Goal: Task Accomplishment & Management: Complete application form

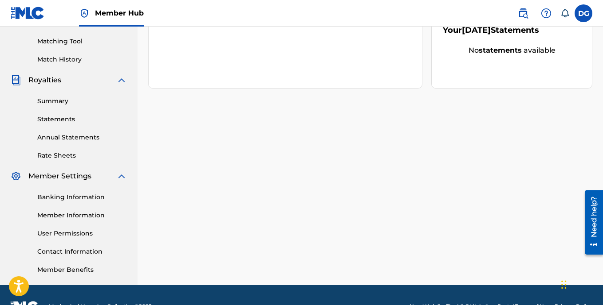
scroll to position [244, 0]
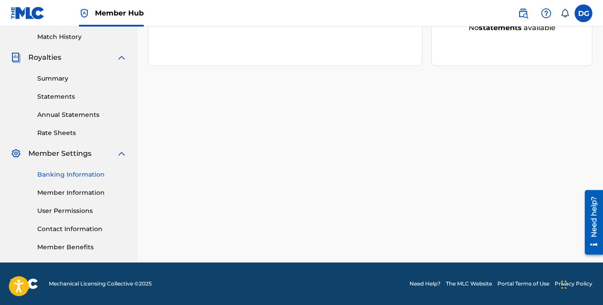
click at [80, 176] on link "Banking Information" at bounding box center [82, 174] width 90 height 9
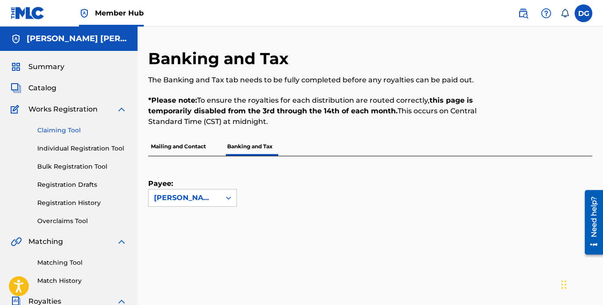
click at [74, 131] on link "Claiming Tool" at bounding box center [82, 130] width 90 height 9
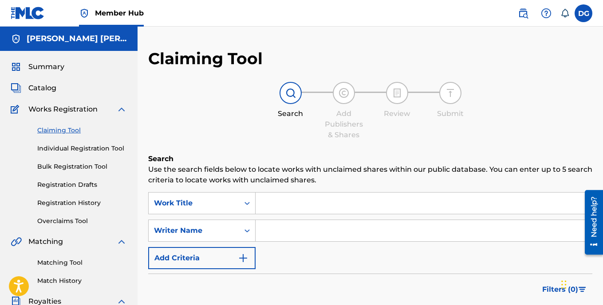
click at [303, 206] on input "Search Form" at bounding box center [423, 203] width 336 height 21
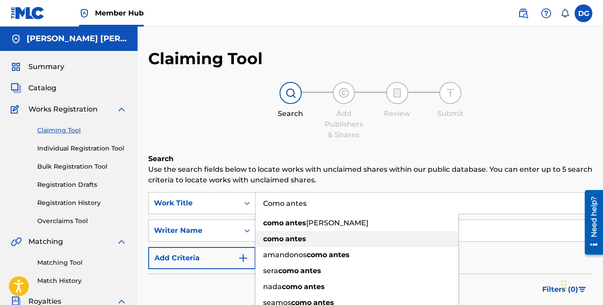
click at [292, 239] on strong "antes" at bounding box center [295, 239] width 21 height 8
type input "como antes"
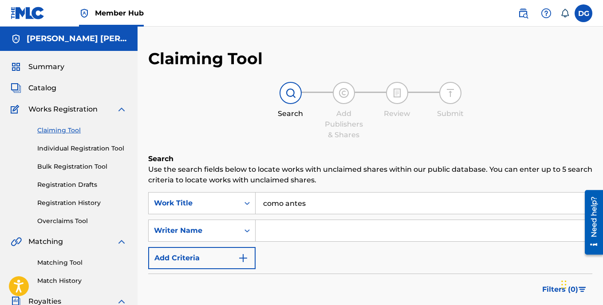
click at [279, 236] on input "Search Form" at bounding box center [423, 230] width 336 height 21
type input "[PERSON_NAME]"
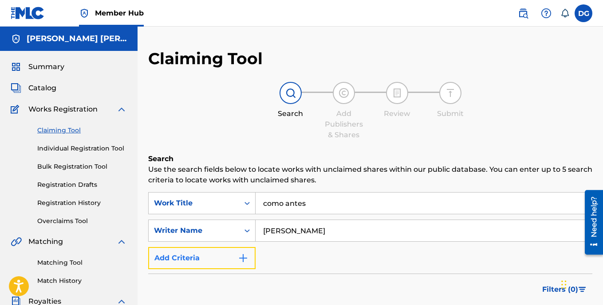
click at [241, 258] on img "Search Form" at bounding box center [243, 258] width 11 height 11
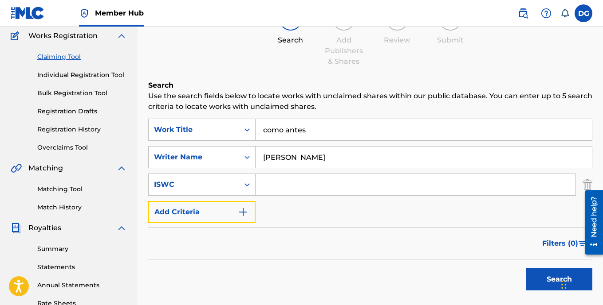
scroll to position [89, 0]
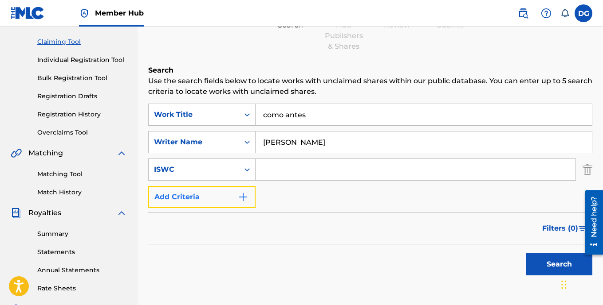
click at [242, 197] on img "Search Form" at bounding box center [243, 197] width 11 height 11
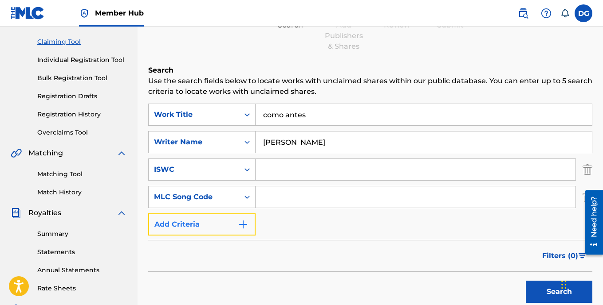
click at [243, 226] on img "Search Form" at bounding box center [243, 224] width 11 height 11
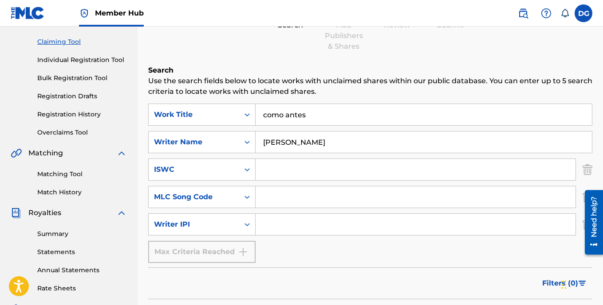
click at [274, 229] on input "Search Form" at bounding box center [415, 224] width 320 height 21
drag, startPoint x: 274, startPoint y: 229, endPoint x: 266, endPoint y: 225, distance: 9.7
click at [266, 225] on input "Search Form" at bounding box center [415, 224] width 320 height 21
click at [269, 227] on input "Search Form" at bounding box center [415, 224] width 320 height 21
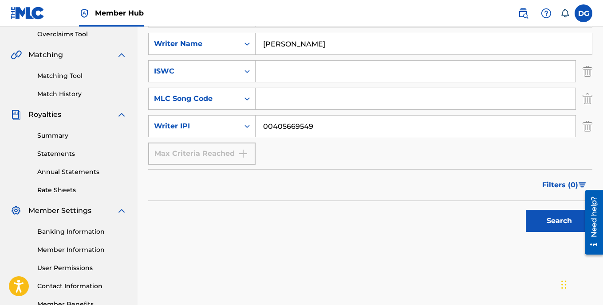
scroll to position [222, 0]
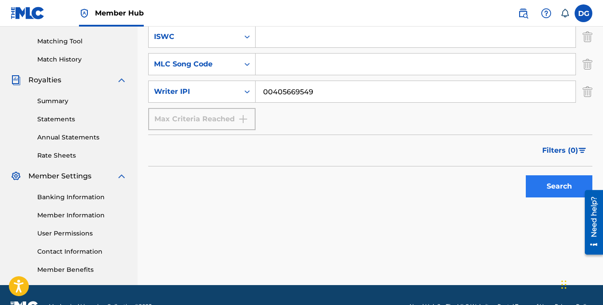
type input "00405669549"
click at [560, 187] on button "Search" at bounding box center [558, 187] width 67 height 22
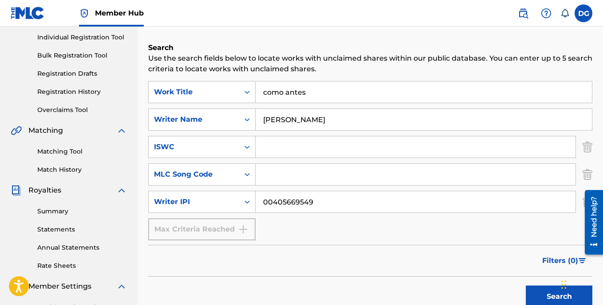
scroll to position [89, 0]
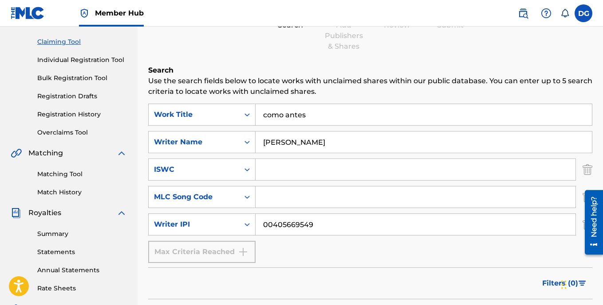
click at [338, 145] on input "[PERSON_NAME]" at bounding box center [423, 142] width 336 height 21
type input "[PERSON_NAME] [PERSON_NAME]"
click at [313, 115] on input "como antes" at bounding box center [423, 114] width 336 height 21
type input "c"
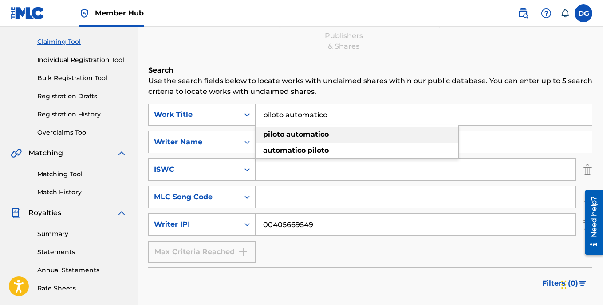
click at [324, 137] on strong "automatico" at bounding box center [307, 134] width 43 height 8
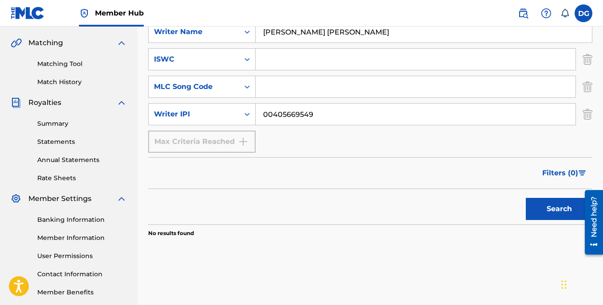
scroll to position [222, 0]
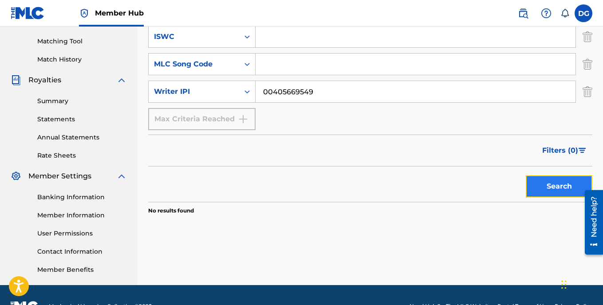
click at [546, 187] on button "Search" at bounding box center [558, 187] width 67 height 22
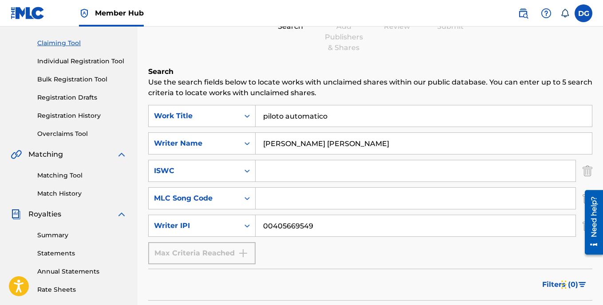
scroll to position [44, 0]
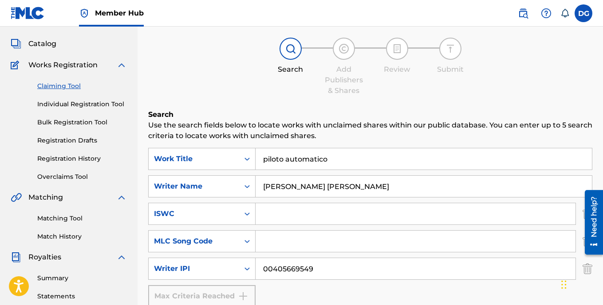
click at [343, 164] on input "piloto automatico" at bounding box center [423, 159] width 336 height 21
type input "p"
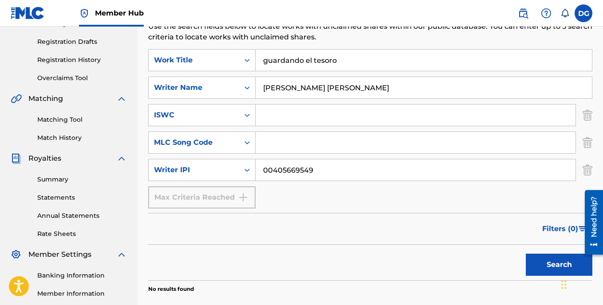
scroll to position [177, 0]
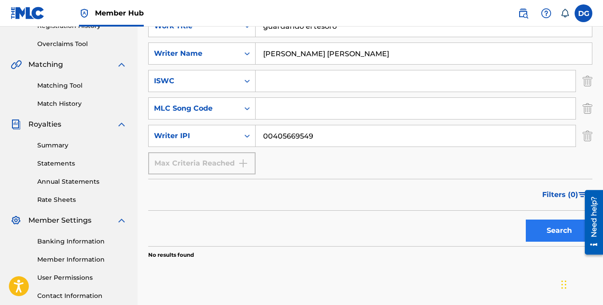
type input "guardando el tesoro"
click at [552, 235] on button "Search" at bounding box center [558, 231] width 67 height 22
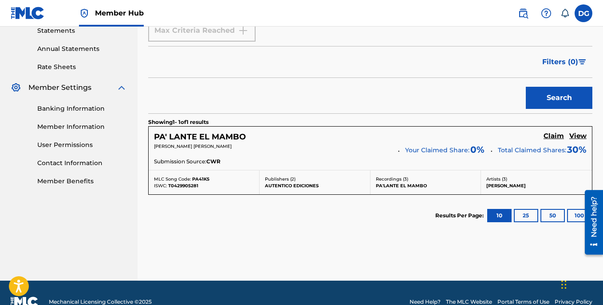
scroll to position [329, 0]
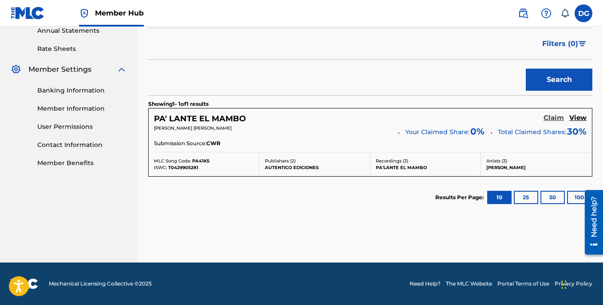
click at [554, 117] on h5 "Claim" at bounding box center [553, 118] width 20 height 8
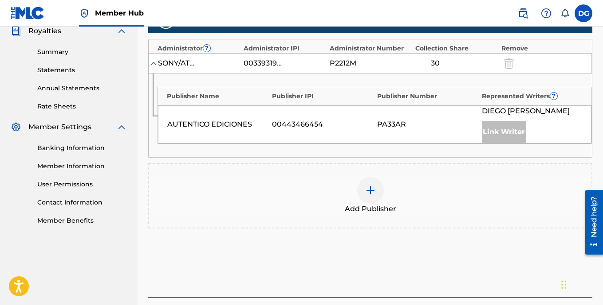
scroll to position [293, 0]
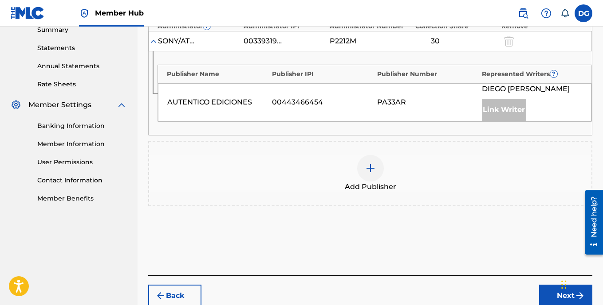
click at [372, 172] on img at bounding box center [370, 168] width 11 height 11
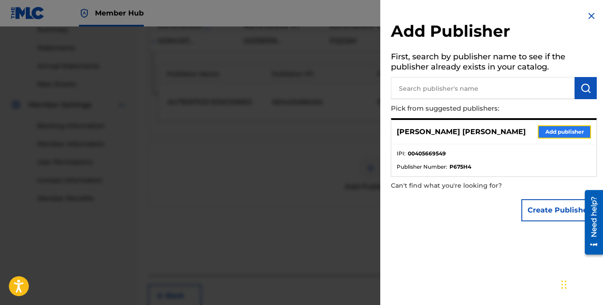
click at [554, 134] on button "Add publisher" at bounding box center [563, 131] width 53 height 13
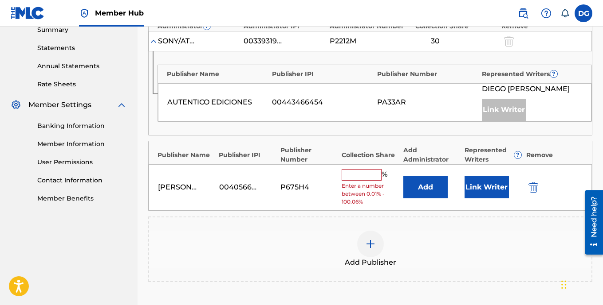
click at [370, 173] on input "text" at bounding box center [361, 175] width 40 height 12
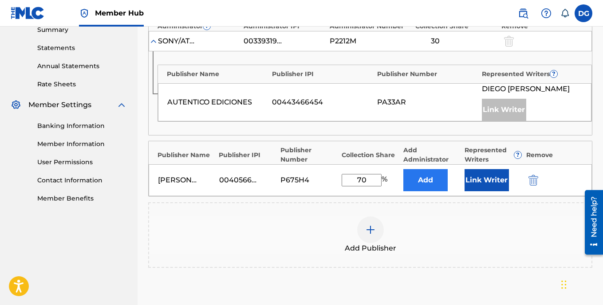
type input "70"
click at [429, 183] on button "Add" at bounding box center [425, 180] width 44 height 22
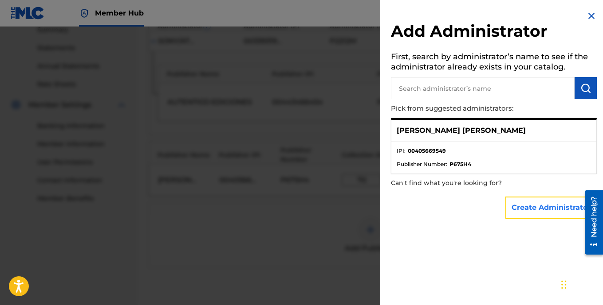
click at [537, 212] on button "Create Administrator" at bounding box center [550, 208] width 91 height 22
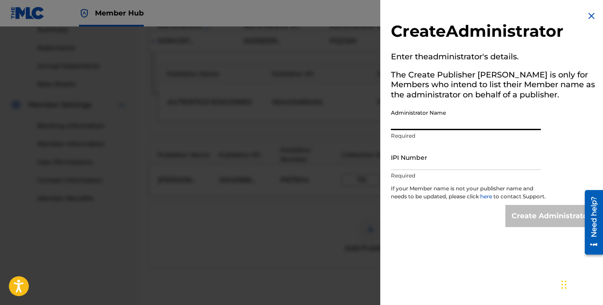
click at [406, 125] on input "Administrator Name" at bounding box center [466, 117] width 150 height 25
type input "[PERSON_NAME] [PERSON_NAME]"
click at [406, 162] on input "IPI Number" at bounding box center [466, 157] width 150 height 25
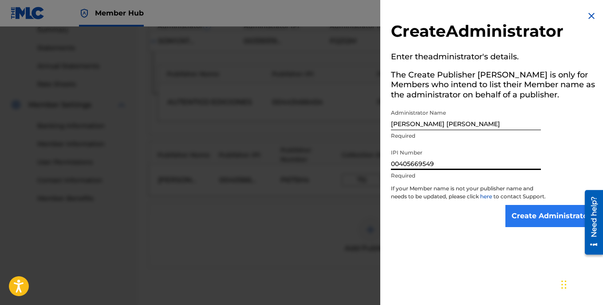
type input "00405669549"
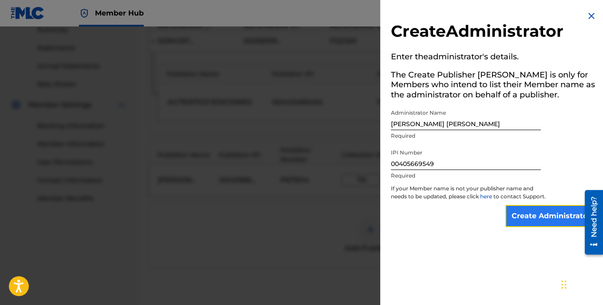
click at [531, 220] on input "Create Administrator" at bounding box center [550, 216] width 91 height 22
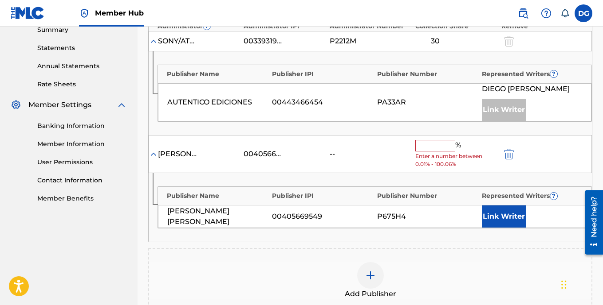
click at [430, 143] on input "text" at bounding box center [435, 146] width 40 height 12
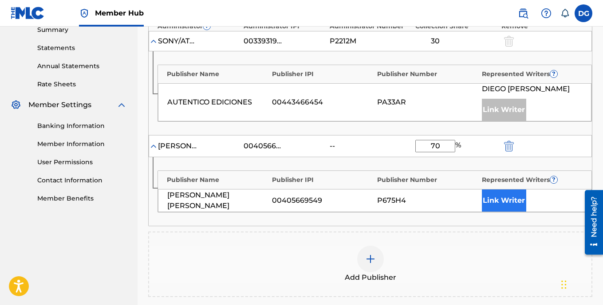
type input "70"
click at [517, 203] on button "Link Writer" at bounding box center [504, 201] width 44 height 22
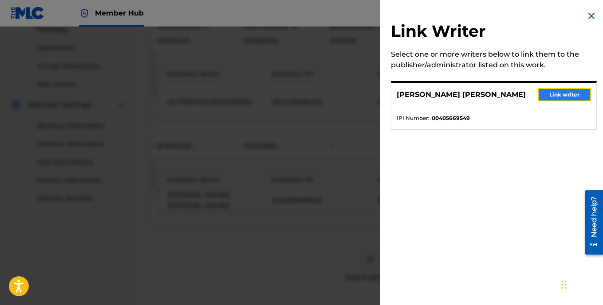
click at [555, 94] on button "Link writer" at bounding box center [563, 94] width 53 height 13
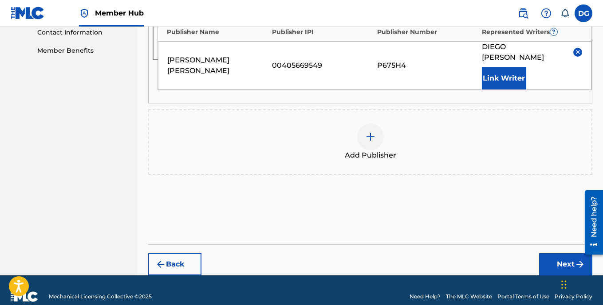
scroll to position [454, 0]
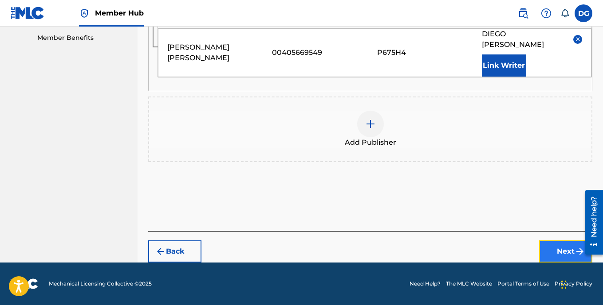
click at [568, 254] on button "Next" at bounding box center [565, 252] width 53 height 22
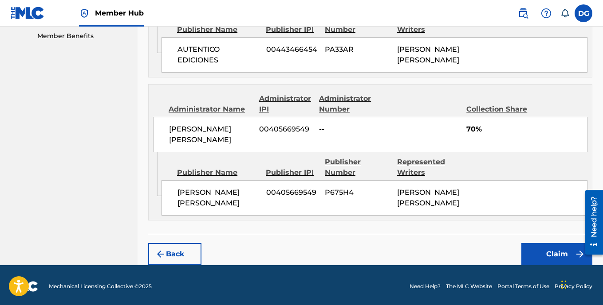
scroll to position [465, 0]
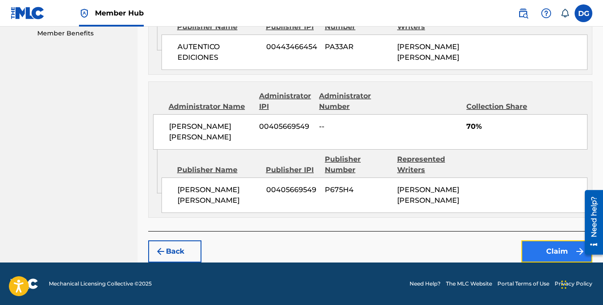
click at [557, 250] on button "Claim" at bounding box center [556, 252] width 71 height 22
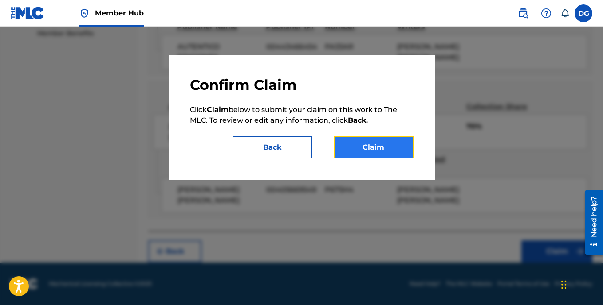
click at [384, 150] on button "Claim" at bounding box center [373, 148] width 80 height 22
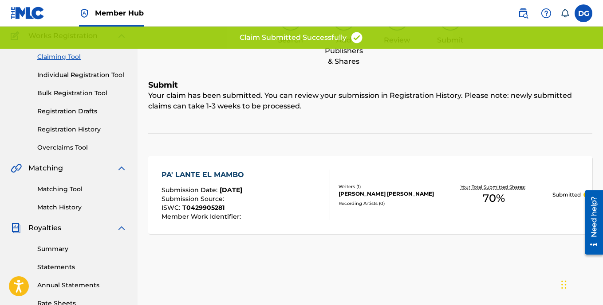
scroll to position [67, 0]
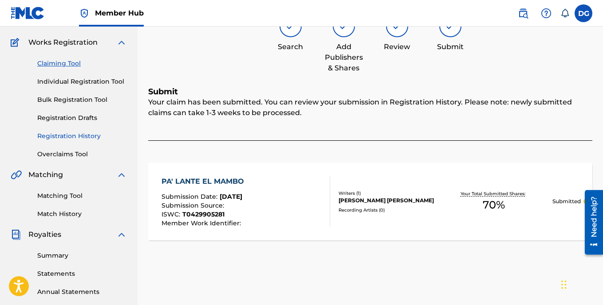
click at [91, 137] on link "Registration History" at bounding box center [82, 136] width 90 height 9
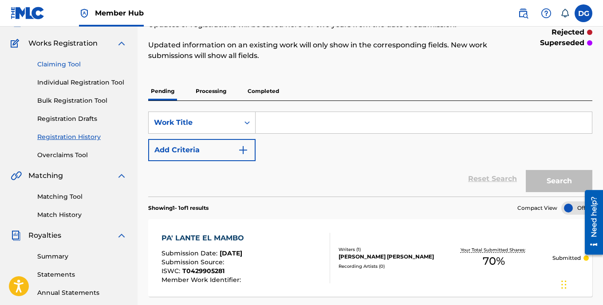
scroll to position [44, 0]
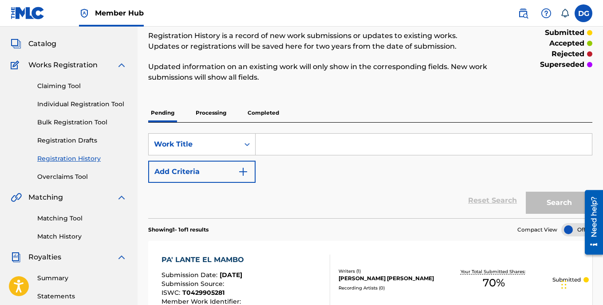
click at [218, 116] on p "Processing" at bounding box center [211, 113] width 36 height 19
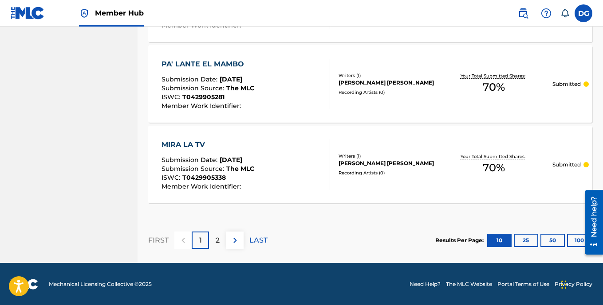
scroll to position [886, 0]
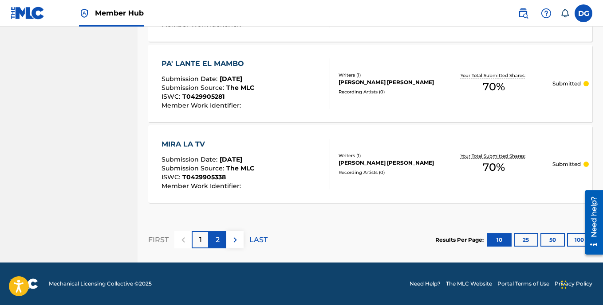
click at [219, 243] on p "2" at bounding box center [217, 240] width 4 height 11
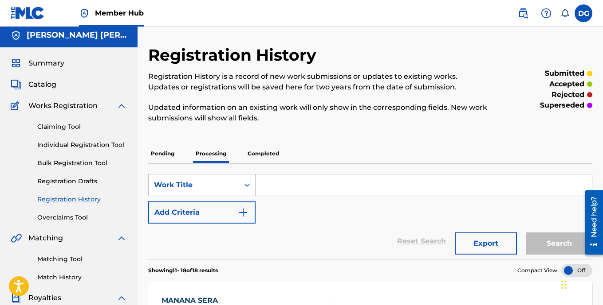
scroll to position [0, 0]
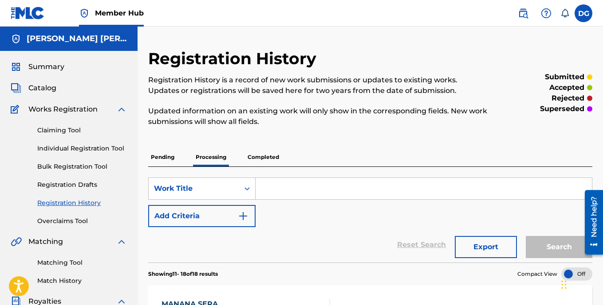
click at [271, 157] on p "Completed" at bounding box center [263, 157] width 37 height 19
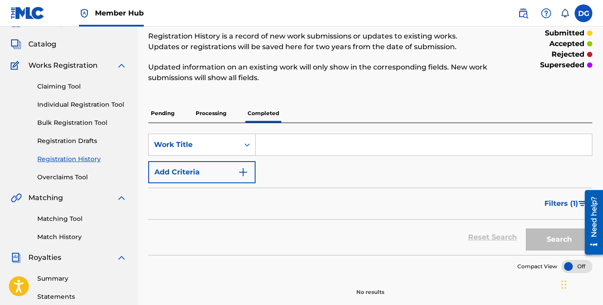
scroll to position [23, 0]
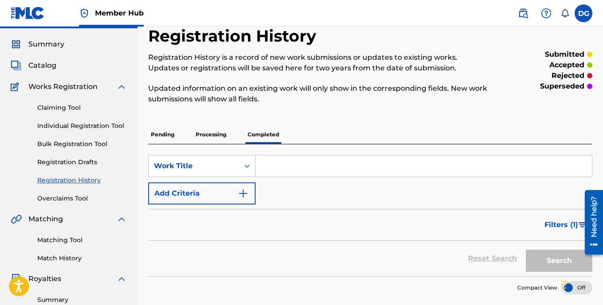
click at [168, 136] on p "Pending" at bounding box center [162, 134] width 29 height 19
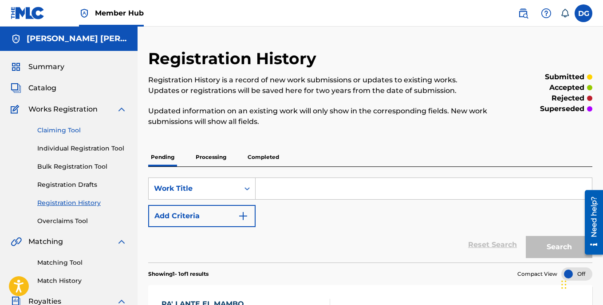
click at [63, 129] on link "Claiming Tool" at bounding box center [82, 130] width 90 height 9
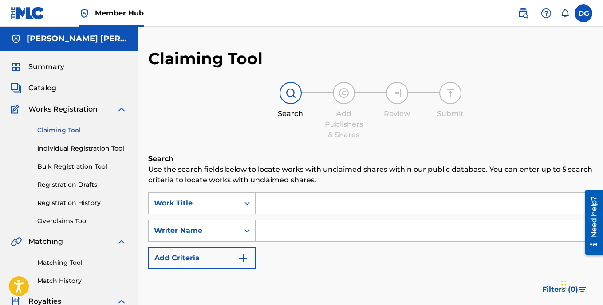
click at [304, 207] on input "Search Form" at bounding box center [423, 203] width 336 height 21
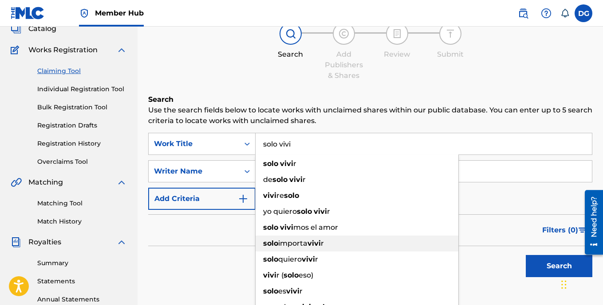
scroll to position [44, 0]
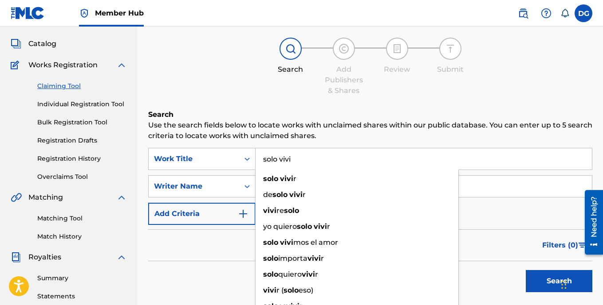
click at [301, 157] on input "solo vivi" at bounding box center [423, 159] width 336 height 21
click at [299, 161] on input "solo vivi" at bounding box center [423, 159] width 336 height 21
click at [289, 180] on strong "vivi" at bounding box center [286, 179] width 13 height 8
type input "solo vivi"
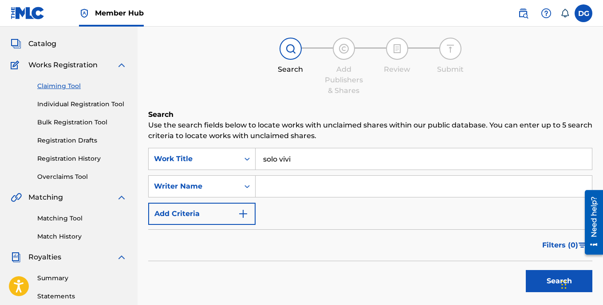
click at [474, 190] on input "Search Form" at bounding box center [423, 186] width 336 height 21
type input "[PERSON_NAME]"
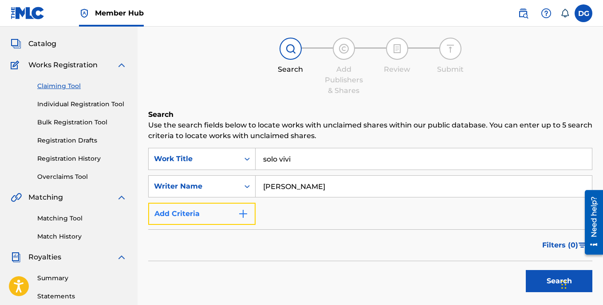
click at [240, 215] on img "Search Form" at bounding box center [243, 214] width 11 height 11
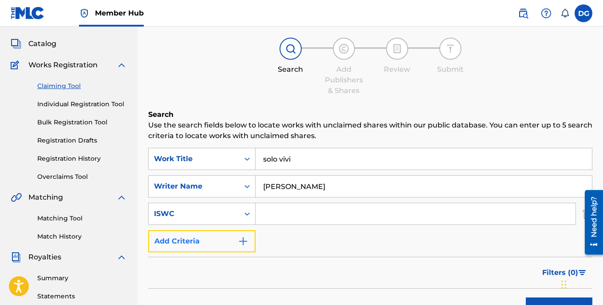
click at [245, 243] on img "Search Form" at bounding box center [243, 241] width 11 height 11
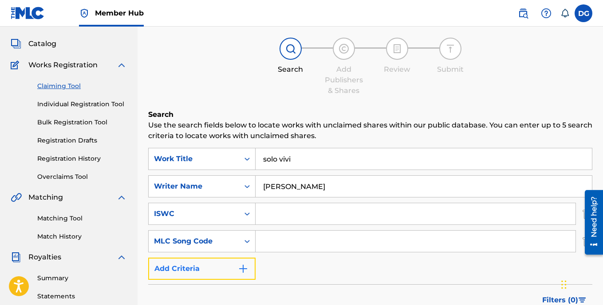
click at [245, 270] on img "Search Form" at bounding box center [243, 269] width 11 height 11
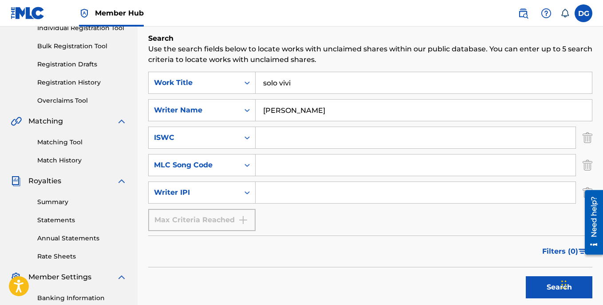
scroll to position [133, 0]
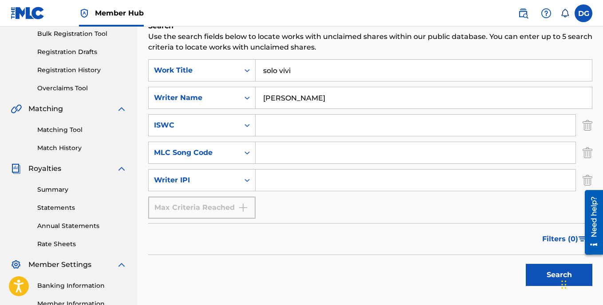
click at [287, 180] on input "Search Form" at bounding box center [415, 180] width 320 height 21
type input "00405669549"
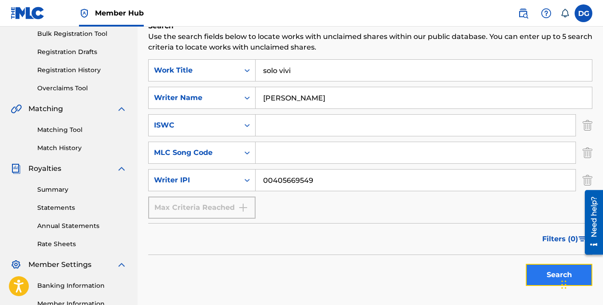
click at [552, 279] on button "Search" at bounding box center [558, 275] width 67 height 22
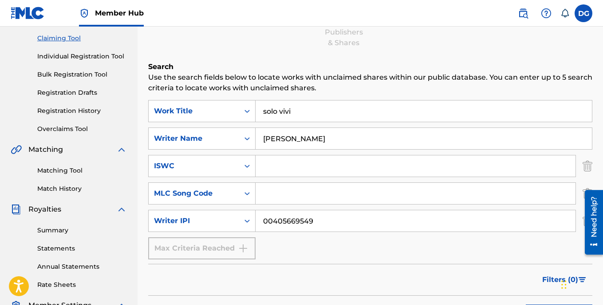
scroll to position [89, 0]
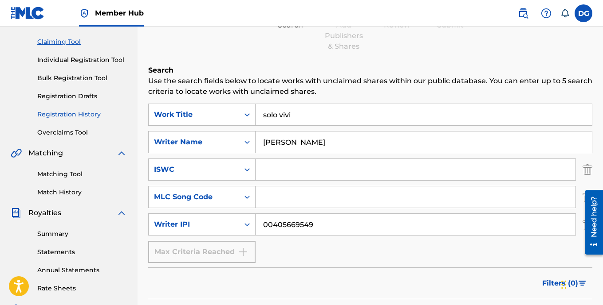
click at [69, 115] on link "Registration History" at bounding box center [82, 114] width 90 height 9
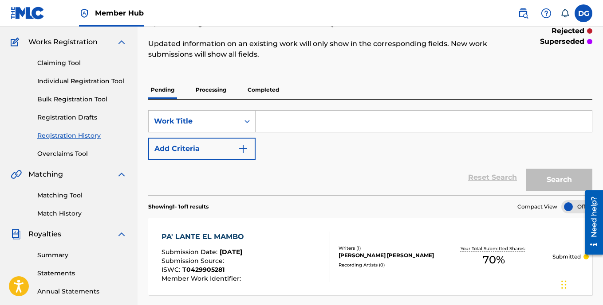
scroll to position [67, 0]
click at [223, 90] on p "Processing" at bounding box center [211, 90] width 36 height 19
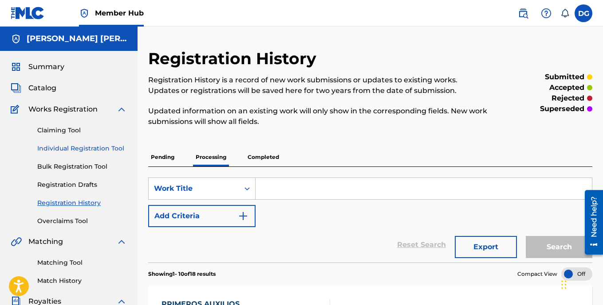
click at [97, 150] on link "Individual Registration Tool" at bounding box center [82, 148] width 90 height 9
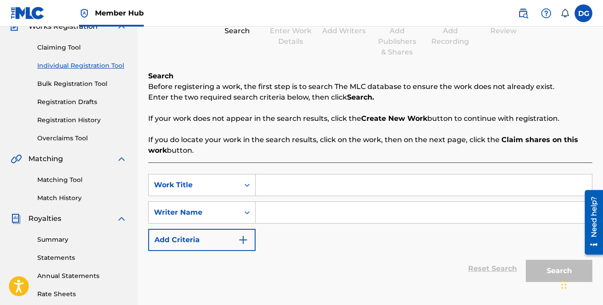
scroll to position [89, 0]
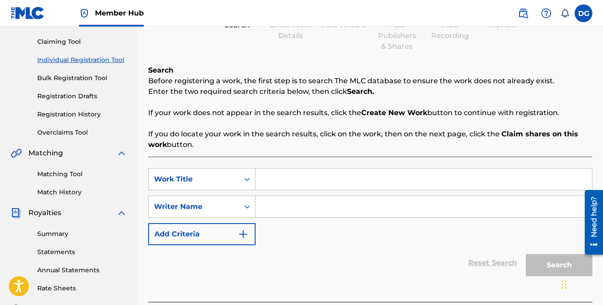
click at [278, 183] on input "Search Form" at bounding box center [423, 179] width 336 height 21
type input "Como antes"
click at [284, 211] on input "Search Form" at bounding box center [423, 206] width 336 height 21
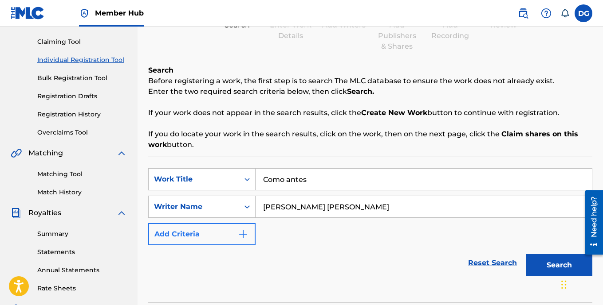
type input "[PERSON_NAME] [PERSON_NAME]"
click at [245, 235] on img "Search Form" at bounding box center [243, 234] width 11 height 11
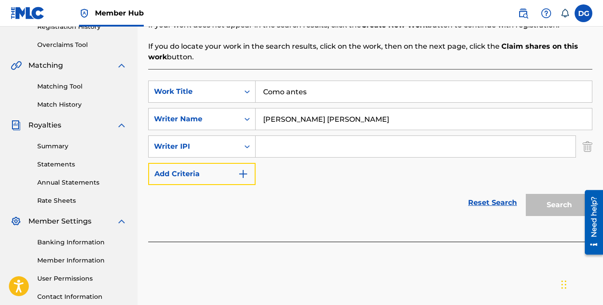
scroll to position [177, 0]
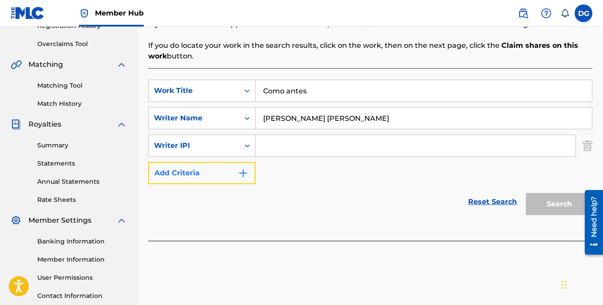
click at [244, 177] on img "Search Form" at bounding box center [243, 173] width 11 height 11
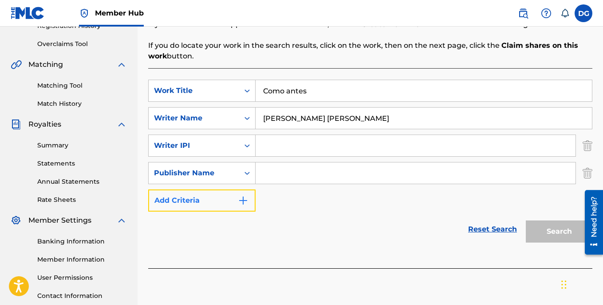
click at [242, 203] on img "Search Form" at bounding box center [243, 201] width 11 height 11
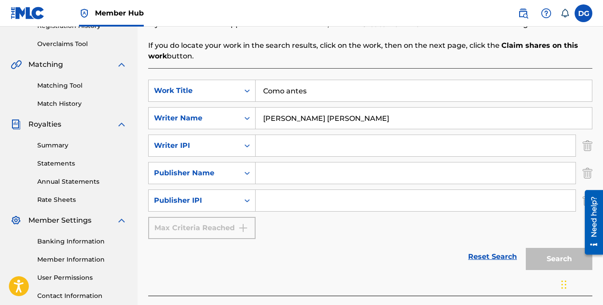
click at [276, 149] on input "Search Form" at bounding box center [415, 145] width 320 height 21
type input "00405669549"
click at [301, 219] on div "SearchWithCriteria04c76704-515e-44f7-8664-c2c90abe28ff Work Title Como antes Se…" at bounding box center [370, 160] width 444 height 160
click at [317, 95] on input "Como antes" at bounding box center [423, 90] width 336 height 21
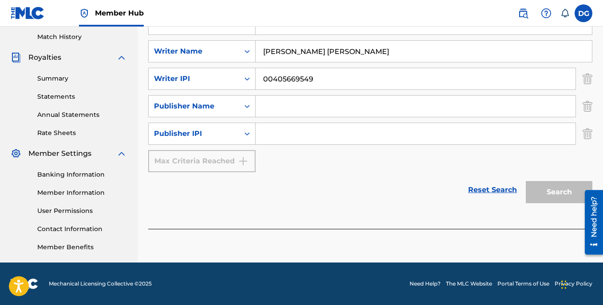
click at [305, 112] on input "Search Form" at bounding box center [415, 106] width 320 height 21
click at [291, 130] on input "Search Form" at bounding box center [415, 133] width 320 height 21
type input "00405669549"
click at [300, 112] on input "Search Form" at bounding box center [415, 106] width 320 height 21
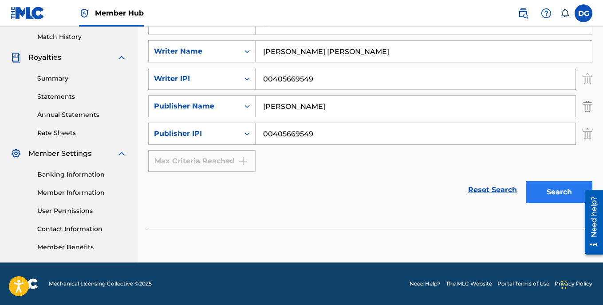
type input "[PERSON_NAME]"
click at [557, 196] on button "Search" at bounding box center [558, 192] width 67 height 22
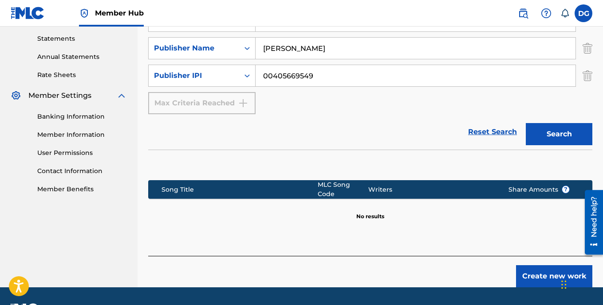
scroll to position [322, 0]
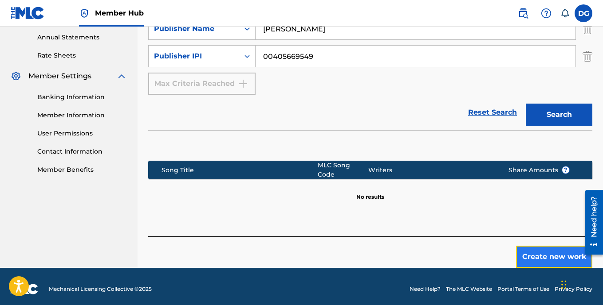
click at [539, 254] on button "Create new work" at bounding box center [554, 257] width 76 height 22
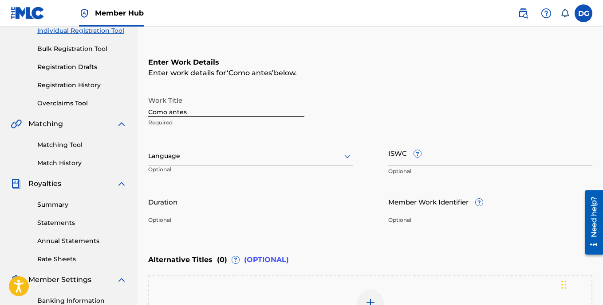
scroll to position [117, 0]
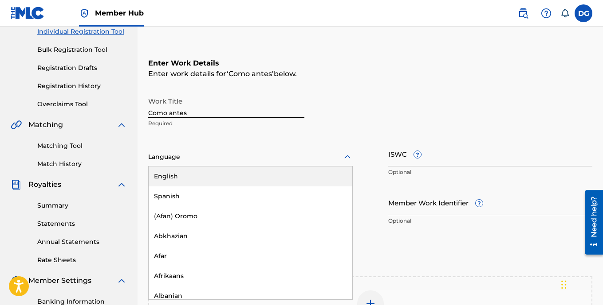
click at [348, 159] on icon at bounding box center [347, 157] width 11 height 11
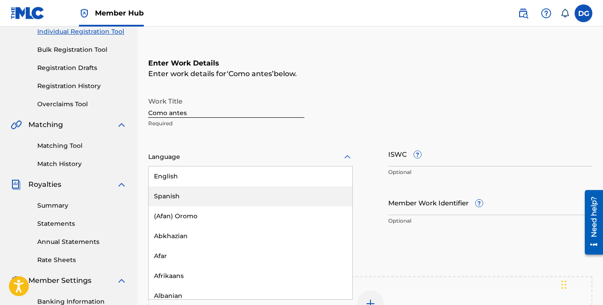
click at [215, 196] on div "Spanish" at bounding box center [251, 197] width 204 height 20
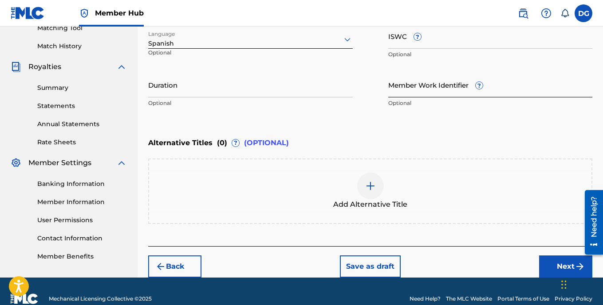
scroll to position [250, 0]
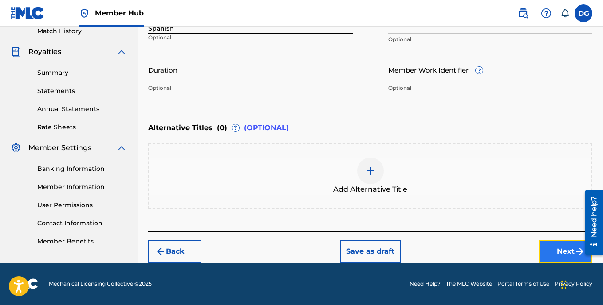
click at [563, 251] on button "Next" at bounding box center [565, 252] width 53 height 22
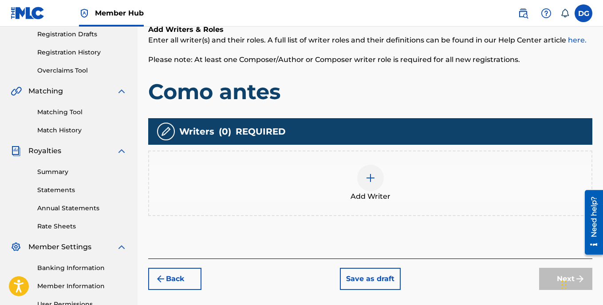
scroll to position [173, 0]
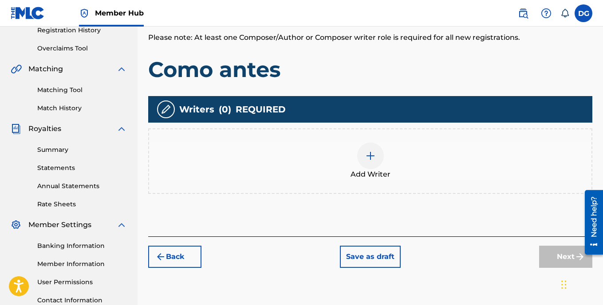
click at [372, 155] on img at bounding box center [370, 156] width 11 height 11
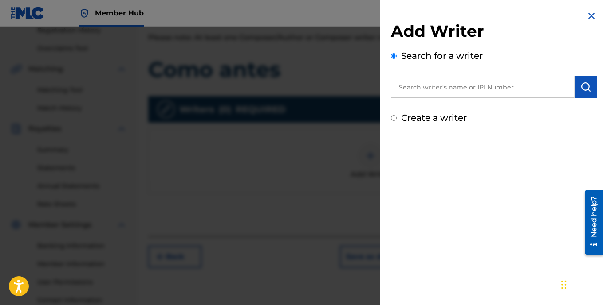
click at [428, 88] on input "text" at bounding box center [483, 87] width 184 height 22
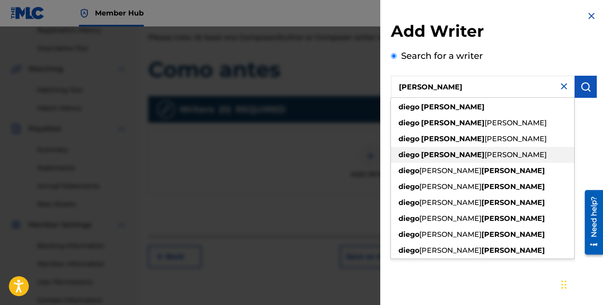
click at [444, 154] on strong "[PERSON_NAME]" at bounding box center [452, 155] width 63 height 8
type input "[PERSON_NAME] [PERSON_NAME]"
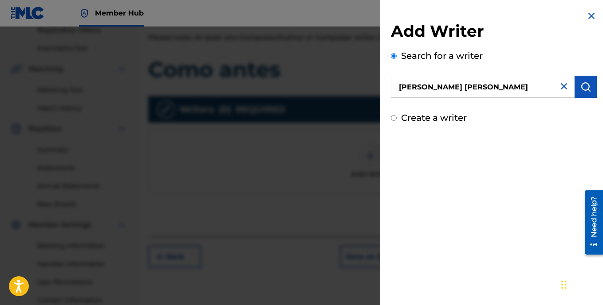
click at [394, 119] on input "Create a writer" at bounding box center [394, 118] width 6 height 6
radio input "false"
radio input "true"
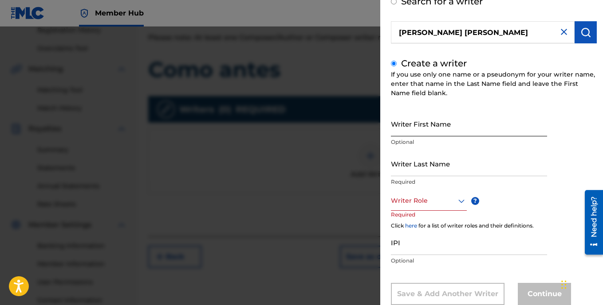
scroll to position [34, 0]
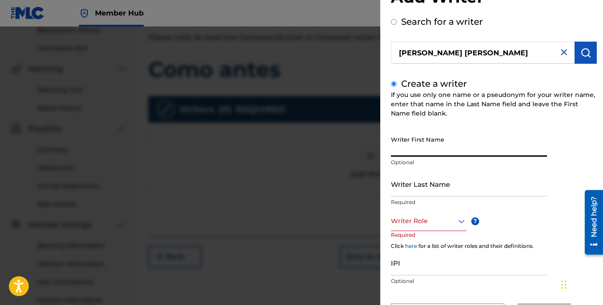
click at [423, 150] on input "Writer First Name" at bounding box center [469, 144] width 156 height 25
type input "Diego"
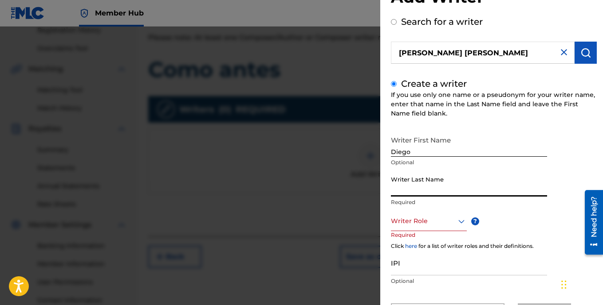
click at [412, 191] on input "Writer Last Name" at bounding box center [469, 184] width 156 height 25
type input "[PERSON_NAME]"
click at [460, 221] on icon at bounding box center [461, 222] width 6 height 4
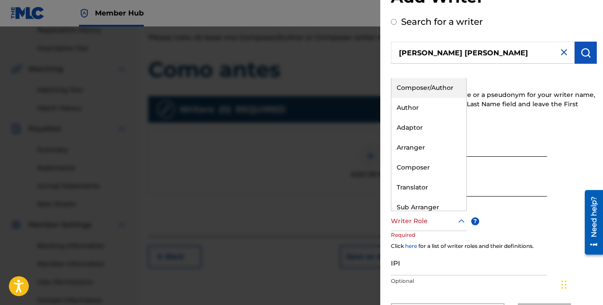
click at [435, 90] on div "Composer/Author" at bounding box center [428, 88] width 75 height 20
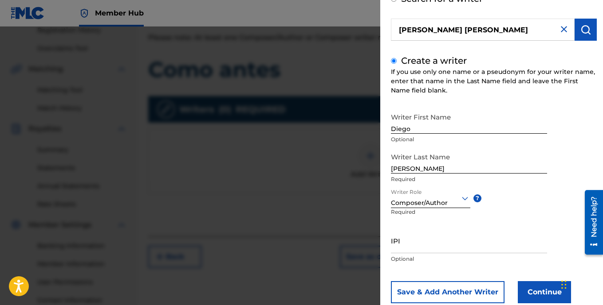
scroll to position [79, 0]
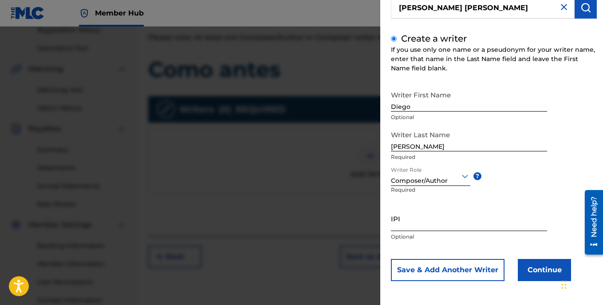
click at [409, 224] on input "IPI" at bounding box center [469, 218] width 156 height 25
click at [540, 274] on button "Continue" at bounding box center [543, 270] width 53 height 22
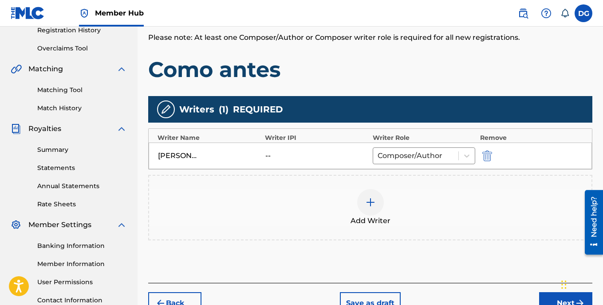
click at [369, 204] on img at bounding box center [370, 202] width 11 height 11
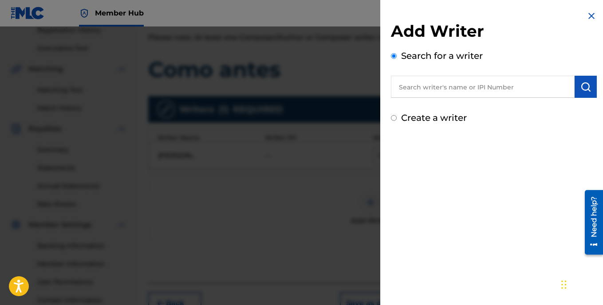
click at [353, 193] on div at bounding box center [301, 179] width 603 height 305
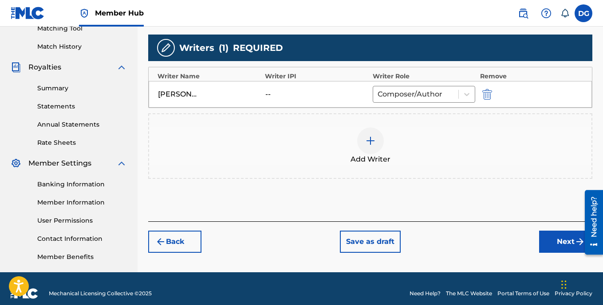
scroll to position [244, 0]
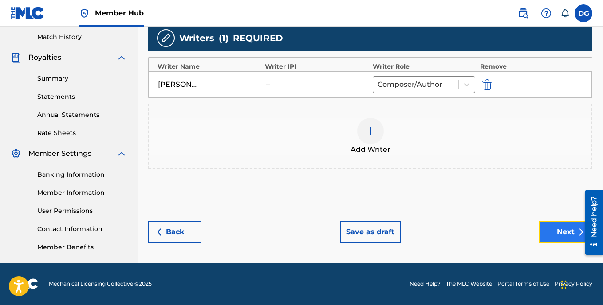
click at [566, 232] on button "Next" at bounding box center [565, 232] width 53 height 22
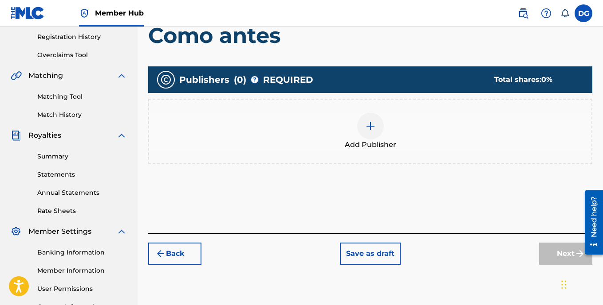
scroll to position [173, 0]
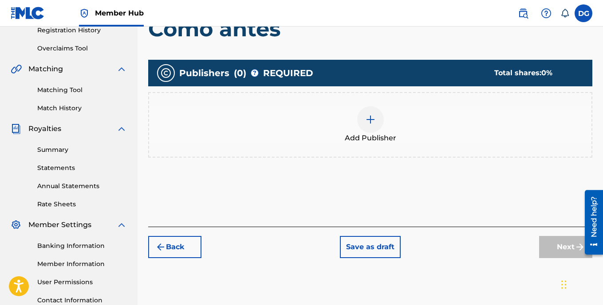
click at [370, 119] on img at bounding box center [370, 119] width 11 height 11
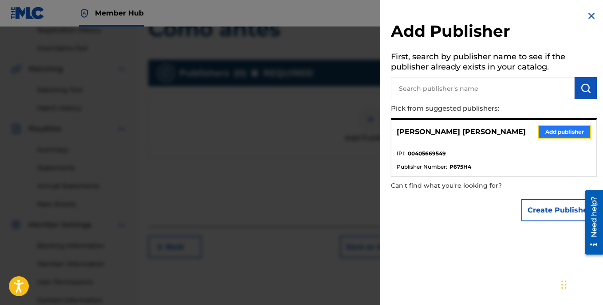
click at [554, 133] on button "Add publisher" at bounding box center [563, 131] width 53 height 13
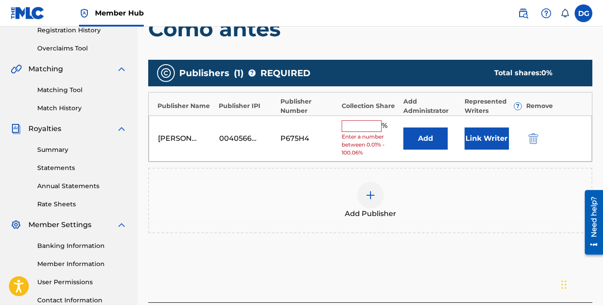
click at [366, 125] on input "text" at bounding box center [361, 127] width 40 height 12
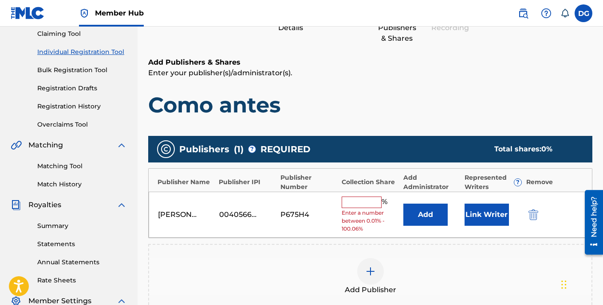
scroll to position [84, 0]
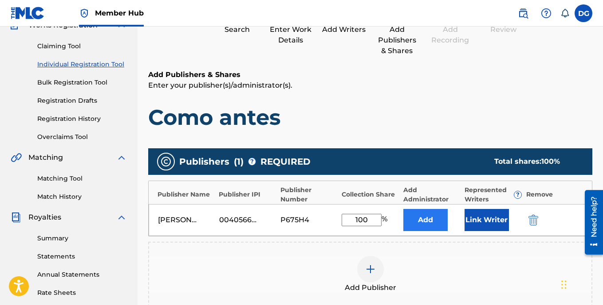
type input "100"
click at [428, 225] on button "Add" at bounding box center [425, 220] width 44 height 22
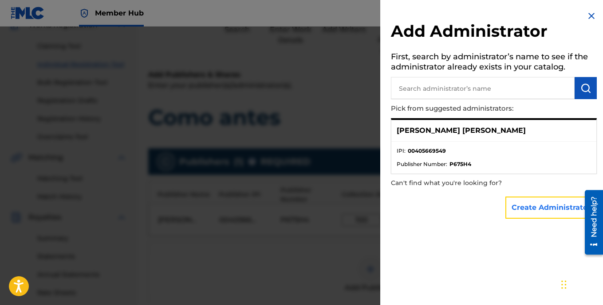
click at [542, 207] on button "Create Administrator" at bounding box center [550, 208] width 91 height 22
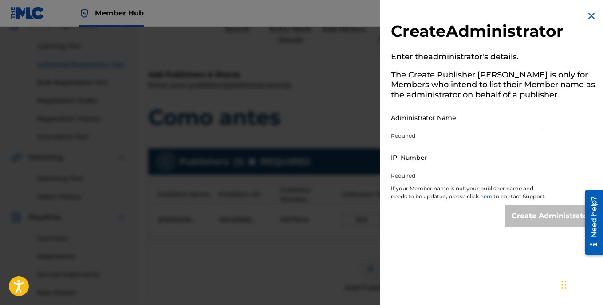
click at [404, 123] on input "Administrator Name" at bounding box center [466, 117] width 150 height 25
type input "[PERSON_NAME] [PERSON_NAME]"
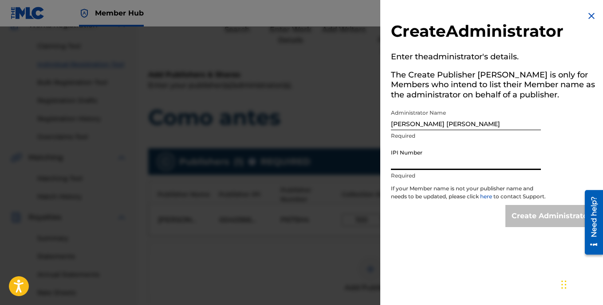
click at [422, 162] on input "IPI Number" at bounding box center [466, 157] width 150 height 25
type input "00405669549"
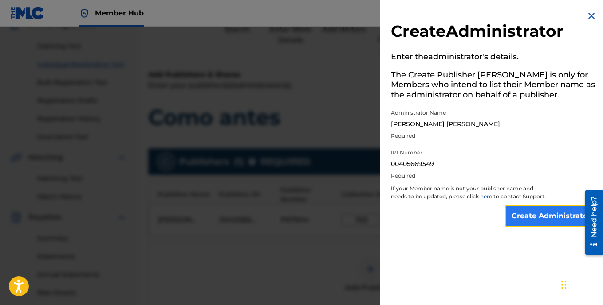
click at [525, 223] on input "Create Administrator" at bounding box center [550, 216] width 91 height 22
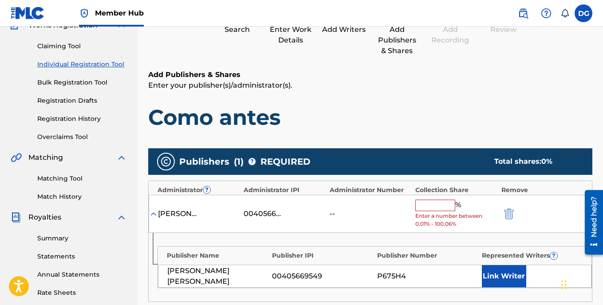
click at [435, 206] on input "text" at bounding box center [435, 206] width 40 height 12
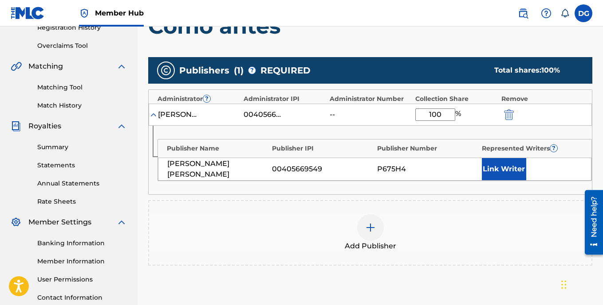
scroll to position [177, 0]
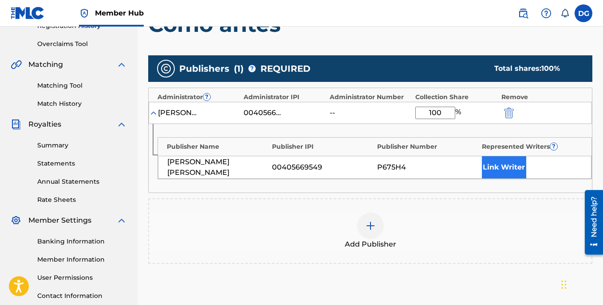
type input "100"
click at [506, 165] on button "Link Writer" at bounding box center [504, 168] width 44 height 22
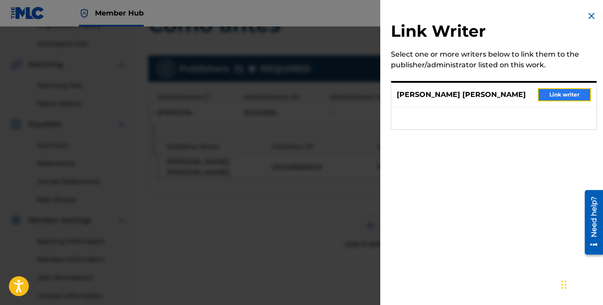
click at [568, 96] on button "Link writer" at bounding box center [563, 94] width 53 height 13
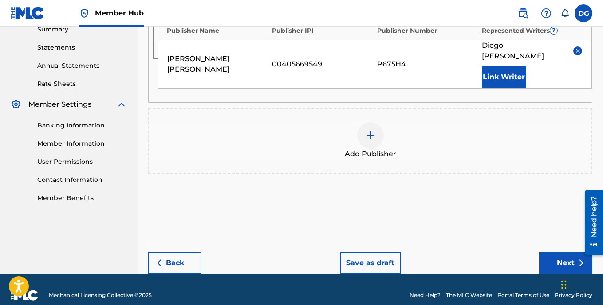
scroll to position [294, 0]
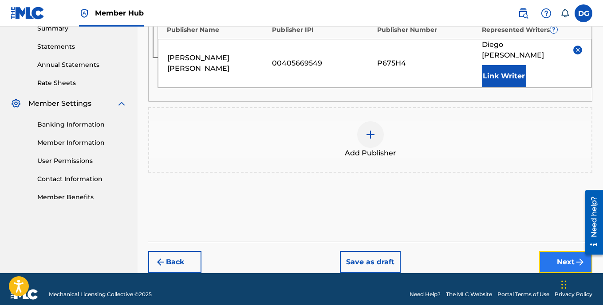
click at [561, 251] on button "Next" at bounding box center [565, 262] width 53 height 22
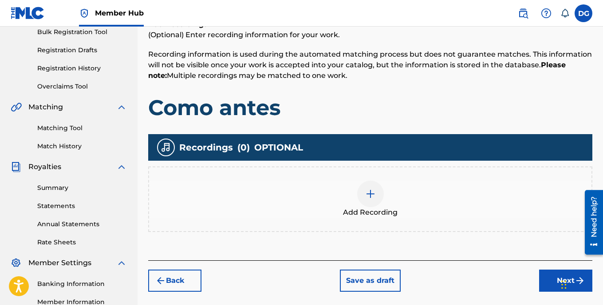
scroll to position [173, 0]
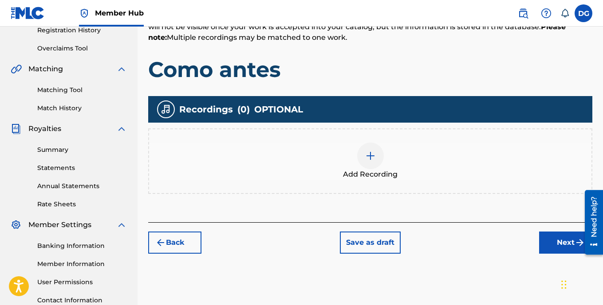
click at [369, 153] on img at bounding box center [370, 156] width 11 height 11
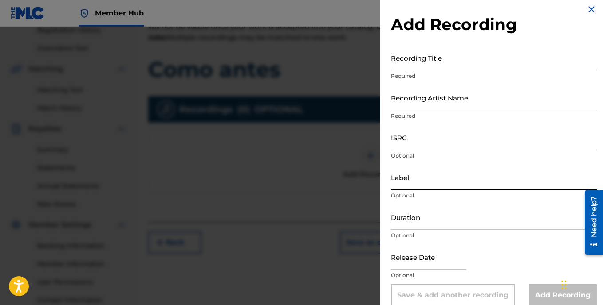
scroll to position [0, 0]
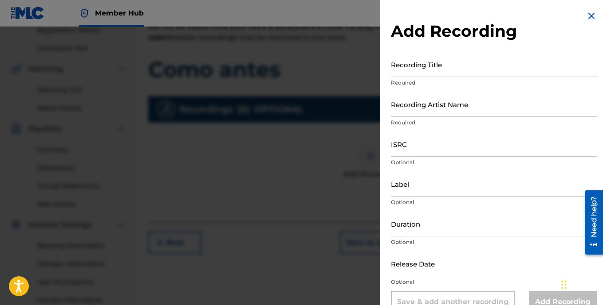
click at [587, 17] on img at bounding box center [591, 16] width 11 height 11
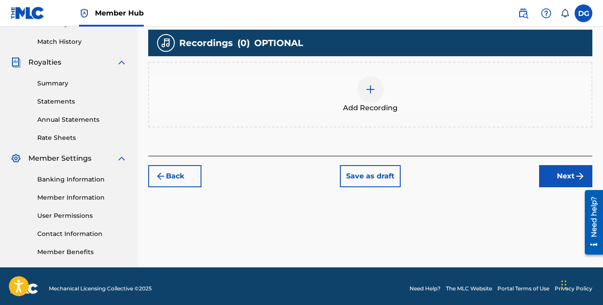
scroll to position [244, 0]
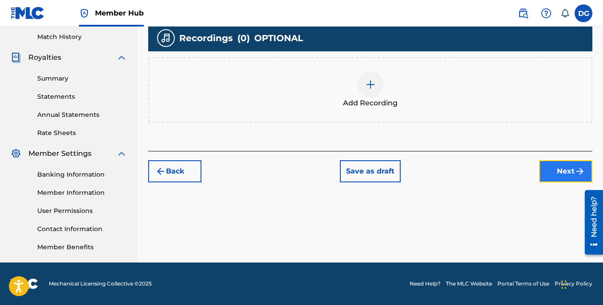
click at [566, 171] on button "Next" at bounding box center [565, 172] width 53 height 22
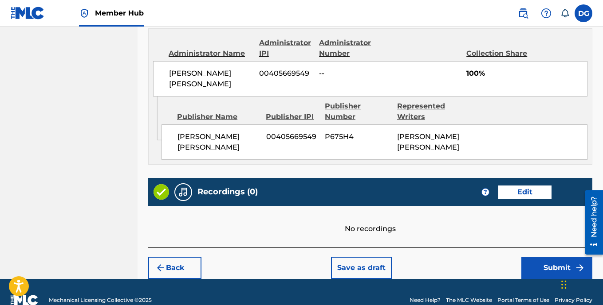
scroll to position [485, 0]
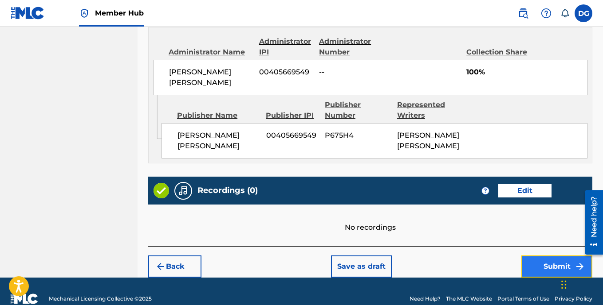
click at [561, 256] on button "Submit" at bounding box center [556, 267] width 71 height 22
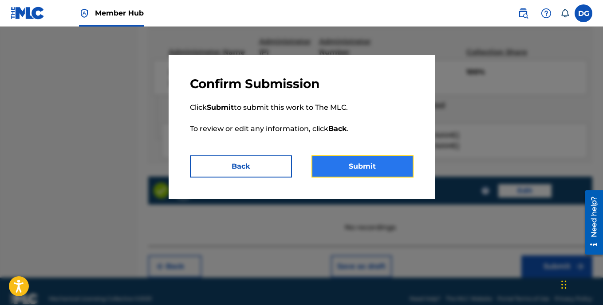
click at [356, 171] on button "Submit" at bounding box center [362, 167] width 102 height 22
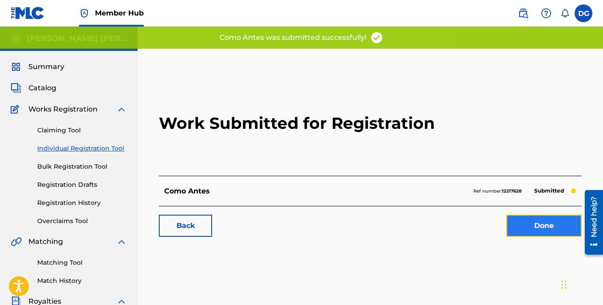
click at [525, 228] on link "Done" at bounding box center [543, 226] width 75 height 22
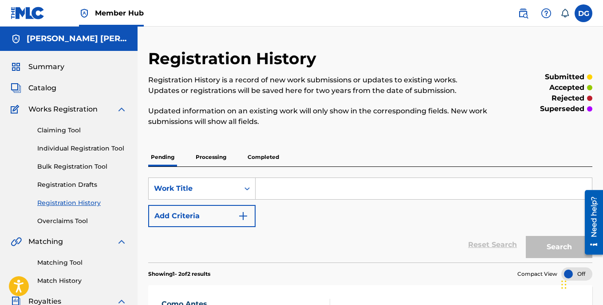
click at [277, 186] on input "Search Form" at bounding box center [423, 188] width 336 height 21
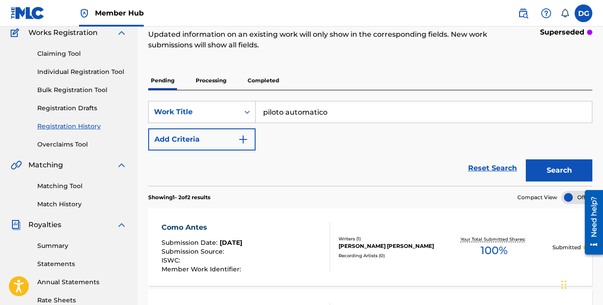
scroll to position [89, 0]
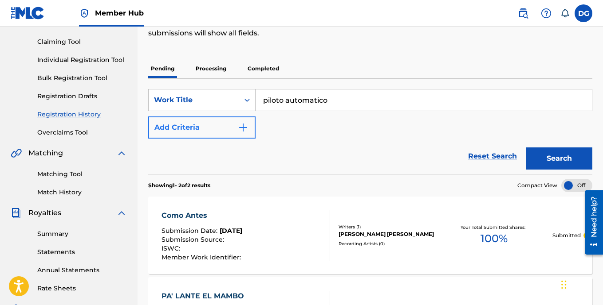
type input "piloto automatico"
click at [245, 129] on img "Search Form" at bounding box center [243, 127] width 11 height 11
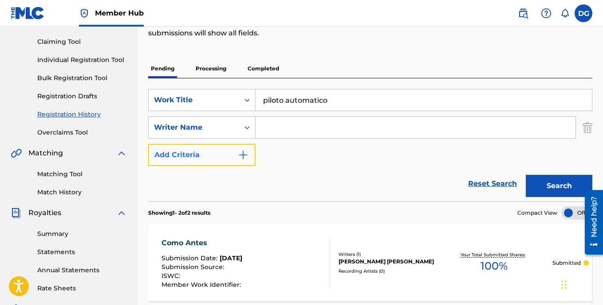
click at [245, 156] on img "Search Form" at bounding box center [243, 155] width 11 height 11
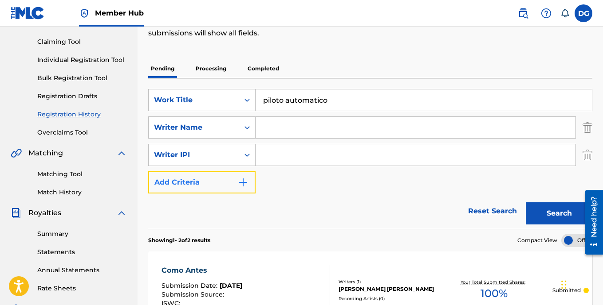
click at [243, 183] on img "Search Form" at bounding box center [243, 182] width 11 height 11
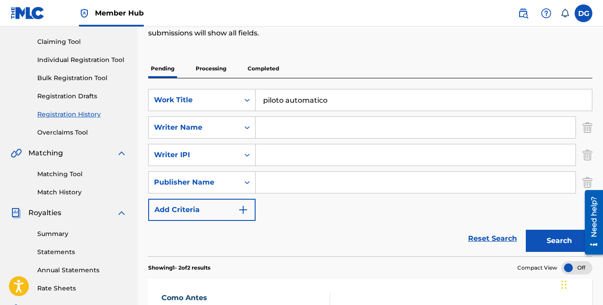
click at [271, 125] on input "Search Form" at bounding box center [415, 127] width 320 height 21
type input "[PERSON_NAME]"
click at [275, 157] on input "Search Form" at bounding box center [415, 155] width 320 height 21
type input "00405669549"
click at [282, 182] on input "Search Form" at bounding box center [415, 182] width 320 height 21
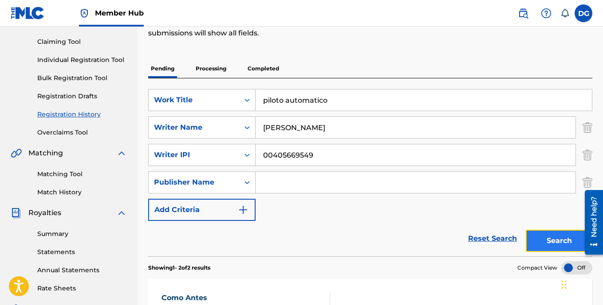
click at [559, 242] on button "Search" at bounding box center [558, 241] width 67 height 22
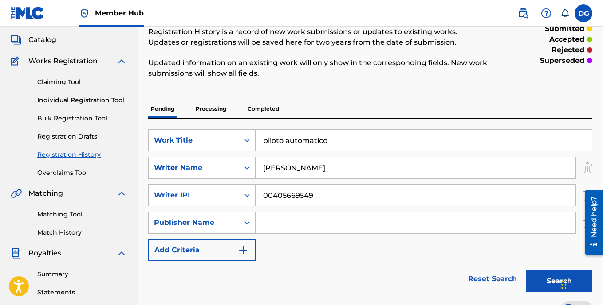
scroll to position [44, 0]
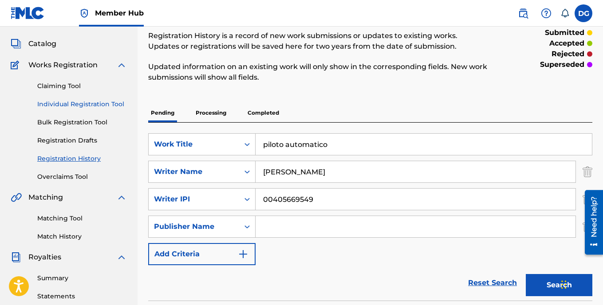
click at [86, 106] on link "Individual Registration Tool" at bounding box center [82, 104] width 90 height 9
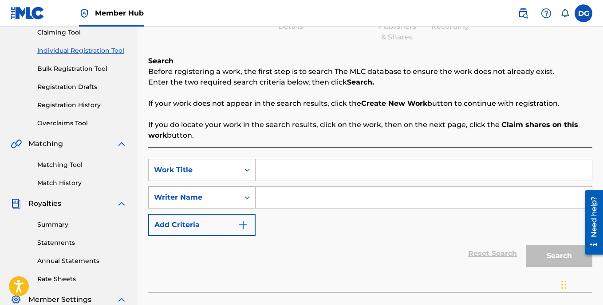
scroll to position [133, 0]
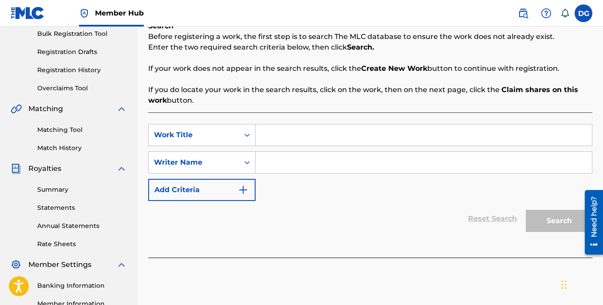
click at [277, 138] on input "Search Form" at bounding box center [423, 135] width 336 height 21
type input "piloto automatico"
click at [278, 156] on input "Search Form" at bounding box center [423, 162] width 336 height 21
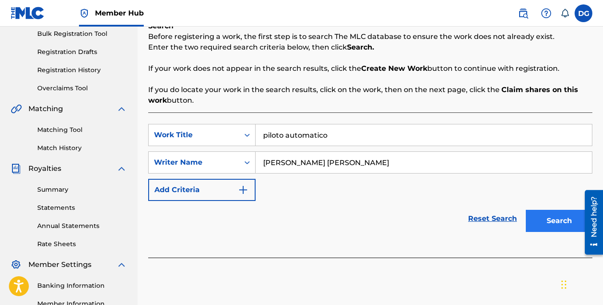
type input "[PERSON_NAME] [PERSON_NAME]"
click at [552, 222] on button "Search" at bounding box center [558, 221] width 67 height 22
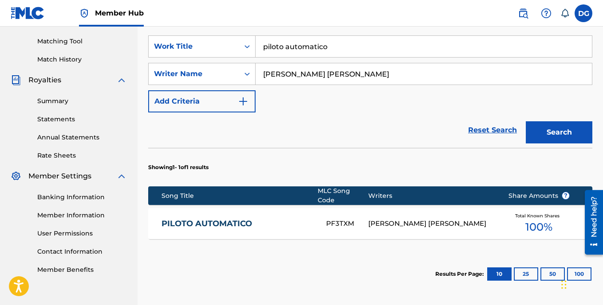
scroll to position [266, 0]
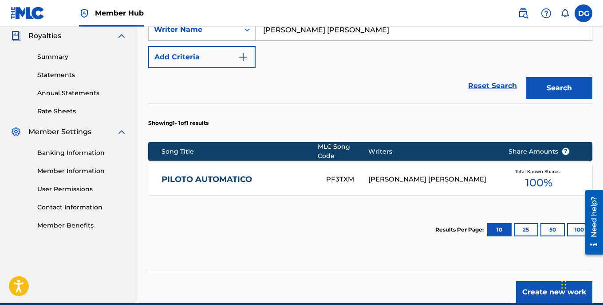
click at [232, 175] on link "PILOTO AUTOMATICO" at bounding box center [237, 180] width 153 height 10
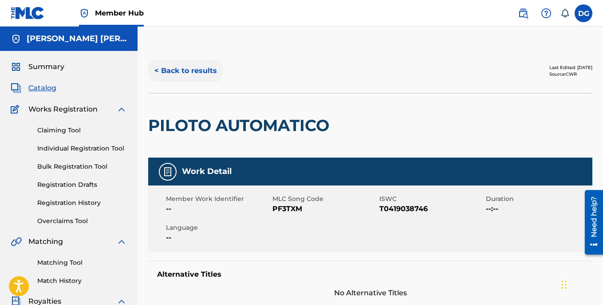
click at [156, 70] on button "< Back to results" at bounding box center [185, 71] width 75 height 22
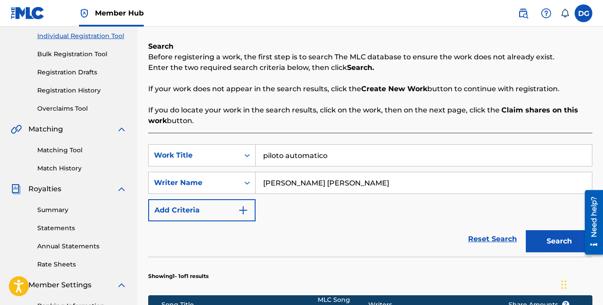
scroll to position [111, 0]
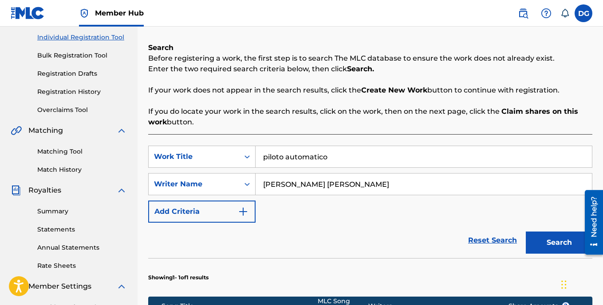
click at [331, 161] on input "piloto automatico" at bounding box center [423, 156] width 336 height 21
type input "p"
type input "l"
type input "Las leyes del Tarot"
click at [551, 246] on button "Search" at bounding box center [558, 243] width 67 height 22
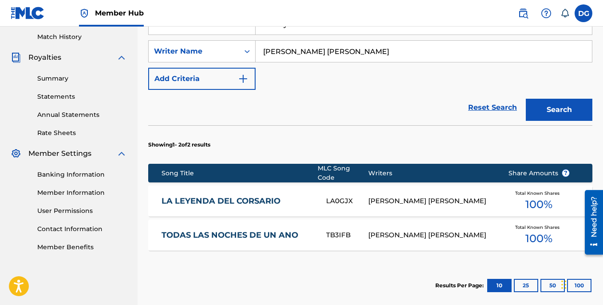
scroll to position [289, 0]
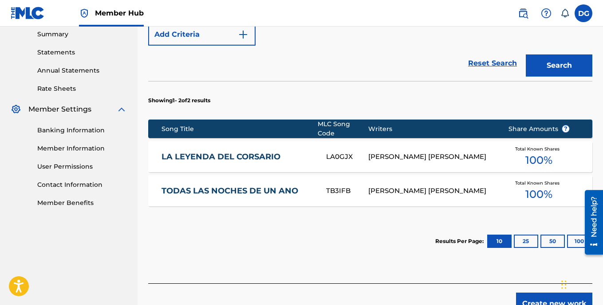
click at [256, 153] on link "LA LEYENDA DEL CORSARIO" at bounding box center [237, 157] width 153 height 10
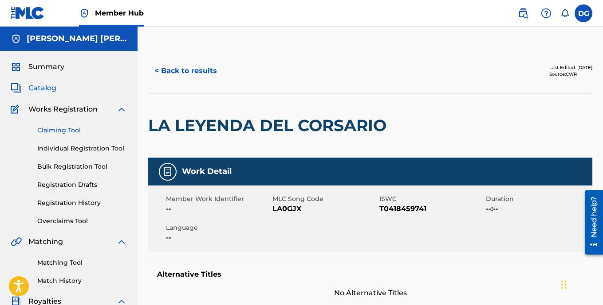
click at [78, 129] on link "Claiming Tool" at bounding box center [82, 130] width 90 height 9
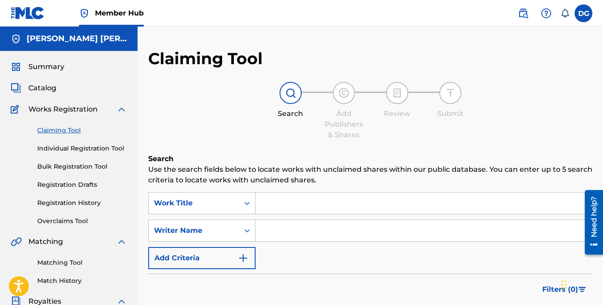
click at [295, 207] on input "Search Form" at bounding box center [423, 203] width 336 height 21
type input "la leyenda del corsario"
click at [294, 228] on input "Search Form" at bounding box center [423, 230] width 336 height 21
type input "[PERSON_NAME]"
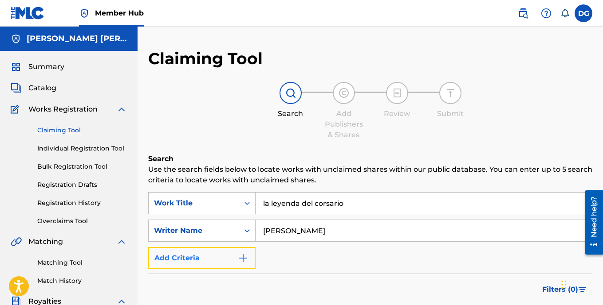
click at [243, 259] on img "Search Form" at bounding box center [243, 258] width 11 height 11
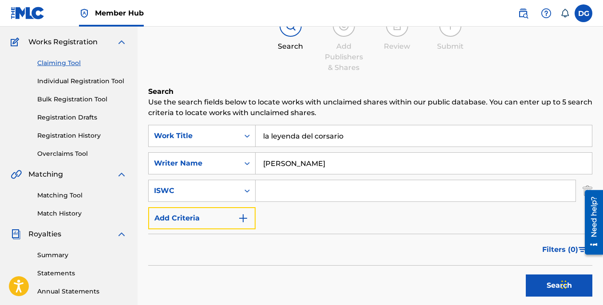
scroll to position [89, 0]
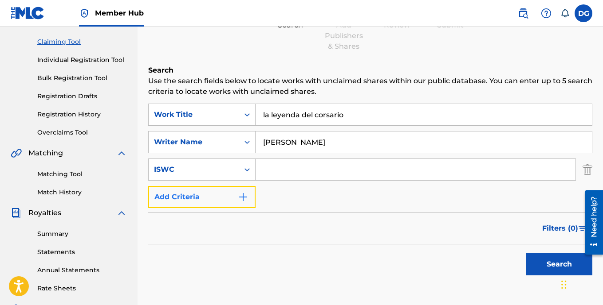
click at [242, 197] on img "Search Form" at bounding box center [243, 197] width 11 height 11
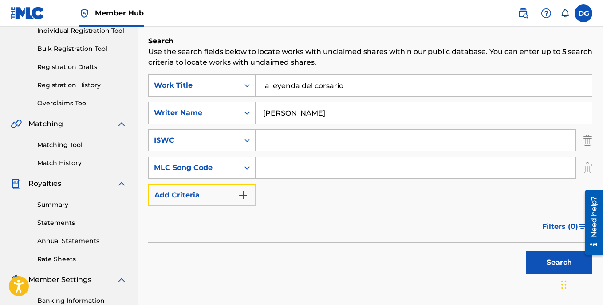
scroll to position [133, 0]
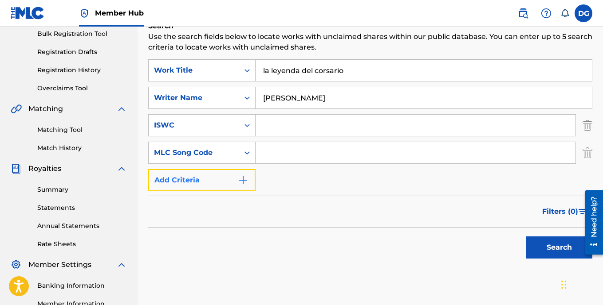
click at [244, 185] on img "Search Form" at bounding box center [243, 180] width 11 height 11
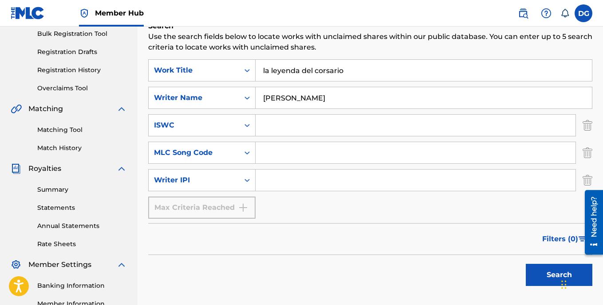
click at [274, 180] on input "Search Form" at bounding box center [415, 180] width 320 height 21
type input "00405669549"
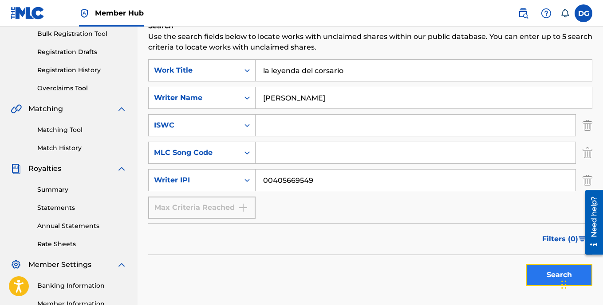
click at [557, 278] on button "Search" at bounding box center [558, 275] width 67 height 22
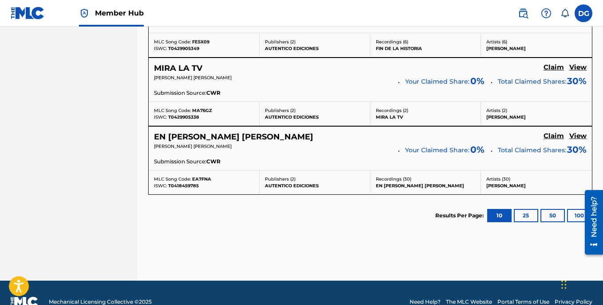
scroll to position [532, 0]
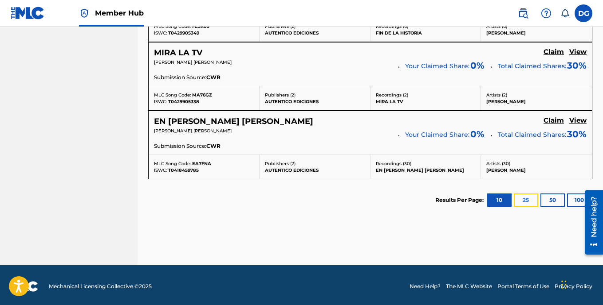
click at [528, 204] on button "25" at bounding box center [525, 200] width 24 height 13
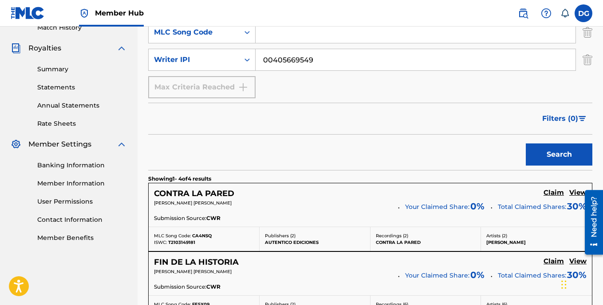
scroll to position [222, 0]
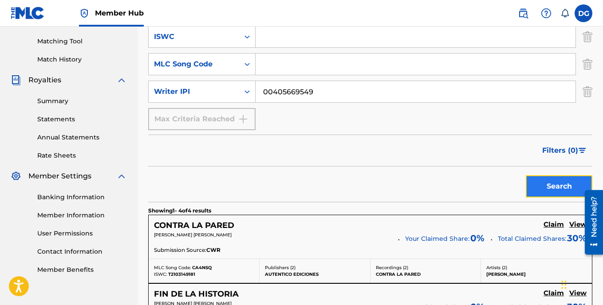
click at [547, 187] on button "Search" at bounding box center [558, 187] width 67 height 22
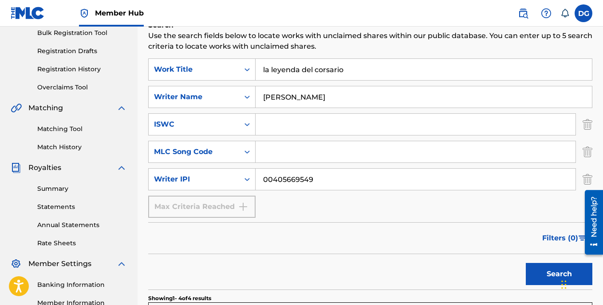
scroll to position [133, 0]
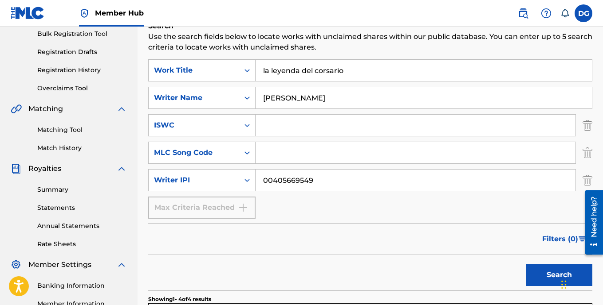
click at [265, 70] on input "la leyenda del corsario" at bounding box center [423, 70] width 336 height 21
type input "La leyenda del corsario"
click at [545, 276] on button "Search" at bounding box center [558, 275] width 67 height 22
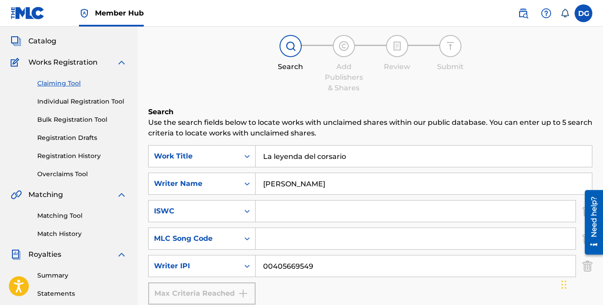
scroll to position [44, 0]
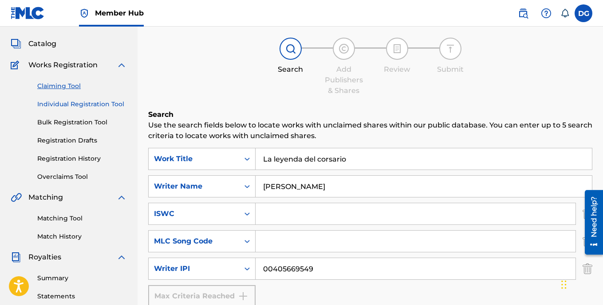
click at [94, 103] on link "Individual Registration Tool" at bounding box center [82, 104] width 90 height 9
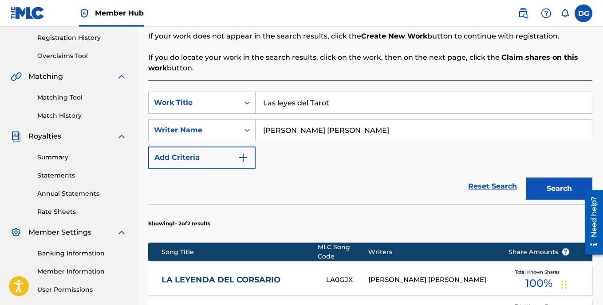
scroll to position [177, 0]
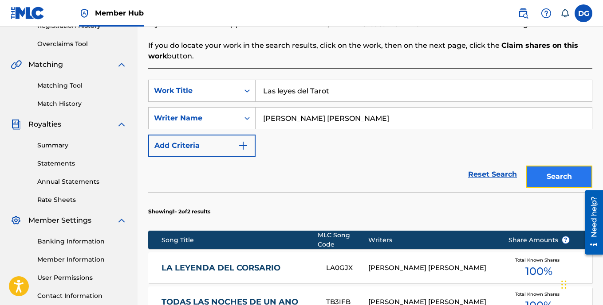
click at [546, 180] on button "Search" at bounding box center [558, 177] width 67 height 22
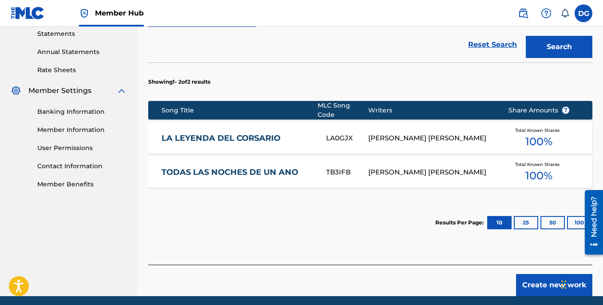
scroll to position [310, 0]
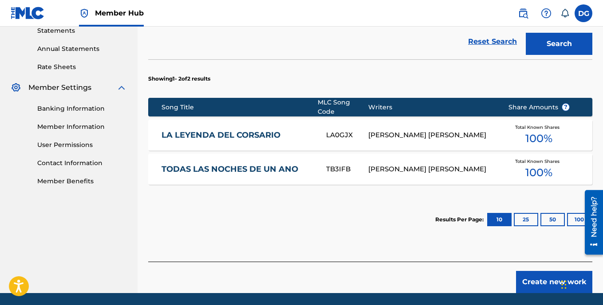
click at [247, 131] on link "LA LEYENDA DEL CORSARIO" at bounding box center [237, 135] width 153 height 10
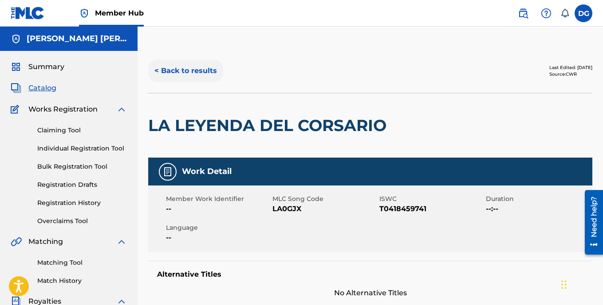
click at [159, 70] on button "< Back to results" at bounding box center [185, 71] width 75 height 22
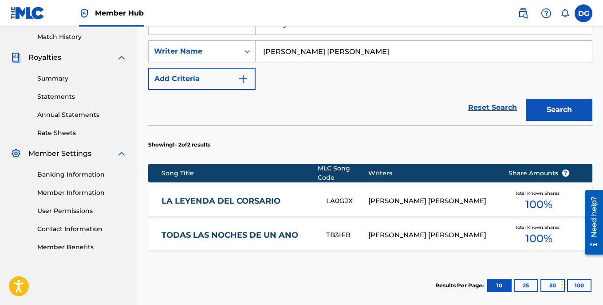
click at [242, 231] on link "TODAS LAS NOCHES DE UN ANO" at bounding box center [237, 236] width 153 height 10
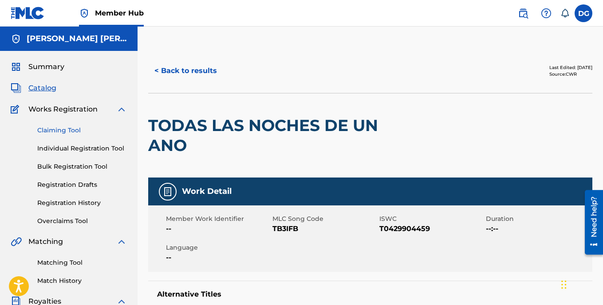
click at [50, 132] on link "Claiming Tool" at bounding box center [82, 130] width 90 height 9
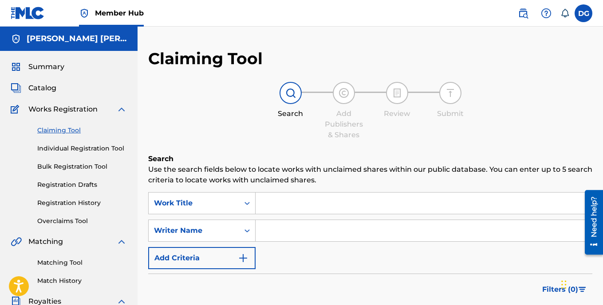
click at [311, 205] on input "Search Form" at bounding box center [423, 203] width 336 height 21
type input "Algo [PERSON_NAME]"
click at [281, 231] on input "Search Form" at bounding box center [423, 230] width 336 height 21
type input "[PERSON_NAME]"
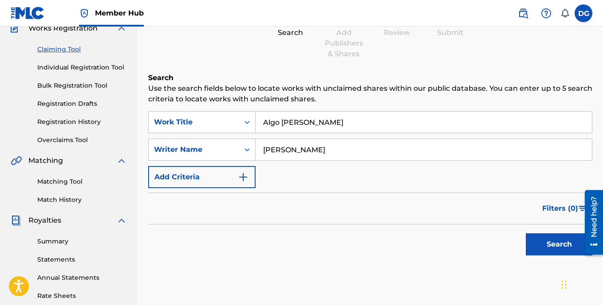
scroll to position [89, 0]
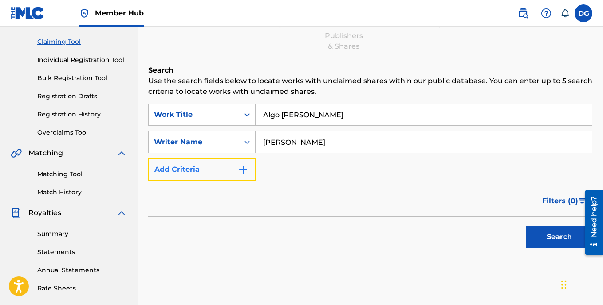
click at [241, 171] on img "Search Form" at bounding box center [243, 169] width 11 height 11
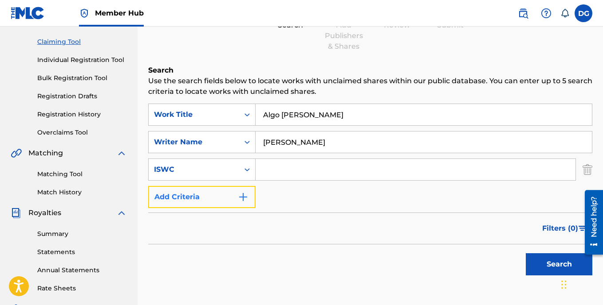
click at [244, 198] on img "Search Form" at bounding box center [243, 197] width 11 height 11
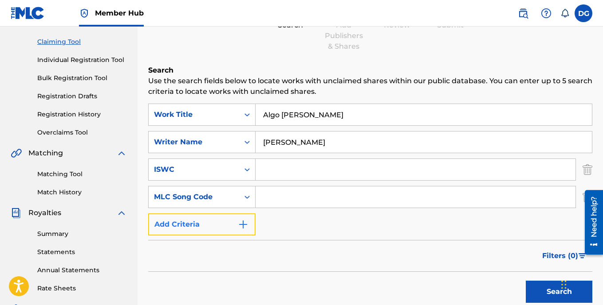
click at [243, 225] on img "Search Form" at bounding box center [243, 224] width 11 height 11
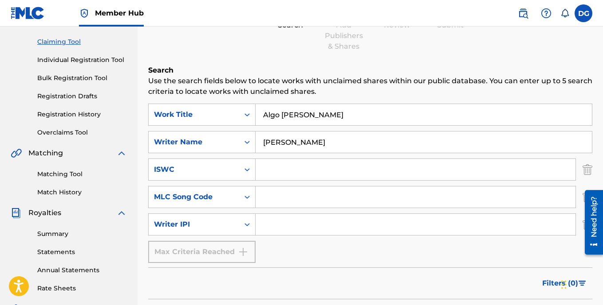
click at [278, 229] on input "Search Form" at bounding box center [415, 224] width 320 height 21
type input "00405669549"
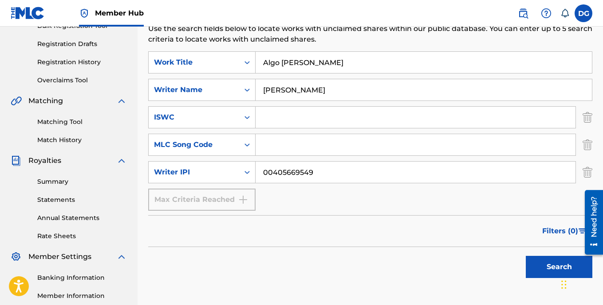
scroll to position [177, 0]
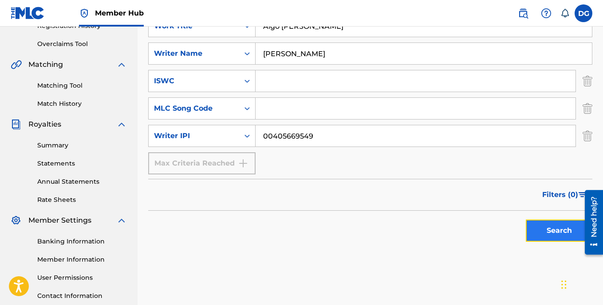
click at [549, 227] on button "Search" at bounding box center [558, 231] width 67 height 22
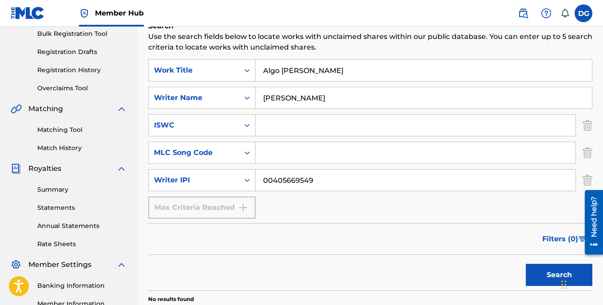
scroll to position [89, 0]
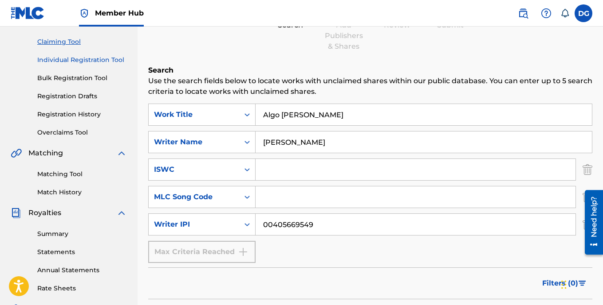
click at [88, 59] on link "Individual Registration Tool" at bounding box center [82, 59] width 90 height 9
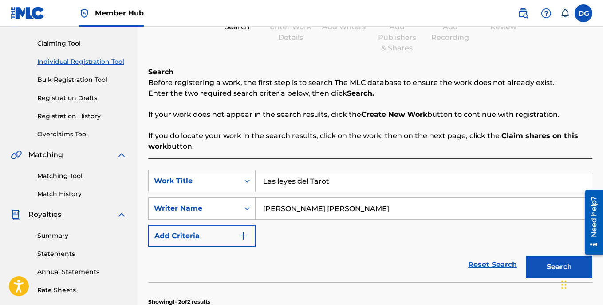
scroll to position [89, 0]
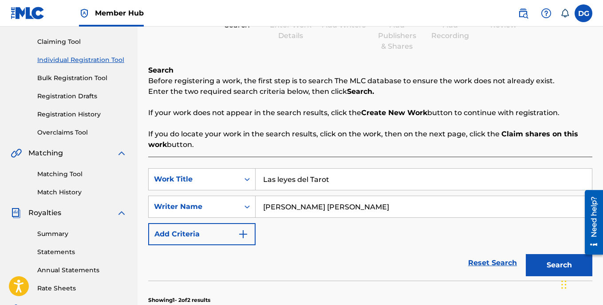
click at [338, 181] on input "Las leyes del Tarot" at bounding box center [423, 179] width 336 height 21
type input "L"
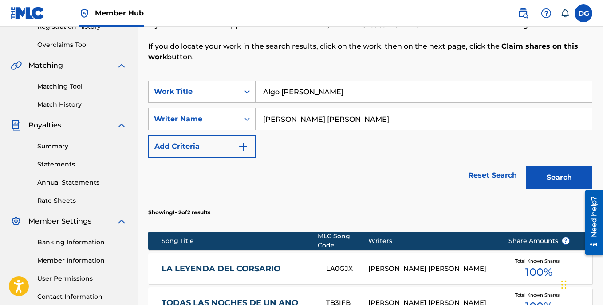
scroll to position [177, 0]
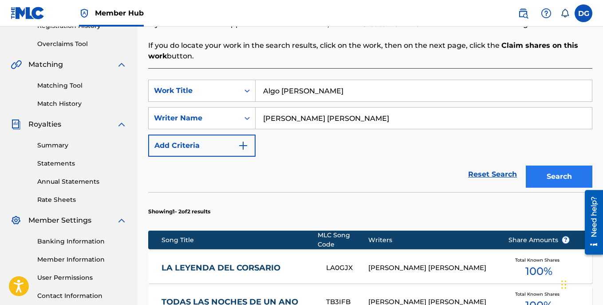
type input "Algo [PERSON_NAME]"
click at [562, 180] on button "Search" at bounding box center [558, 177] width 67 height 22
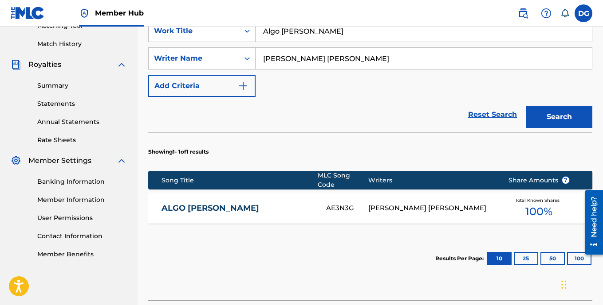
scroll to position [266, 0]
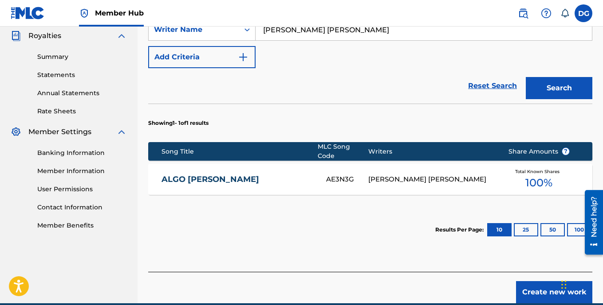
click at [207, 175] on link "ALGO [PERSON_NAME]" at bounding box center [237, 180] width 153 height 10
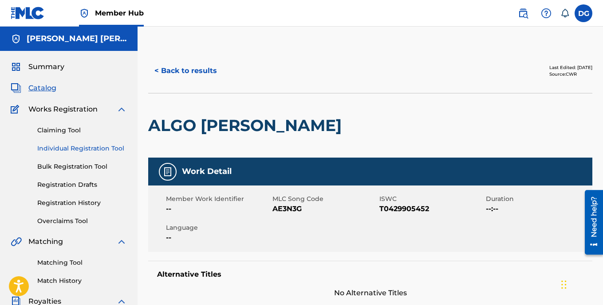
click at [89, 149] on link "Individual Registration Tool" at bounding box center [82, 148] width 90 height 9
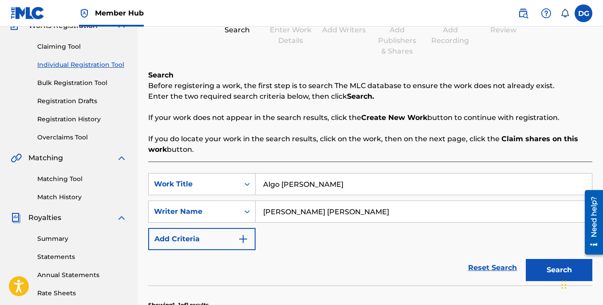
scroll to position [89, 0]
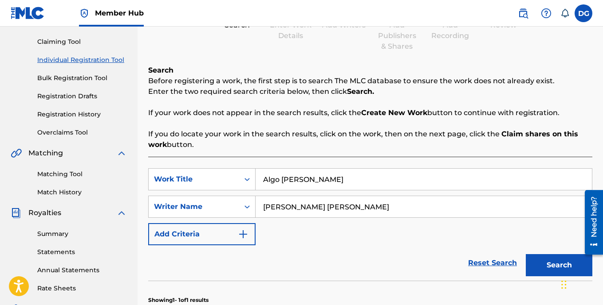
click at [318, 180] on input "Algo [PERSON_NAME]" at bounding box center [423, 179] width 336 height 21
type input "A"
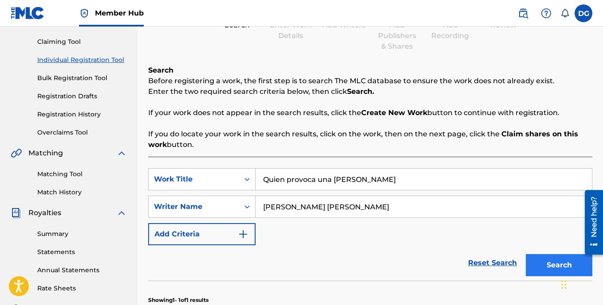
type input "Quien provoca una [PERSON_NAME]"
click at [557, 269] on button "Search" at bounding box center [558, 265] width 67 height 22
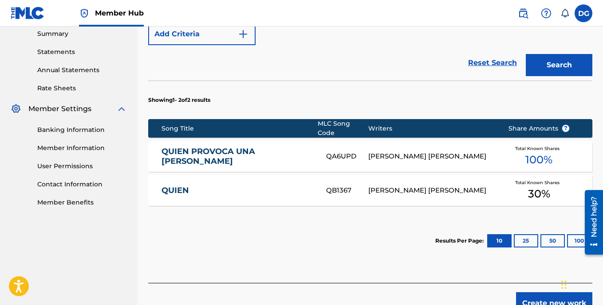
scroll to position [310, 0]
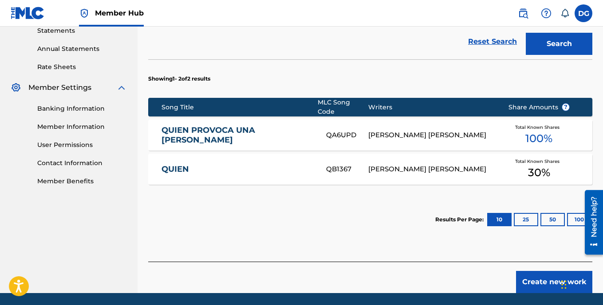
click at [252, 128] on link "QUIEN PROVOCA UNA [PERSON_NAME]" at bounding box center [237, 135] width 153 height 20
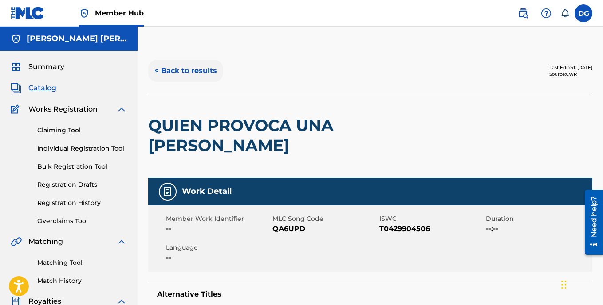
click at [157, 69] on button "< Back to results" at bounding box center [185, 71] width 75 height 22
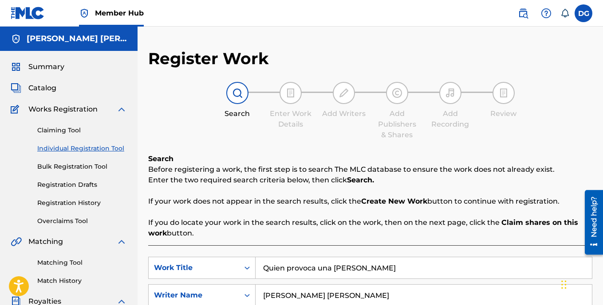
scroll to position [244, 0]
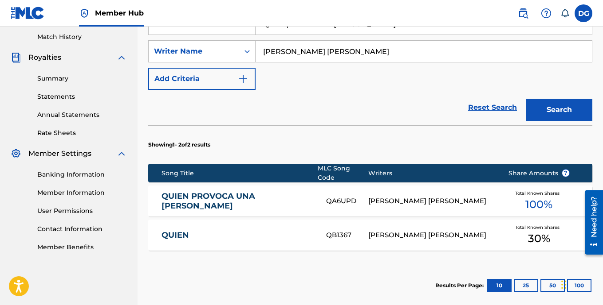
click at [184, 231] on link "QUIEN" at bounding box center [237, 236] width 153 height 10
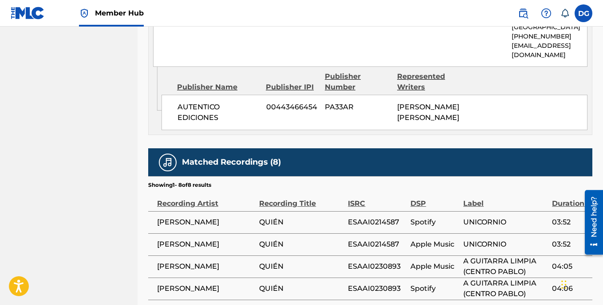
scroll to position [561, 0]
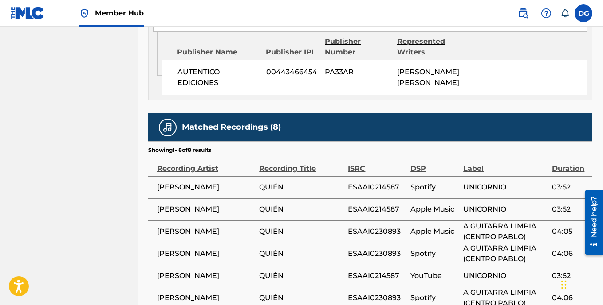
drag, startPoint x: 282, startPoint y: 192, endPoint x: 258, endPoint y: 195, distance: 24.0
click at [258, 195] on tr "[PERSON_NAME] QUIÉN ESAAI0214587 Spotify UNICORNIO 03:52" at bounding box center [370, 187] width 444 height 22
copy tr "[PERSON_NAME] QUIÉN"
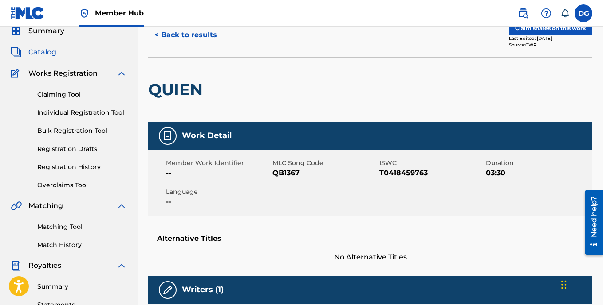
scroll to position [0, 0]
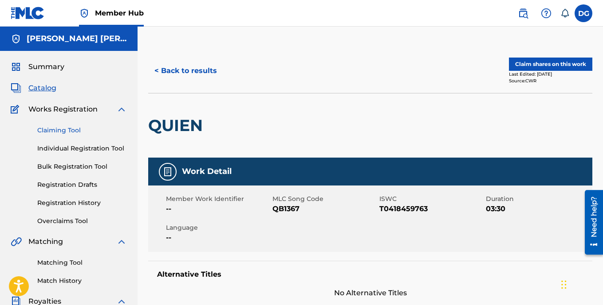
click at [75, 129] on link "Claiming Tool" at bounding box center [82, 130] width 90 height 9
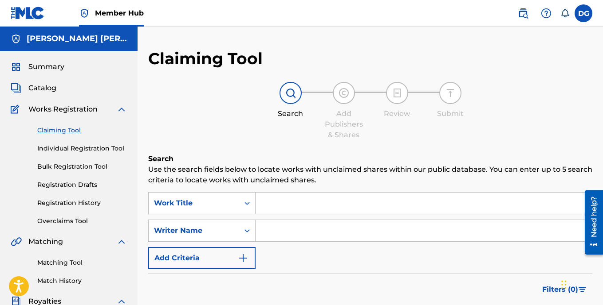
click at [292, 207] on input "Search Form" at bounding box center [423, 203] width 336 height 21
paste input "QUIÉN"
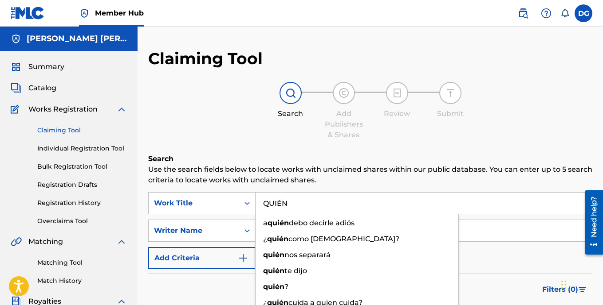
type input "QUIÉN"
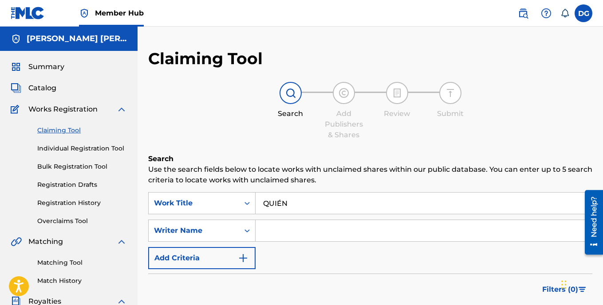
click at [349, 184] on p "Use the search fields below to locate works with unclaimed shares within our pu…" at bounding box center [370, 174] width 444 height 21
click at [287, 233] on input "Search Form" at bounding box center [423, 230] width 336 height 21
type input "[PERSON_NAME]"
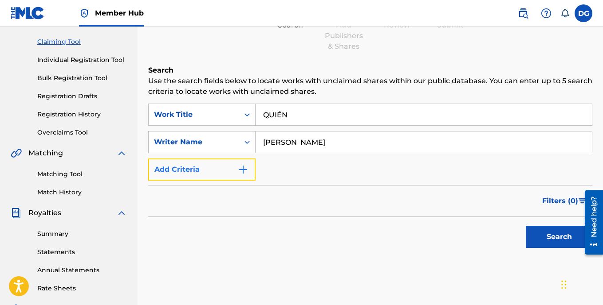
click at [246, 170] on img "Search Form" at bounding box center [243, 169] width 11 height 11
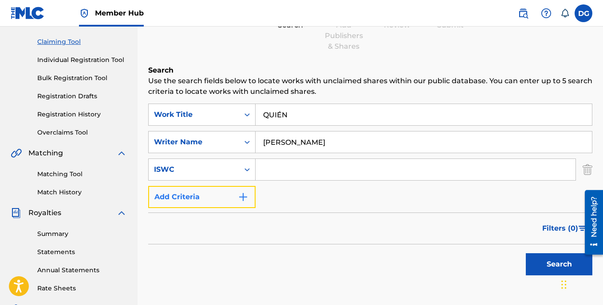
click at [245, 200] on img "Search Form" at bounding box center [243, 197] width 11 height 11
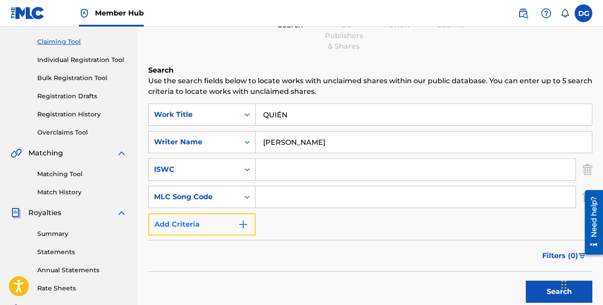
click at [246, 223] on img "Search Form" at bounding box center [243, 224] width 11 height 11
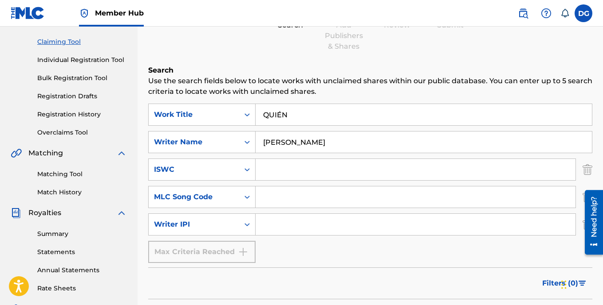
click at [271, 228] on input "Search Form" at bounding box center [415, 224] width 320 height 21
type input "00405669549"
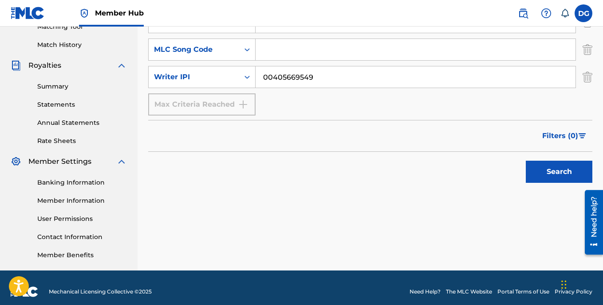
scroll to position [244, 0]
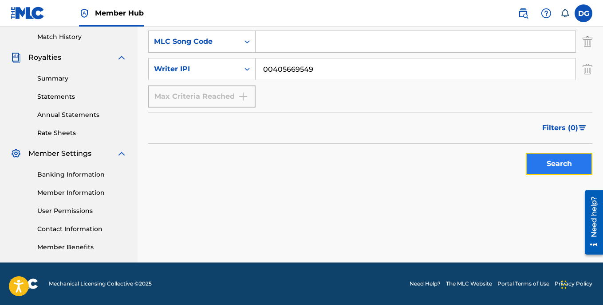
click at [558, 168] on button "Search" at bounding box center [558, 164] width 67 height 22
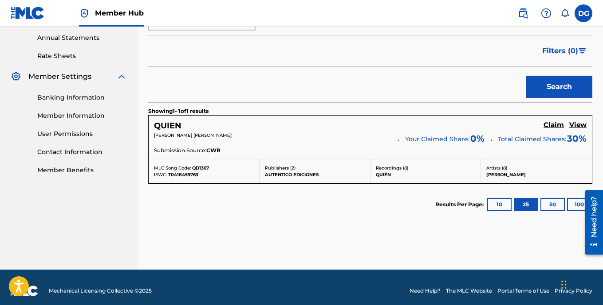
scroll to position [329, 0]
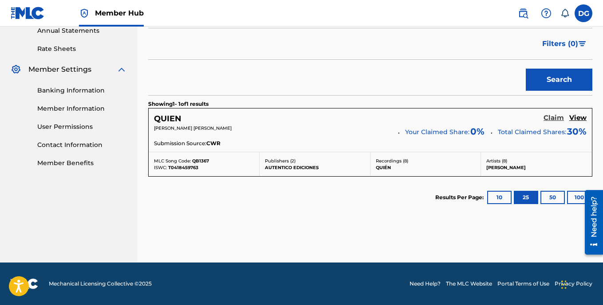
click at [553, 118] on h5 "Claim" at bounding box center [553, 118] width 20 height 8
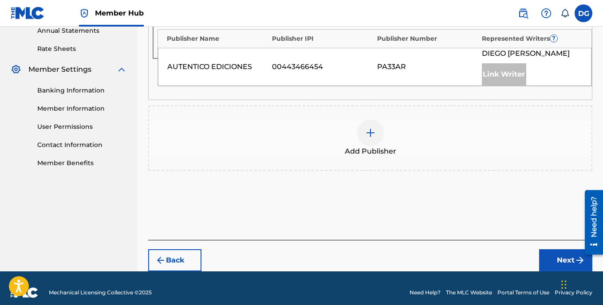
click at [370, 133] on img at bounding box center [370, 133] width 11 height 11
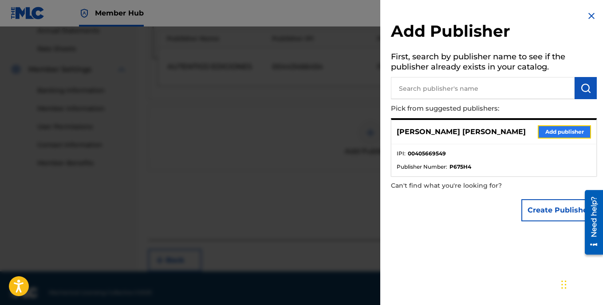
click at [562, 133] on button "Add publisher" at bounding box center [563, 131] width 53 height 13
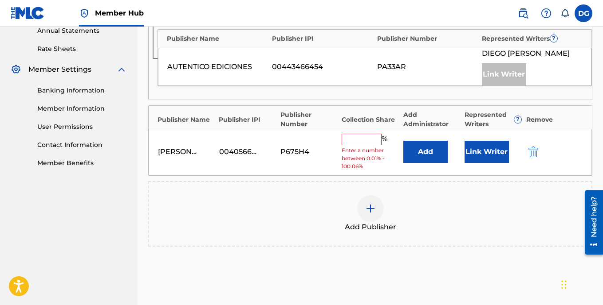
click at [360, 142] on input "text" at bounding box center [361, 140] width 40 height 12
type input "70"
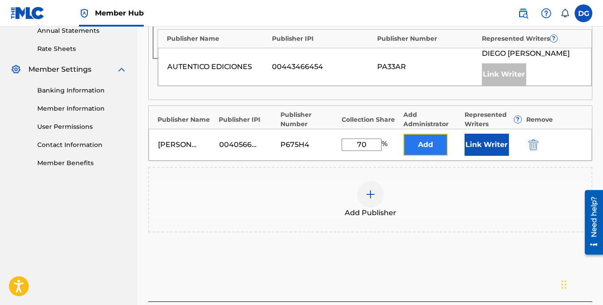
click at [427, 143] on button "Add" at bounding box center [425, 145] width 44 height 22
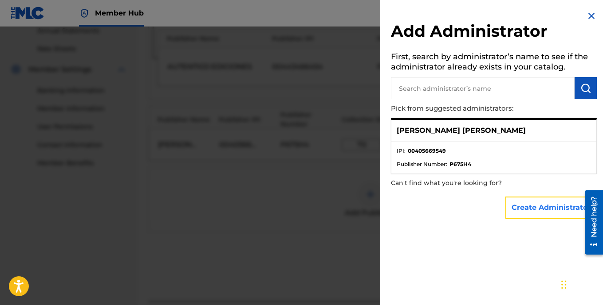
click at [527, 205] on button "Create Administrator" at bounding box center [550, 208] width 91 height 22
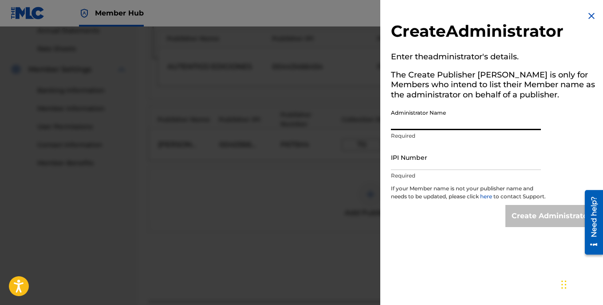
click at [399, 125] on input "Administrator Name" at bounding box center [466, 117] width 150 height 25
type input "[PERSON_NAME] [PERSON_NAME]"
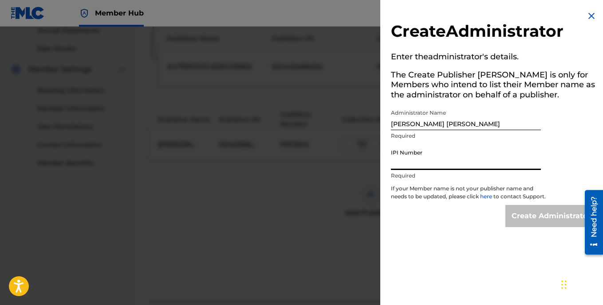
click at [427, 161] on input "IPI Number" at bounding box center [466, 157] width 150 height 25
type input "00405669549"
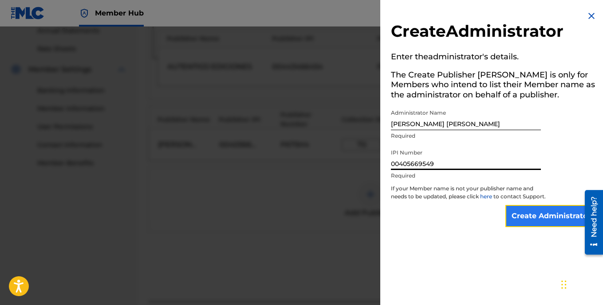
click at [529, 222] on input "Create Administrator" at bounding box center [550, 216] width 91 height 22
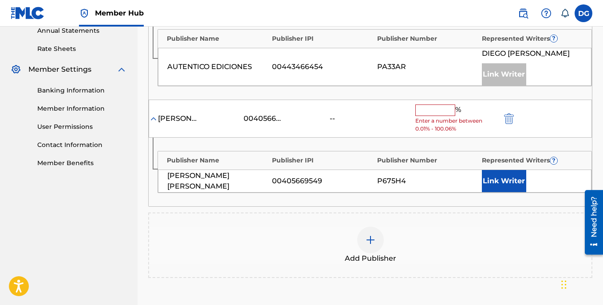
click at [436, 112] on input "text" at bounding box center [435, 111] width 40 height 12
type input "70"
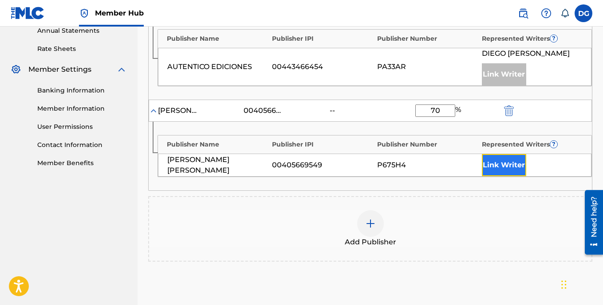
click at [494, 164] on button "Link Writer" at bounding box center [504, 165] width 44 height 22
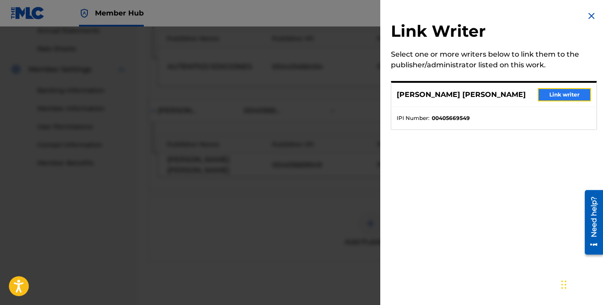
click at [550, 94] on button "Link writer" at bounding box center [563, 94] width 53 height 13
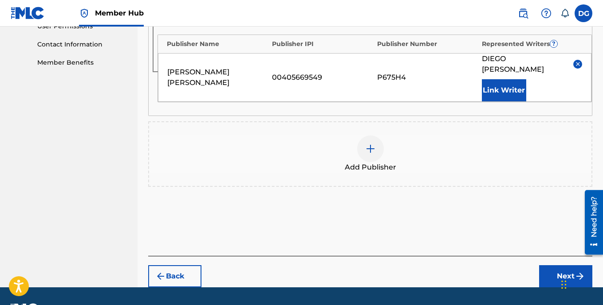
scroll to position [454, 0]
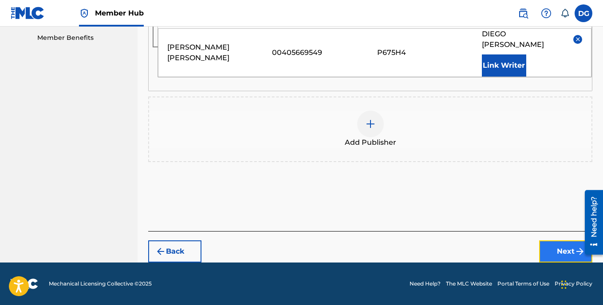
click at [562, 251] on button "Next" at bounding box center [565, 252] width 53 height 22
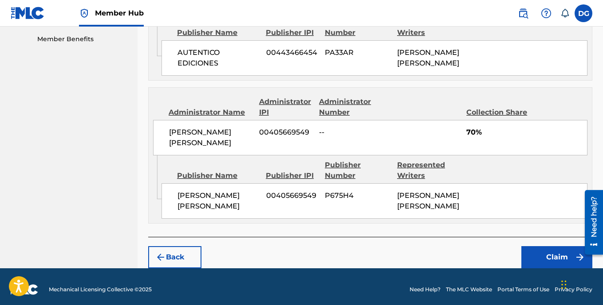
scroll to position [465, 0]
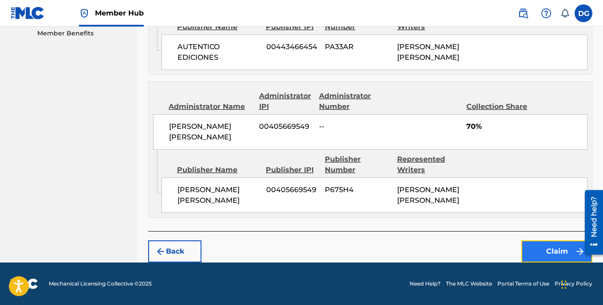
click at [555, 252] on button "Claim" at bounding box center [556, 252] width 71 height 22
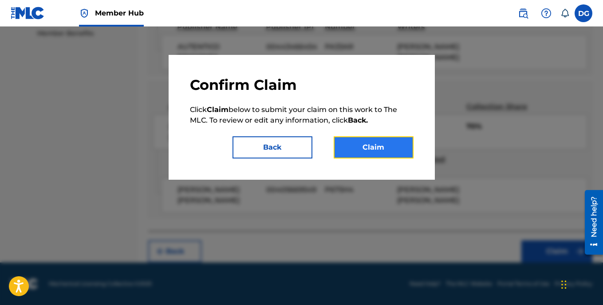
click at [383, 147] on button "Claim" at bounding box center [373, 148] width 80 height 22
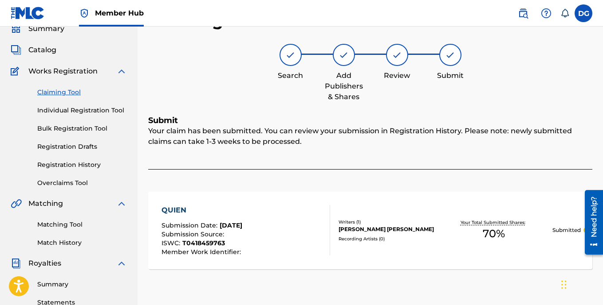
scroll to position [23, 0]
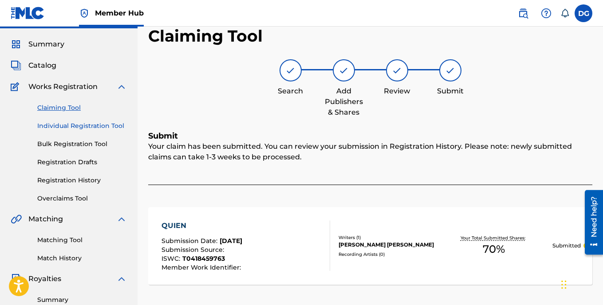
click at [91, 125] on link "Individual Registration Tool" at bounding box center [82, 125] width 90 height 9
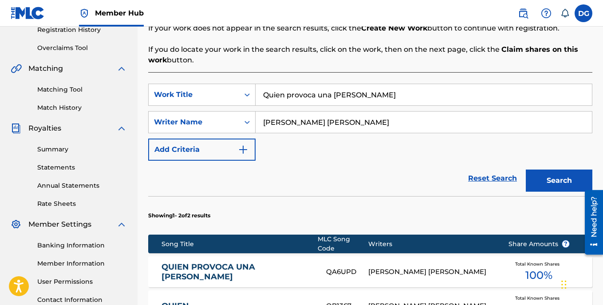
scroll to position [266, 0]
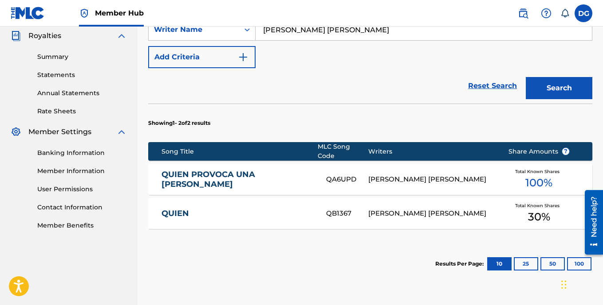
click at [217, 175] on link "QUIEN PROVOCA UNA [PERSON_NAME]" at bounding box center [237, 180] width 153 height 20
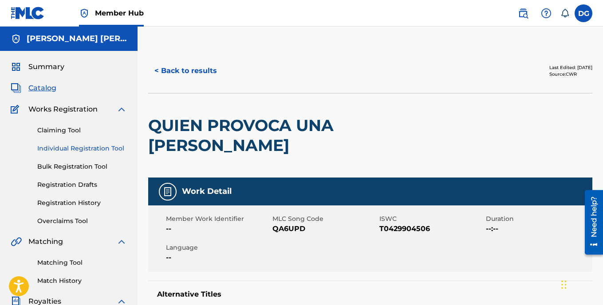
click at [76, 149] on link "Individual Registration Tool" at bounding box center [82, 148] width 90 height 9
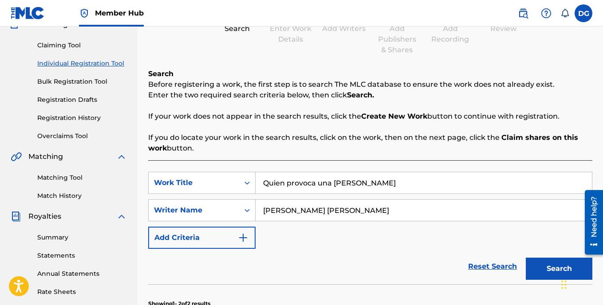
scroll to position [89, 0]
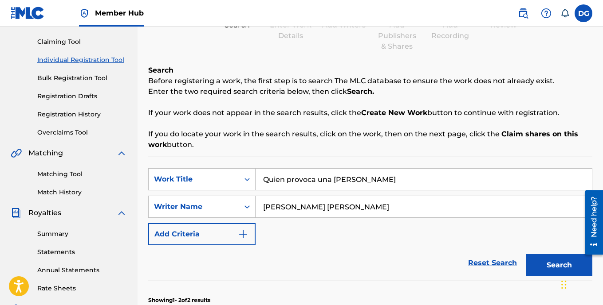
click at [363, 183] on input "Quien provoca una [PERSON_NAME]" at bounding box center [423, 179] width 336 height 21
type input "Q"
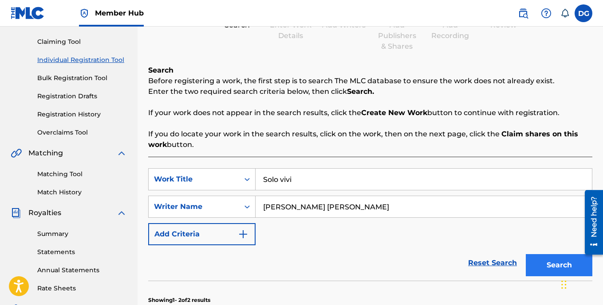
type input "Solo vivi"
click at [549, 264] on button "Search" at bounding box center [558, 265] width 67 height 22
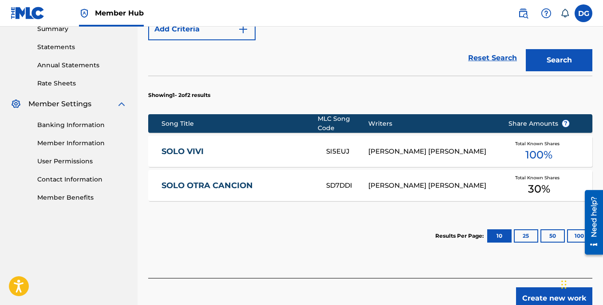
scroll to position [310, 0]
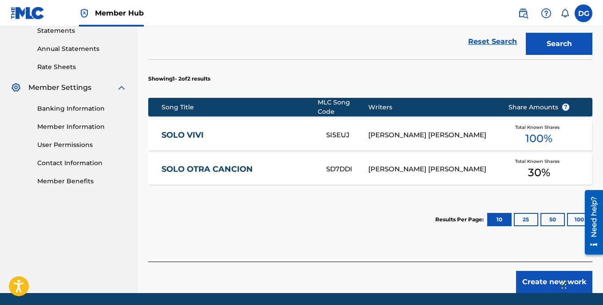
click at [243, 166] on link "SOLO OTRA CANCION" at bounding box center [237, 169] width 153 height 10
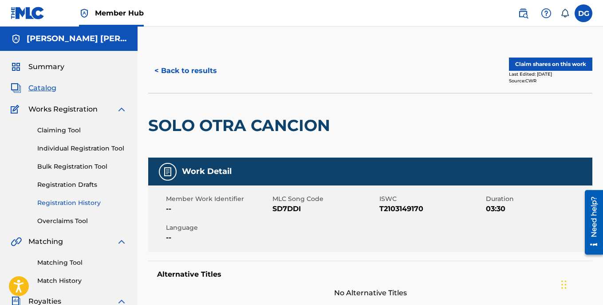
click at [92, 205] on link "Registration History" at bounding box center [82, 203] width 90 height 9
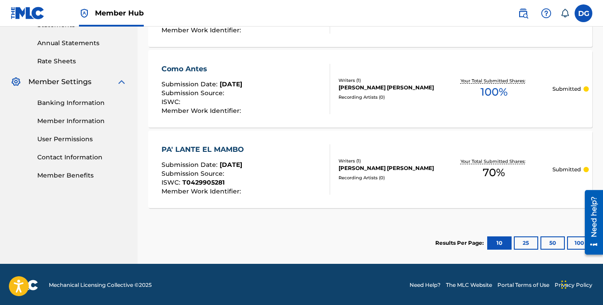
scroll to position [317, 0]
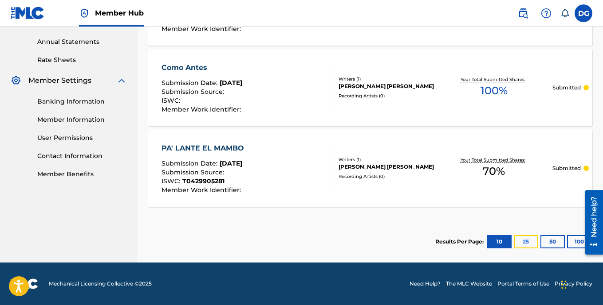
click at [528, 242] on button "25" at bounding box center [525, 241] width 24 height 13
click at [551, 243] on button "50" at bounding box center [552, 241] width 24 height 13
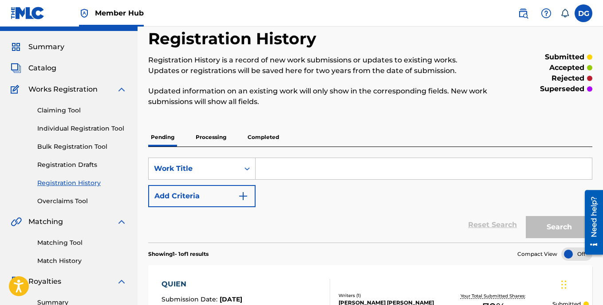
scroll to position [7, 0]
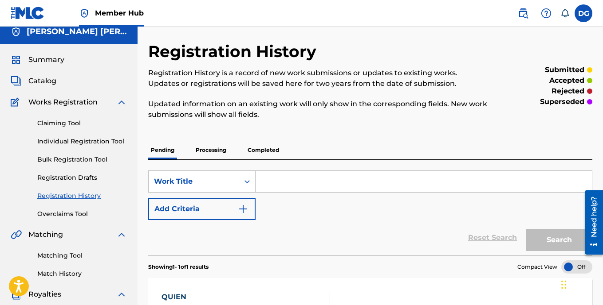
click at [211, 150] on p "Processing" at bounding box center [211, 150] width 36 height 19
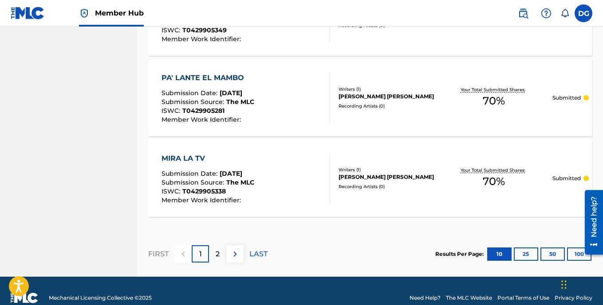
scroll to position [886, 0]
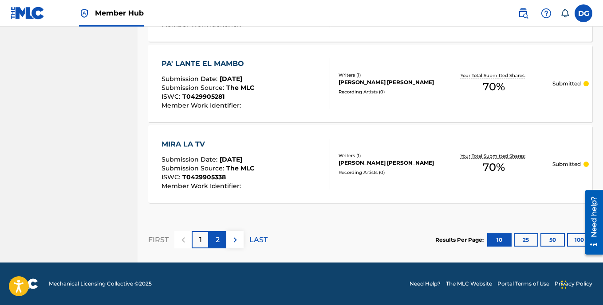
click at [219, 240] on p "2" at bounding box center [217, 240] width 4 height 11
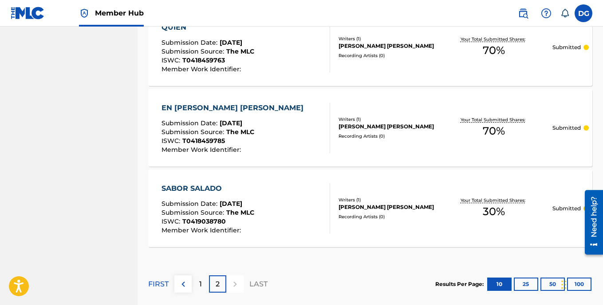
scroll to position [725, 0]
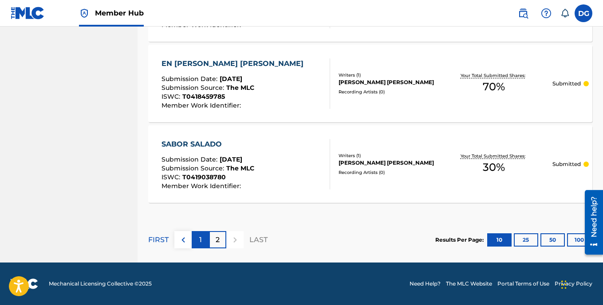
click at [201, 240] on p "1" at bounding box center [200, 240] width 3 height 11
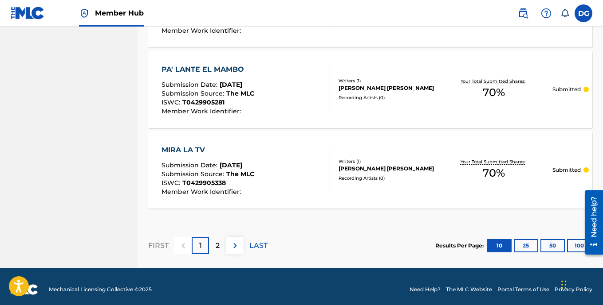
scroll to position [886, 0]
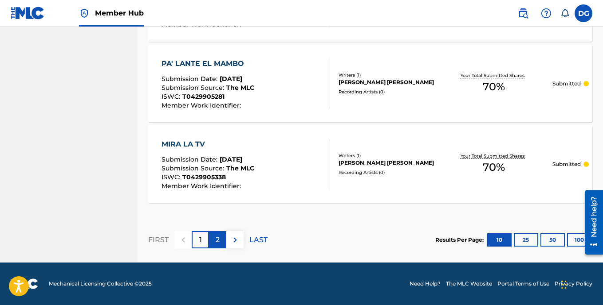
click at [219, 239] on p "2" at bounding box center [217, 240] width 4 height 11
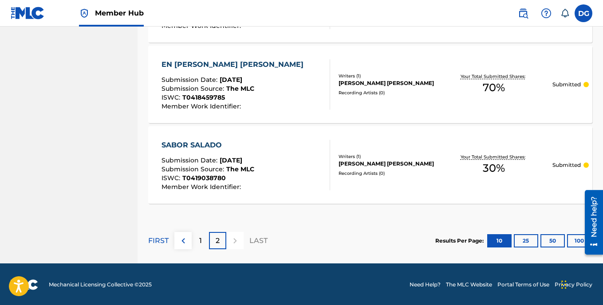
scroll to position [725, 0]
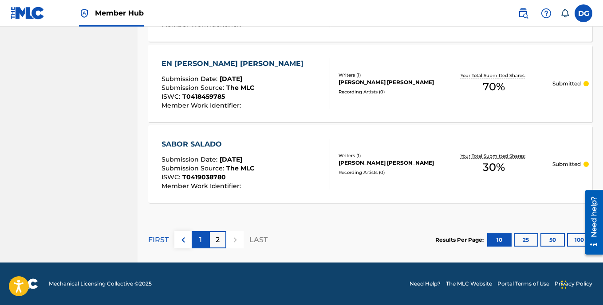
click at [202, 239] on div "1" at bounding box center [200, 239] width 17 height 17
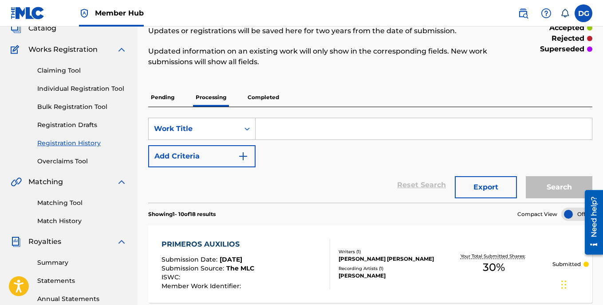
scroll to position [0, 0]
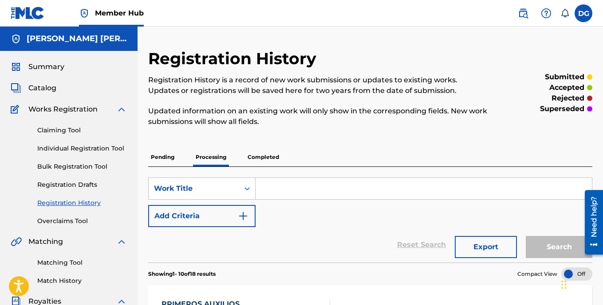
click at [165, 159] on p "Pending" at bounding box center [162, 157] width 29 height 19
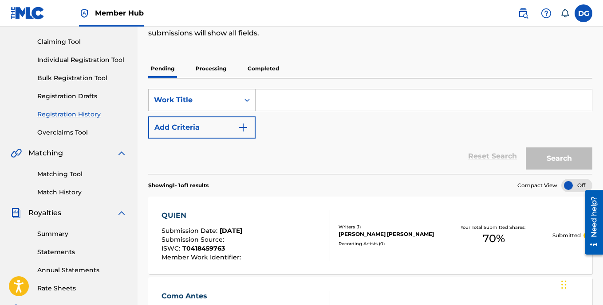
scroll to position [44, 0]
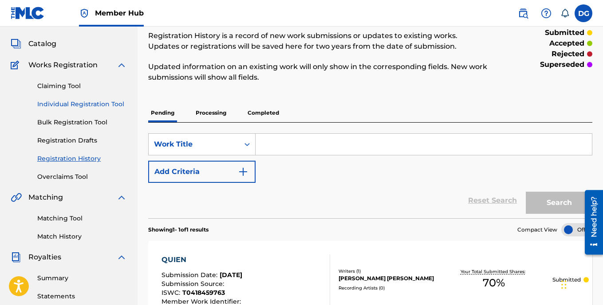
click at [117, 106] on link "Individual Registration Tool" at bounding box center [82, 104] width 90 height 9
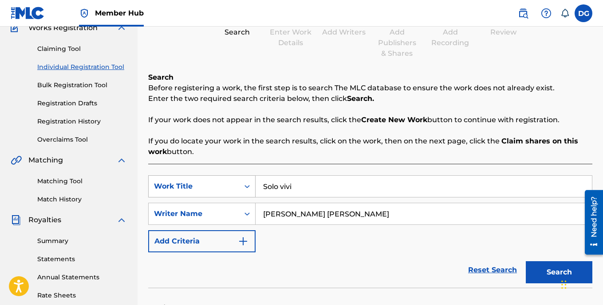
scroll to position [89, 0]
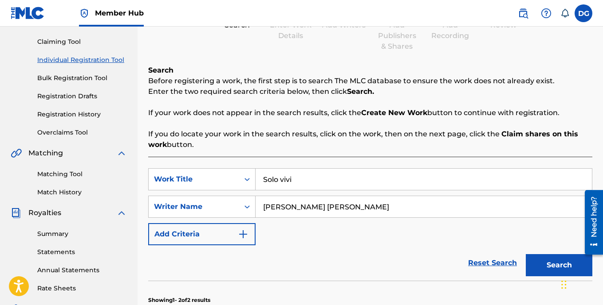
click at [303, 181] on input "Solo vivi" at bounding box center [423, 179] width 336 height 21
type input "S"
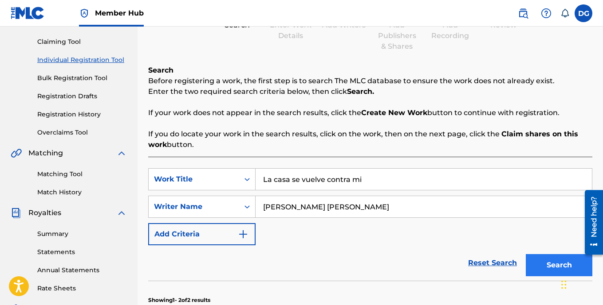
type input "La casa se vuelve contra mi"
click at [549, 267] on button "Search" at bounding box center [558, 265] width 67 height 22
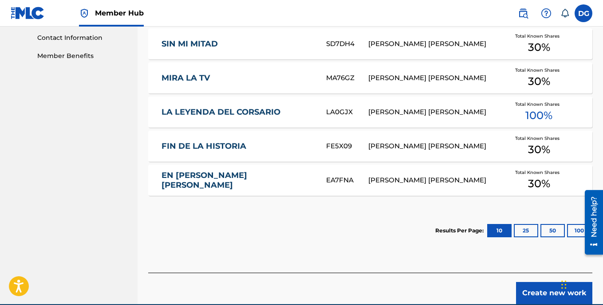
scroll to position [472, 0]
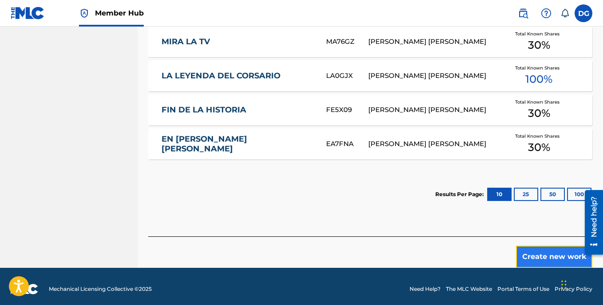
click at [538, 255] on button "Create new work" at bounding box center [554, 257] width 76 height 22
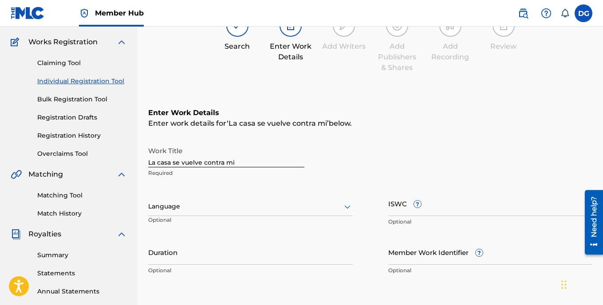
scroll to position [133, 0]
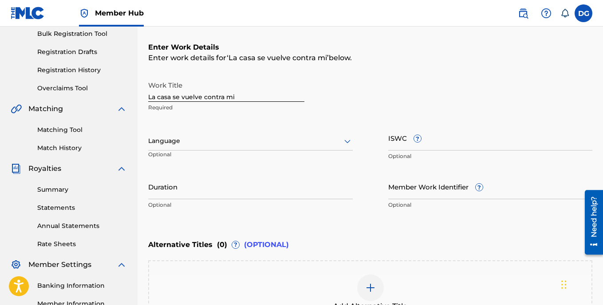
click at [348, 143] on icon at bounding box center [347, 141] width 11 height 11
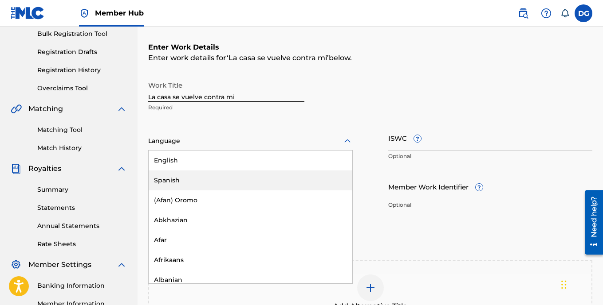
click at [233, 178] on div "Spanish" at bounding box center [251, 181] width 204 height 20
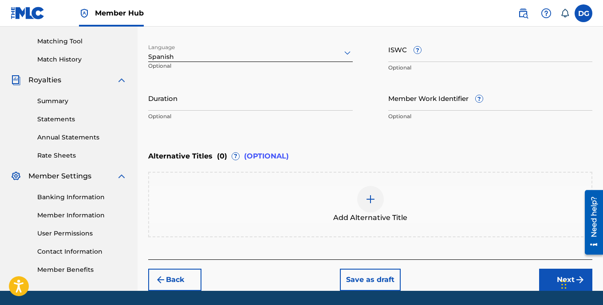
scroll to position [250, 0]
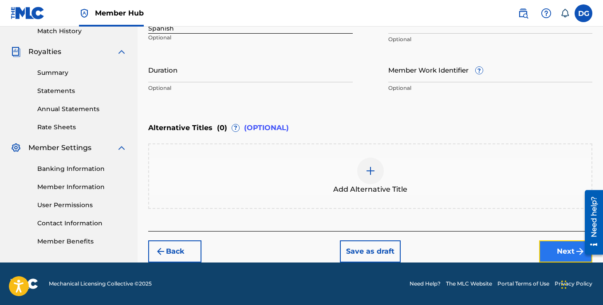
click at [564, 254] on button "Next" at bounding box center [565, 252] width 53 height 22
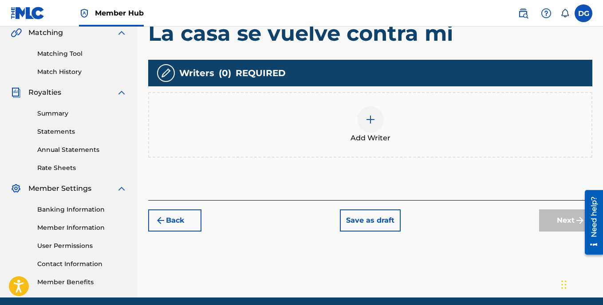
scroll to position [217, 0]
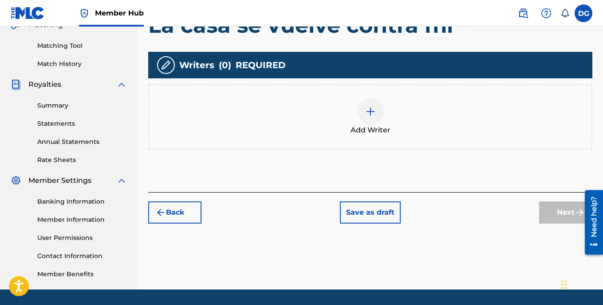
click at [367, 113] on img at bounding box center [370, 111] width 11 height 11
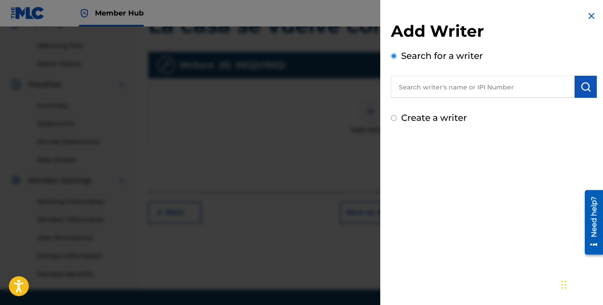
click at [397, 118] on div "Create a writer" at bounding box center [494, 117] width 206 height 13
click at [394, 118] on input "Create a writer" at bounding box center [394, 118] width 6 height 6
radio input "false"
radio input "true"
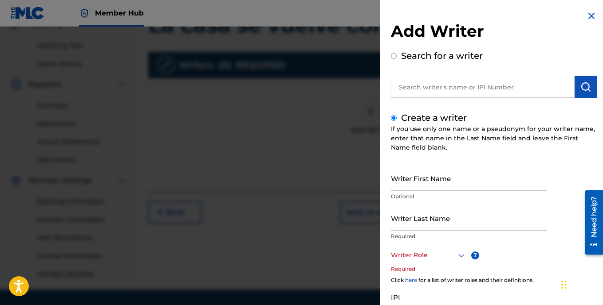
click at [460, 92] on input "text" at bounding box center [483, 87] width 184 height 22
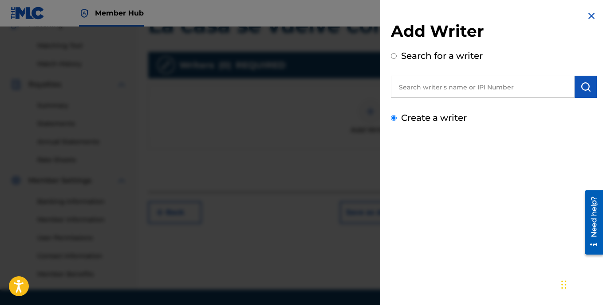
radio input "true"
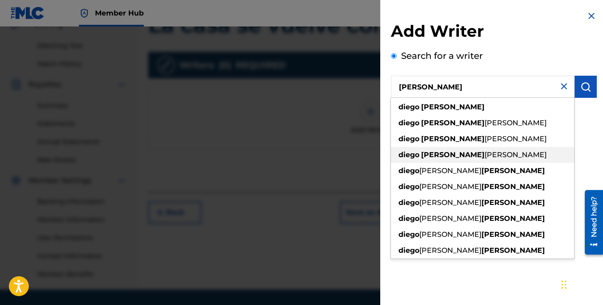
click at [443, 156] on strong "[PERSON_NAME]" at bounding box center [452, 155] width 63 height 8
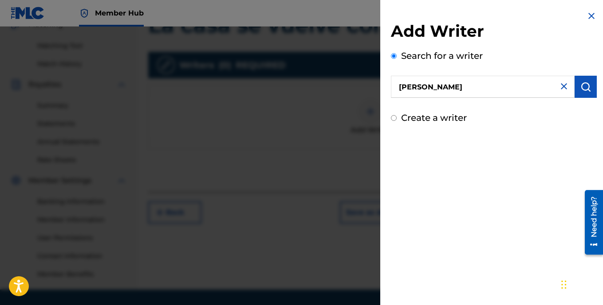
type input "[PERSON_NAME] [PERSON_NAME]"
click at [393, 117] on input "Create a writer" at bounding box center [394, 118] width 6 height 6
radio input "false"
radio input "true"
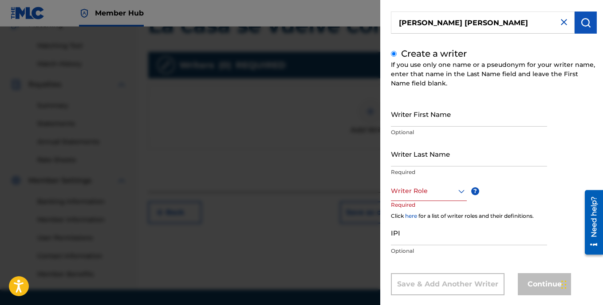
scroll to position [78, 0]
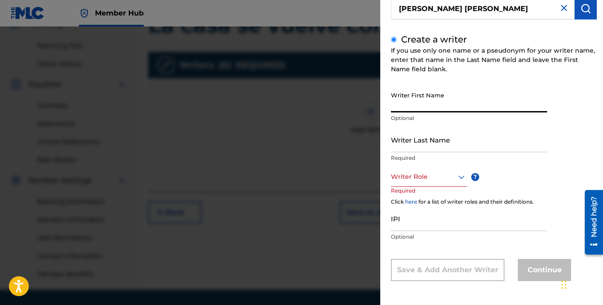
click at [419, 107] on input "Writer First Name" at bounding box center [469, 99] width 156 height 25
click at [461, 179] on icon at bounding box center [461, 177] width 11 height 11
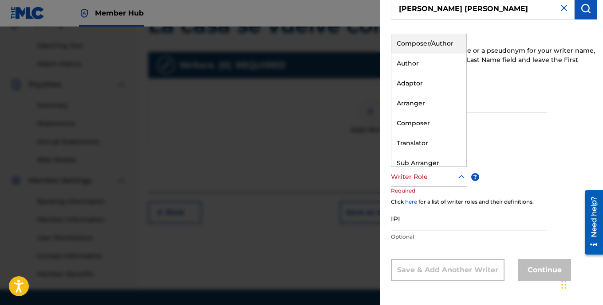
click at [432, 44] on div "Composer/Author" at bounding box center [428, 44] width 75 height 20
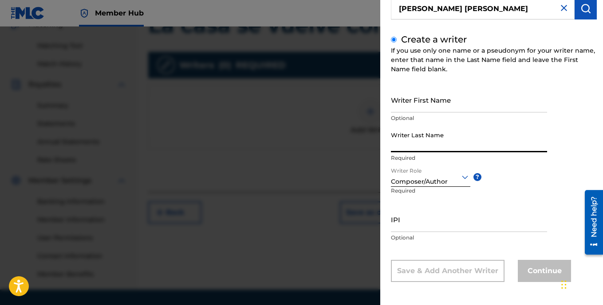
click at [417, 145] on input "Writer Last Name" at bounding box center [469, 139] width 156 height 25
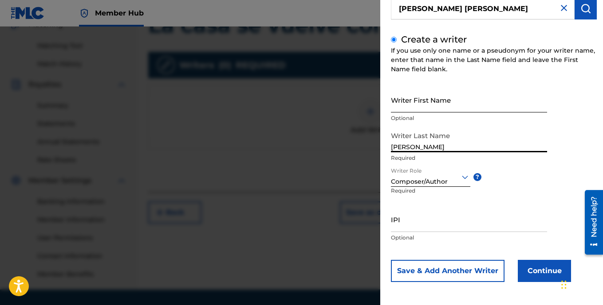
type input "[PERSON_NAME]"
click at [420, 107] on input "Writer First Name" at bounding box center [469, 99] width 156 height 25
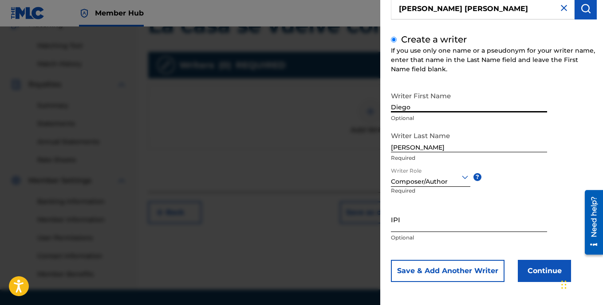
type input "Diego"
click at [418, 224] on input "IPI" at bounding box center [469, 219] width 156 height 25
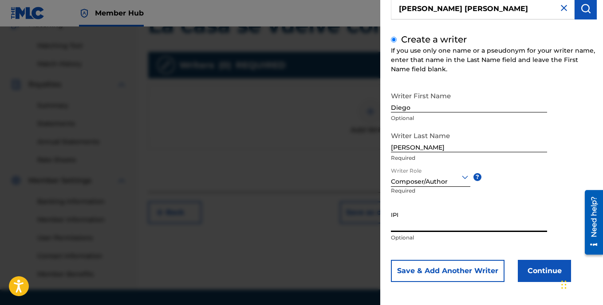
scroll to position [79, 0]
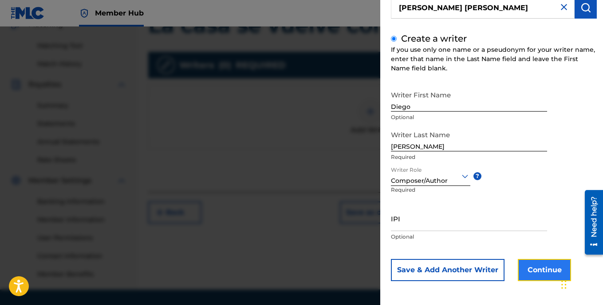
click at [543, 274] on button "Continue" at bounding box center [543, 270] width 53 height 22
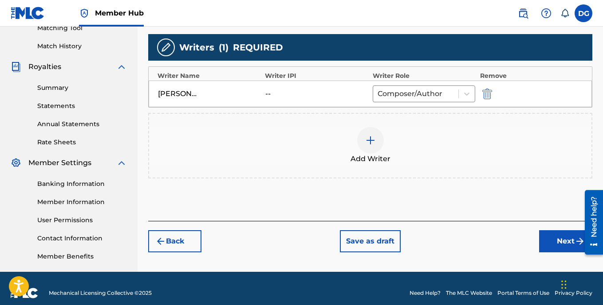
scroll to position [244, 0]
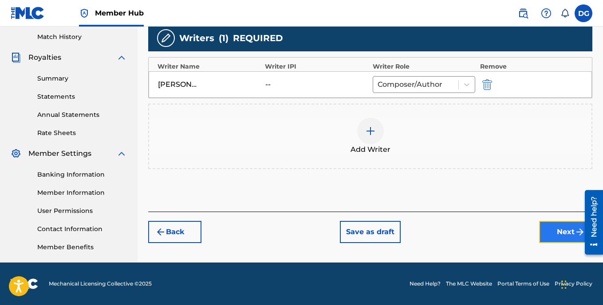
click at [558, 235] on button "Next" at bounding box center [565, 232] width 53 height 22
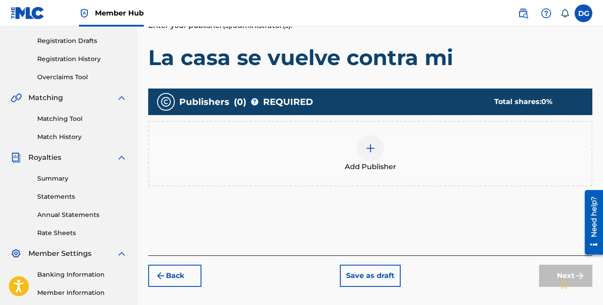
scroll to position [173, 0]
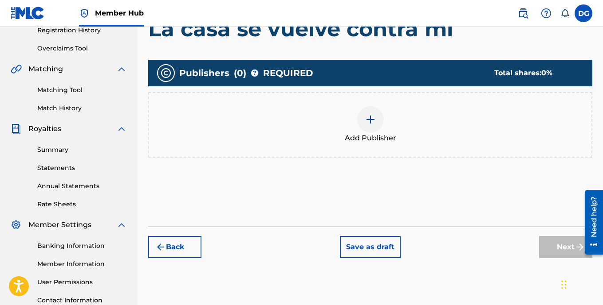
click at [370, 122] on img at bounding box center [370, 119] width 11 height 11
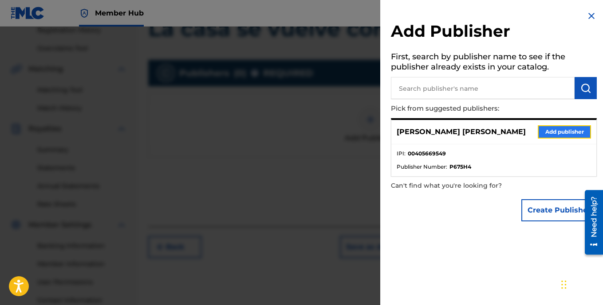
click at [555, 133] on button "Add publisher" at bounding box center [563, 131] width 53 height 13
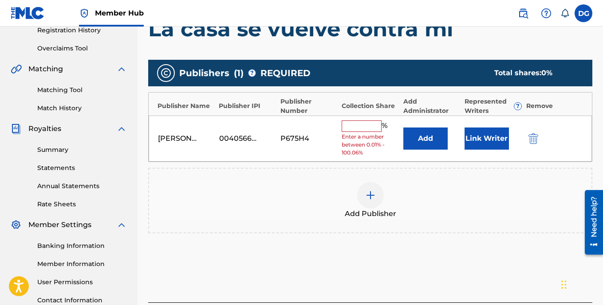
click at [364, 127] on input "text" at bounding box center [361, 127] width 40 height 12
type input "100"
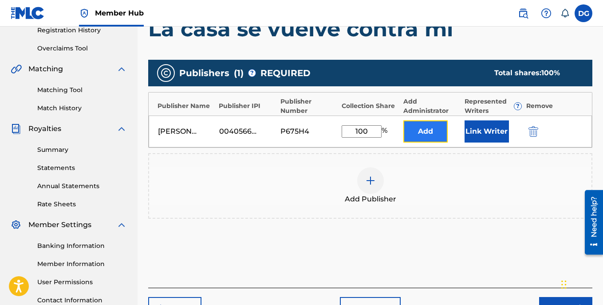
click at [430, 132] on button "Add" at bounding box center [425, 132] width 44 height 22
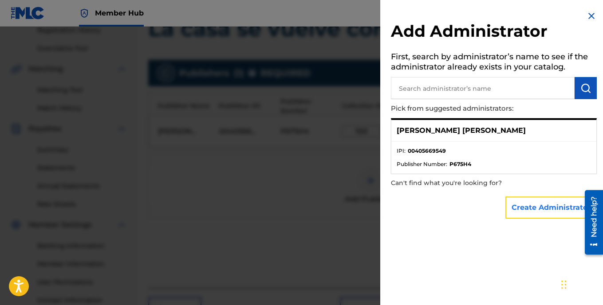
click at [534, 209] on button "Create Administrator" at bounding box center [550, 208] width 91 height 22
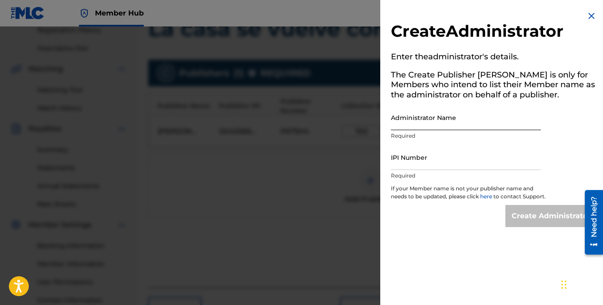
click at [419, 123] on input "Administrator Name" at bounding box center [466, 117] width 150 height 25
type input "[PERSON_NAME] [PERSON_NAME]"
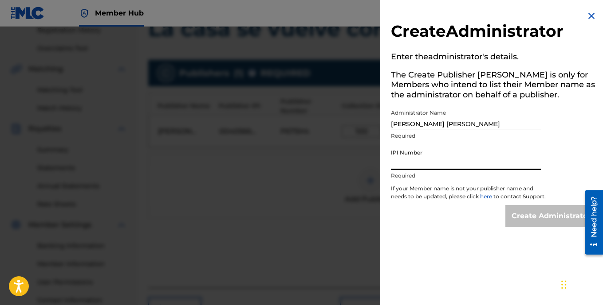
click at [423, 164] on input "IPI Number" at bounding box center [466, 157] width 150 height 25
type input "00405669549"
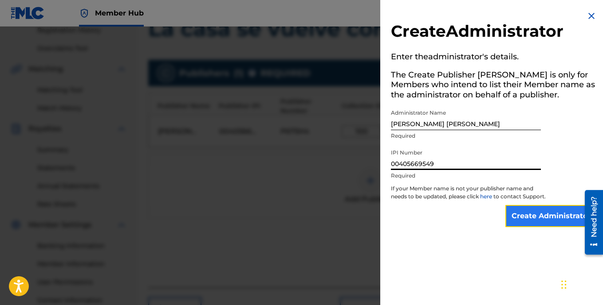
click at [513, 224] on input "Create Administrator" at bounding box center [550, 216] width 91 height 22
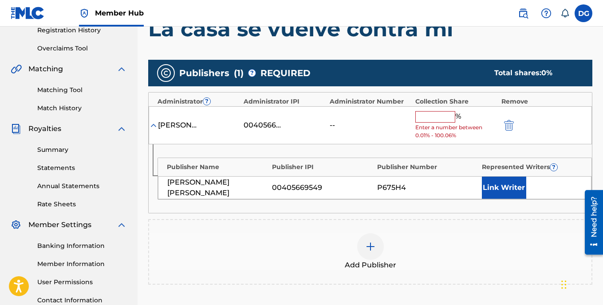
click at [436, 117] on input "text" at bounding box center [435, 117] width 40 height 12
type input "100"
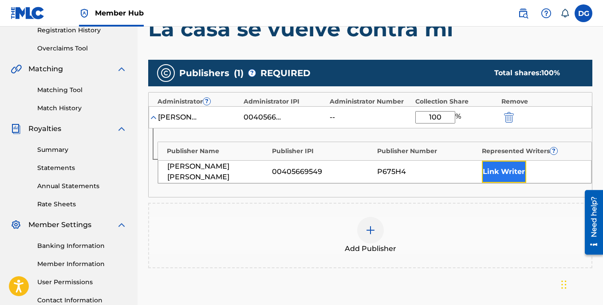
click at [495, 173] on button "Link Writer" at bounding box center [504, 172] width 44 height 22
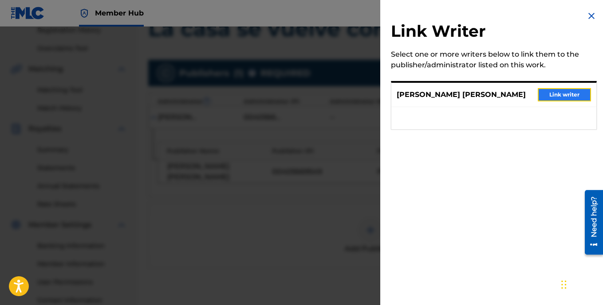
click at [573, 93] on button "Link writer" at bounding box center [563, 94] width 53 height 13
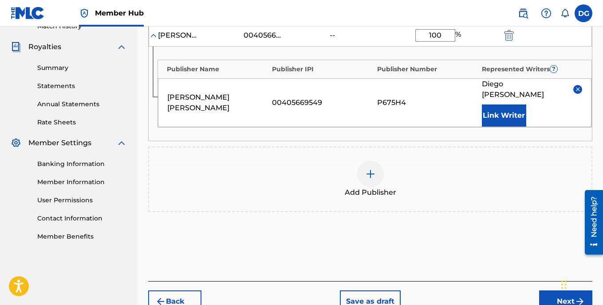
scroll to position [294, 0]
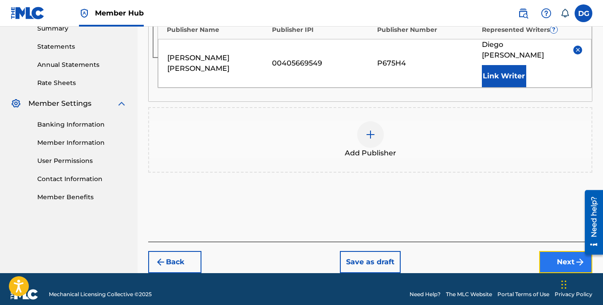
click at [561, 251] on button "Next" at bounding box center [565, 262] width 53 height 22
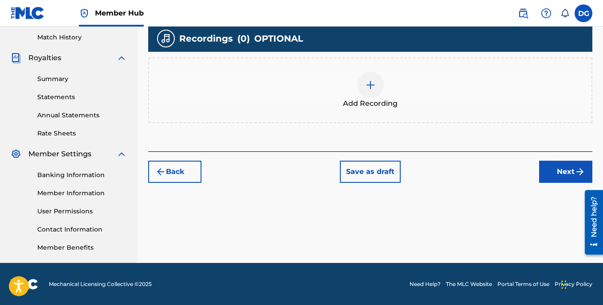
scroll to position [244, 0]
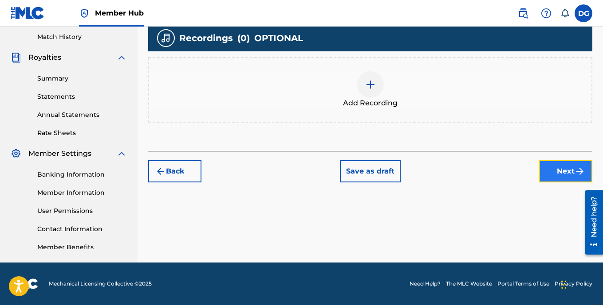
click at [558, 172] on button "Next" at bounding box center [565, 172] width 53 height 22
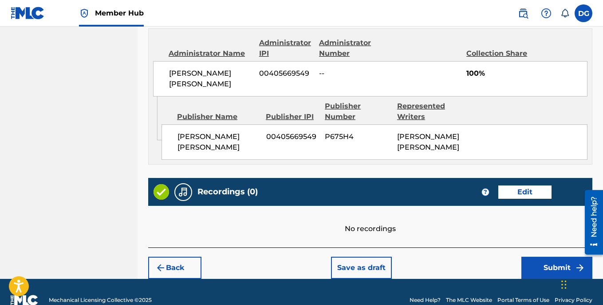
scroll to position [485, 0]
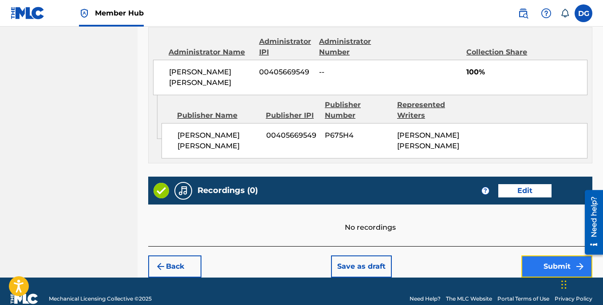
click at [552, 256] on button "Submit" at bounding box center [556, 267] width 71 height 22
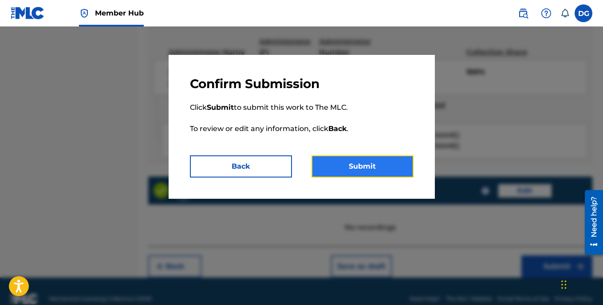
click at [358, 168] on button "Submit" at bounding box center [362, 167] width 102 height 22
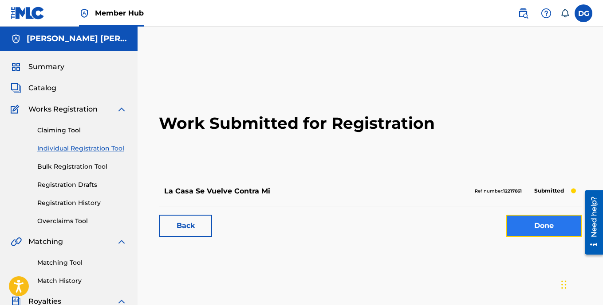
click at [551, 231] on link "Done" at bounding box center [543, 226] width 75 height 22
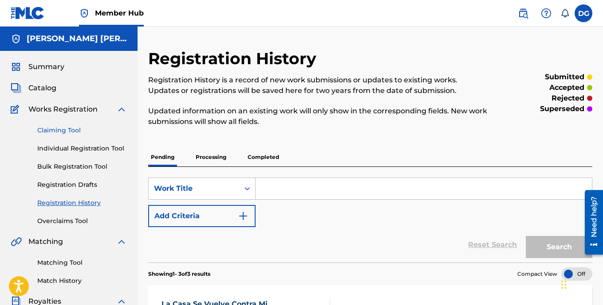
click at [70, 129] on link "Claiming Tool" at bounding box center [82, 130] width 90 height 9
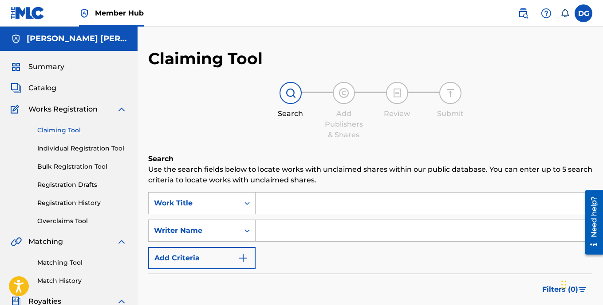
click at [293, 201] on input "Search Form" at bounding box center [423, 203] width 336 height 21
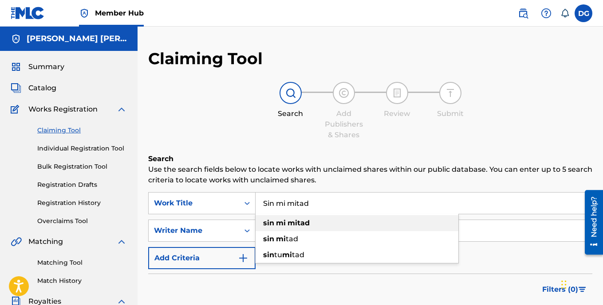
click at [301, 224] on strong "mitad" at bounding box center [298, 223] width 22 height 8
type input "sin mi mitad"
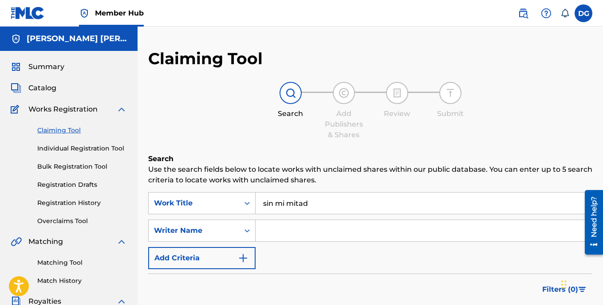
click at [301, 226] on input "Search Form" at bounding box center [423, 230] width 336 height 21
type input "[PERSON_NAME]"
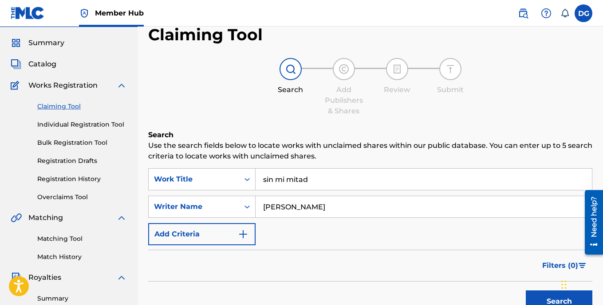
scroll to position [133, 0]
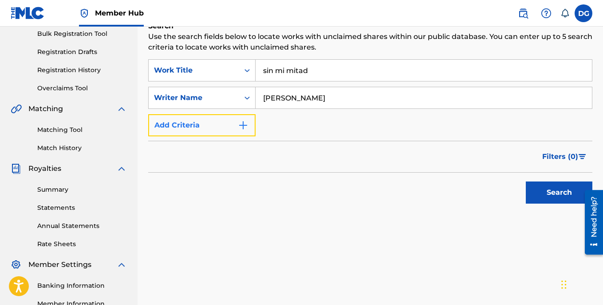
click at [246, 127] on img "Search Form" at bounding box center [243, 125] width 11 height 11
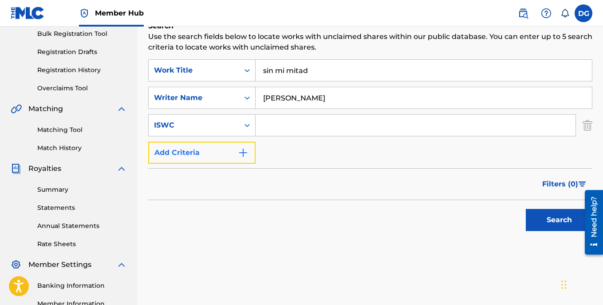
click at [244, 152] on img "Search Form" at bounding box center [243, 153] width 11 height 11
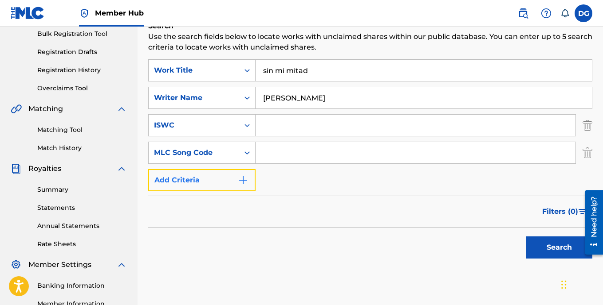
click at [242, 177] on img "Search Form" at bounding box center [243, 180] width 11 height 11
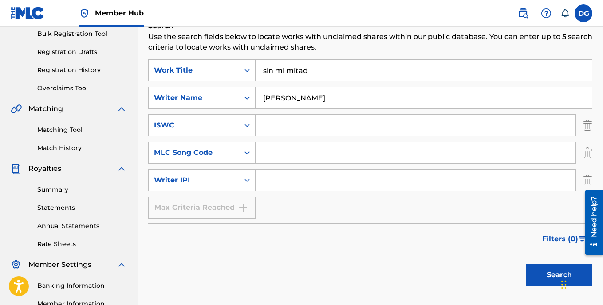
click at [295, 185] on input "Search Form" at bounding box center [415, 180] width 320 height 21
type input "00405669549"
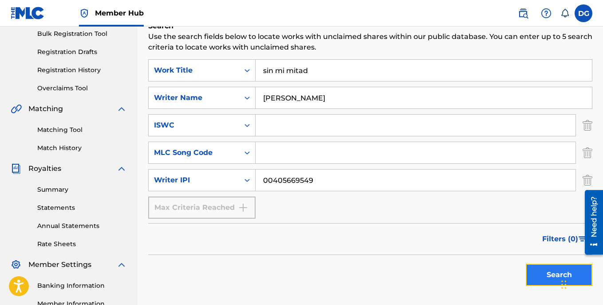
click at [549, 276] on button "Search" at bounding box center [558, 275] width 67 height 22
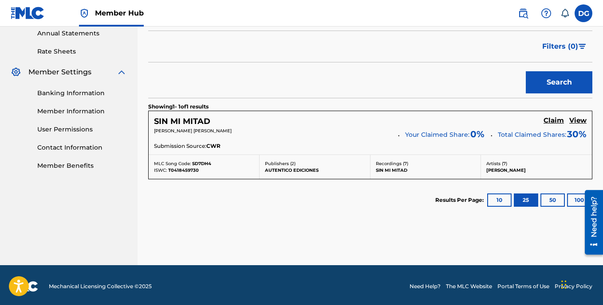
scroll to position [329, 0]
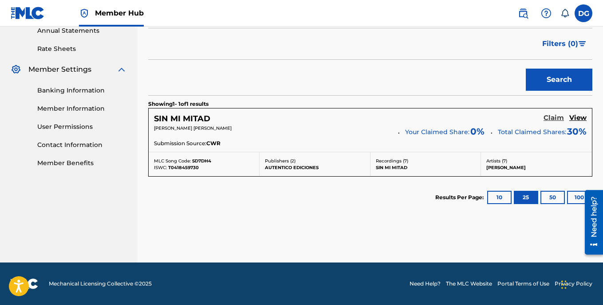
click at [553, 119] on h5 "Claim" at bounding box center [553, 118] width 20 height 8
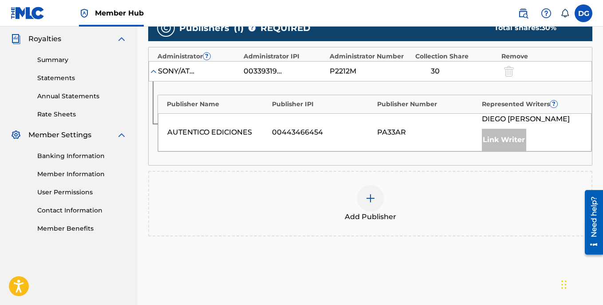
scroll to position [284, 0]
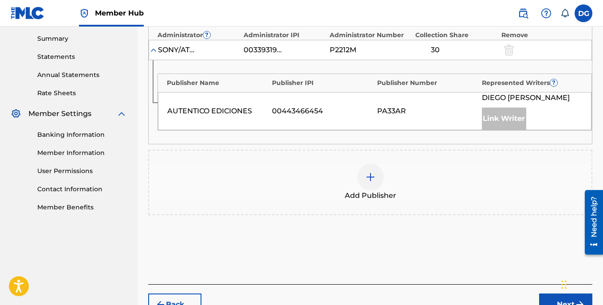
click at [371, 178] on img at bounding box center [370, 177] width 11 height 11
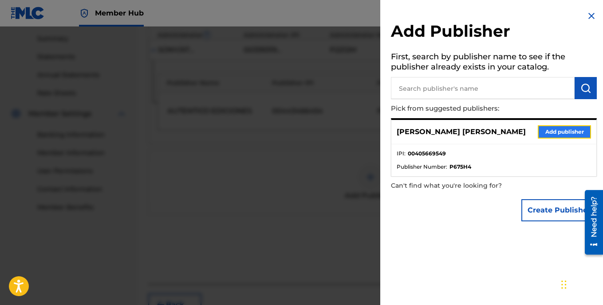
click at [554, 132] on button "Add publisher" at bounding box center [563, 131] width 53 height 13
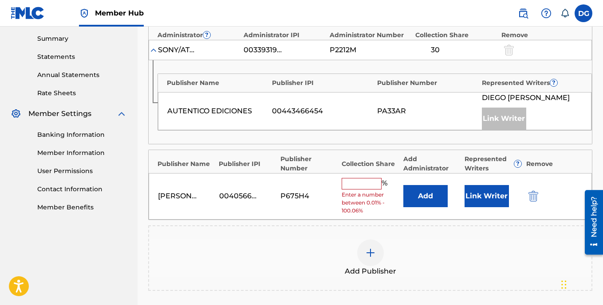
click at [369, 182] on input "text" at bounding box center [361, 184] width 40 height 12
type input "70"
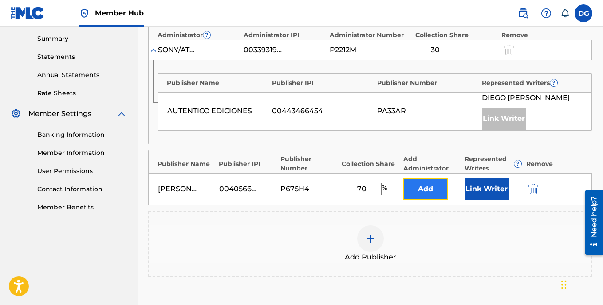
click at [429, 190] on button "Add" at bounding box center [425, 189] width 44 height 22
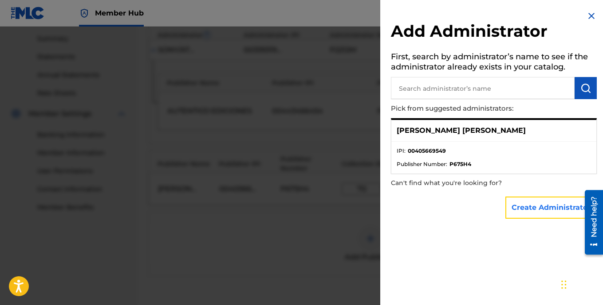
click at [530, 207] on button "Create Administrator" at bounding box center [550, 208] width 91 height 22
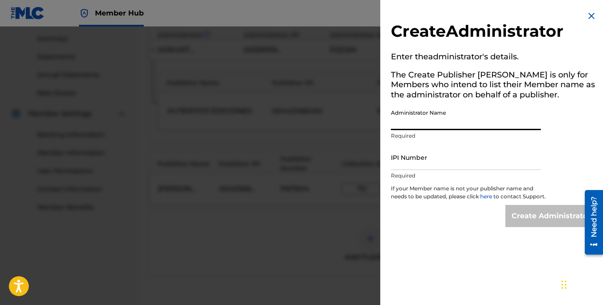
click at [414, 127] on input "Administrator Name" at bounding box center [466, 117] width 150 height 25
type input "[PERSON_NAME] [PERSON_NAME]"
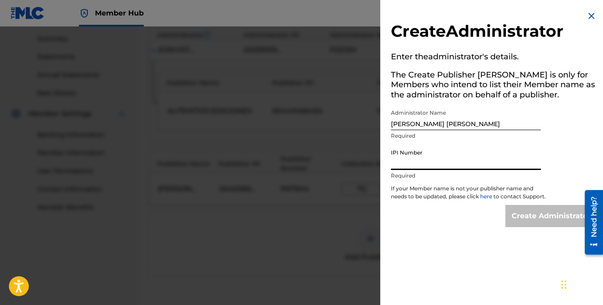
click at [419, 168] on input "IPI Number" at bounding box center [466, 157] width 150 height 25
type input "00405669549"
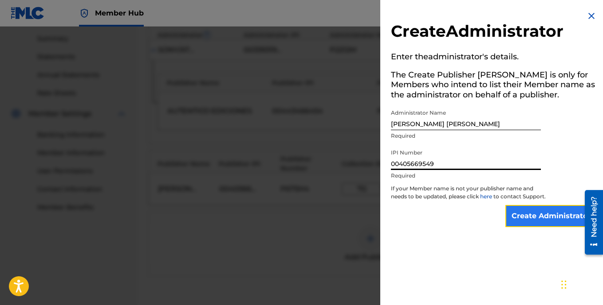
click at [524, 222] on input "Create Administrator" at bounding box center [550, 216] width 91 height 22
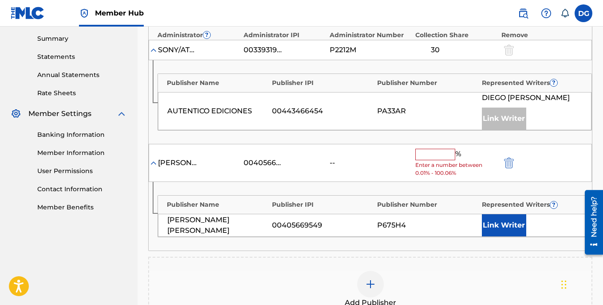
click at [429, 156] on input "text" at bounding box center [435, 155] width 40 height 12
type input "70"
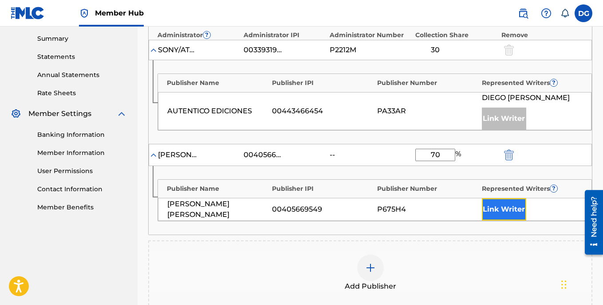
click at [501, 209] on button "Link Writer" at bounding box center [504, 210] width 44 height 22
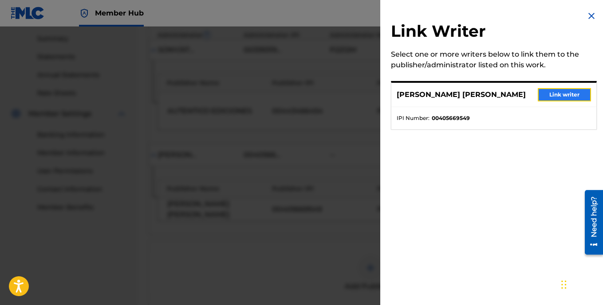
click at [566, 94] on button "Link writer" at bounding box center [563, 94] width 53 height 13
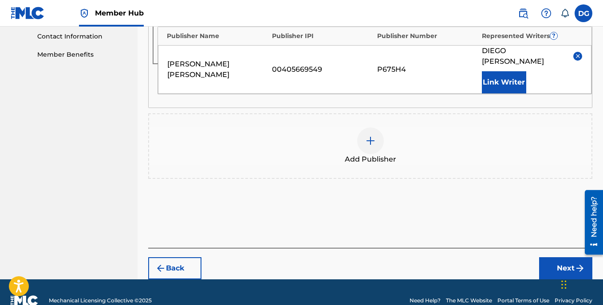
scroll to position [454, 0]
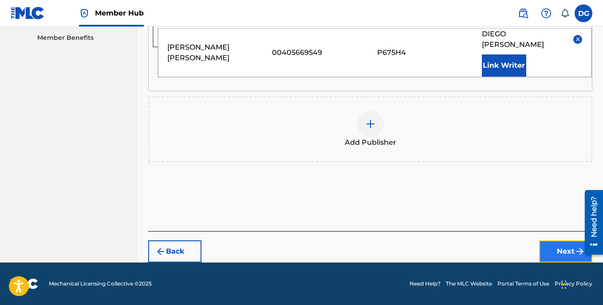
click at [560, 254] on button "Next" at bounding box center [565, 252] width 53 height 22
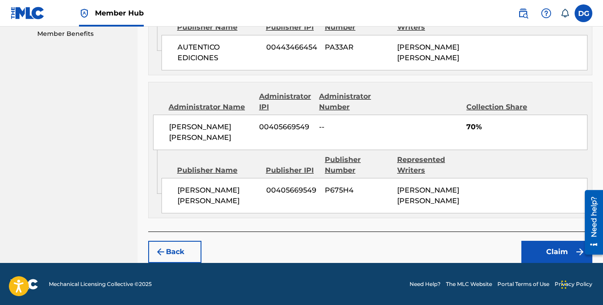
scroll to position [465, 0]
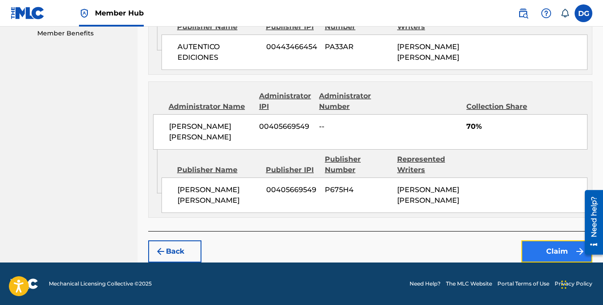
click at [551, 255] on button "Claim" at bounding box center [556, 252] width 71 height 22
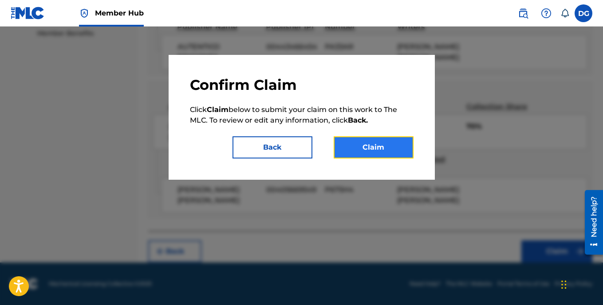
click at [380, 145] on button "Claim" at bounding box center [373, 148] width 80 height 22
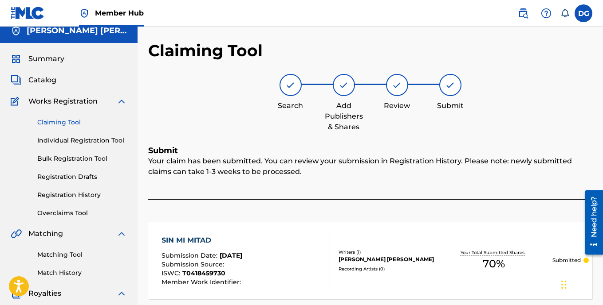
scroll to position [0, 0]
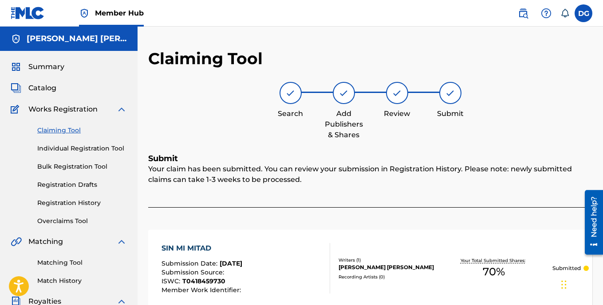
click at [61, 131] on link "Claiming Tool" at bounding box center [82, 130] width 90 height 9
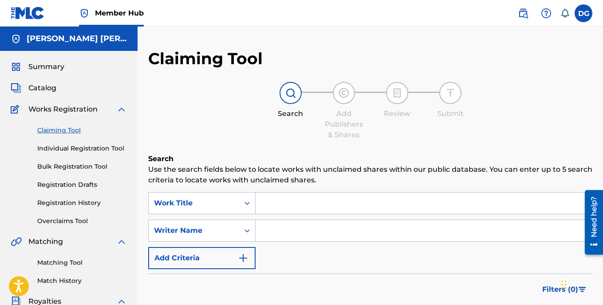
click at [292, 204] on input "Search Form" at bounding box center [423, 203] width 336 height 21
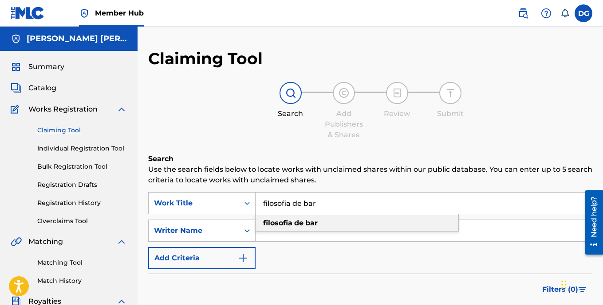
type input "filosofia de bar"
click at [301, 226] on strong "de" at bounding box center [298, 223] width 9 height 8
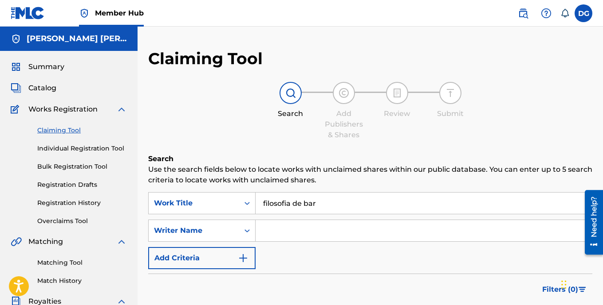
click at [293, 230] on input "Search Form" at bounding box center [423, 230] width 336 height 21
type input "[PERSON_NAME]"
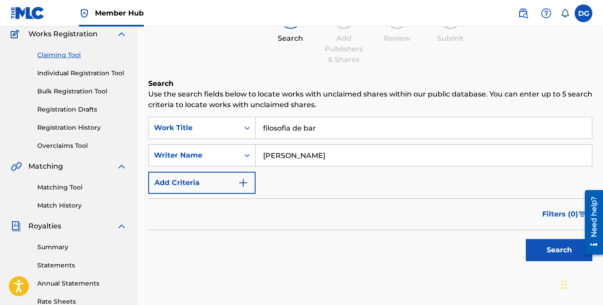
scroll to position [133, 0]
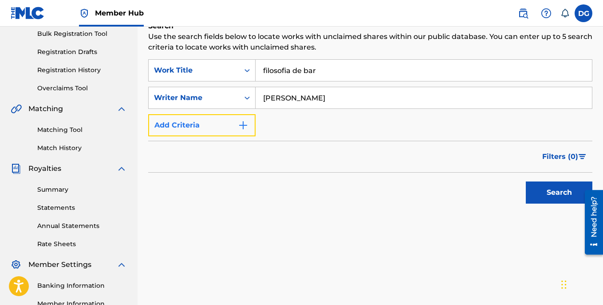
click at [244, 127] on img "Search Form" at bounding box center [243, 125] width 11 height 11
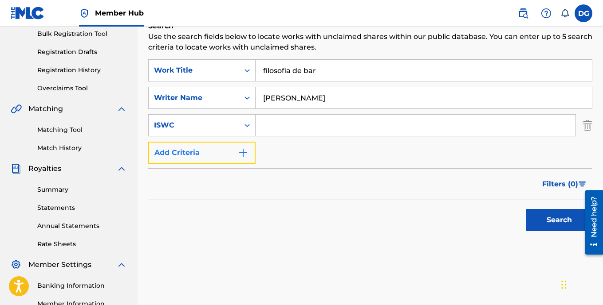
click at [243, 151] on img "Search Form" at bounding box center [243, 153] width 11 height 11
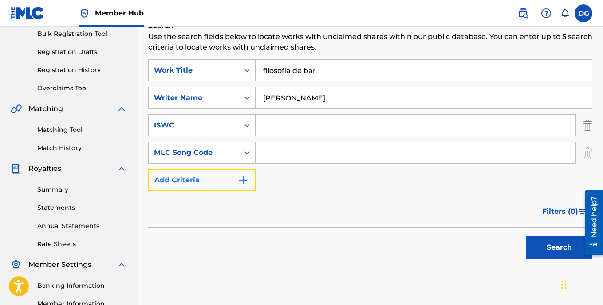
click at [242, 179] on img "Search Form" at bounding box center [243, 180] width 11 height 11
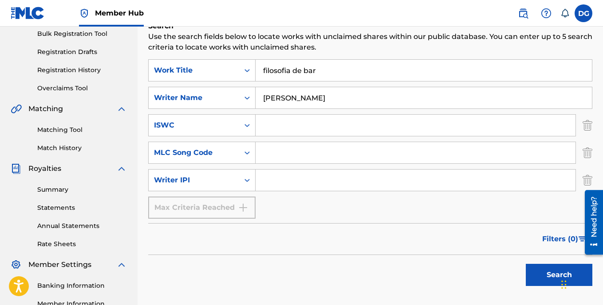
click at [274, 184] on input "Search Form" at bounding box center [415, 180] width 320 height 21
type input "00405669549"
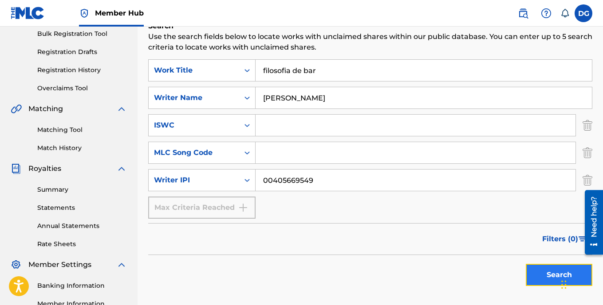
click at [538, 272] on button "Search" at bounding box center [558, 275] width 67 height 22
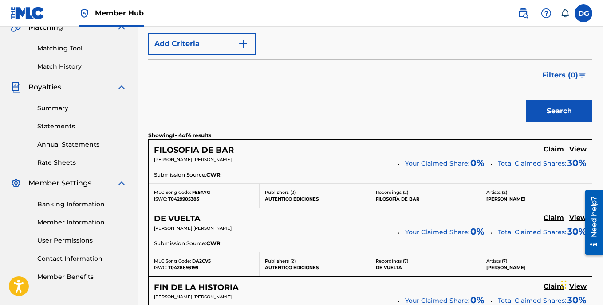
scroll to position [266, 0]
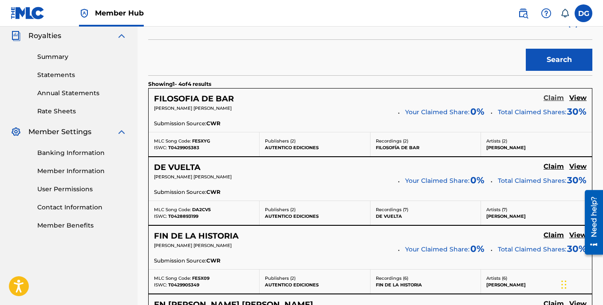
click at [557, 98] on h5 "Claim" at bounding box center [553, 98] width 20 height 8
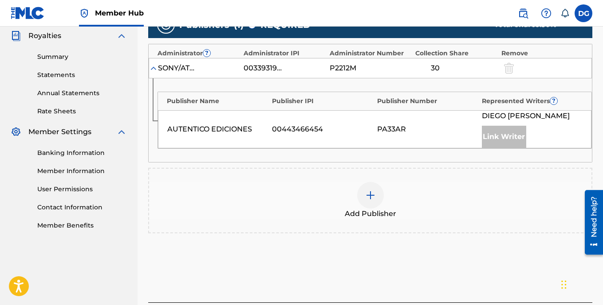
click at [371, 196] on img at bounding box center [370, 195] width 11 height 11
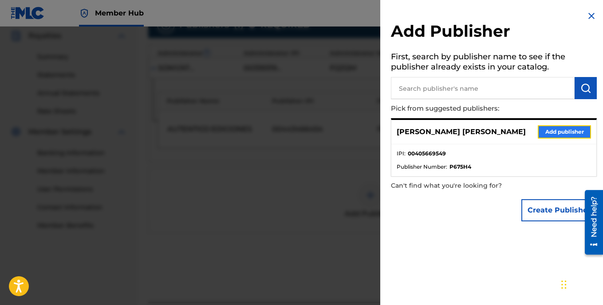
click at [561, 132] on button "Add publisher" at bounding box center [563, 131] width 53 height 13
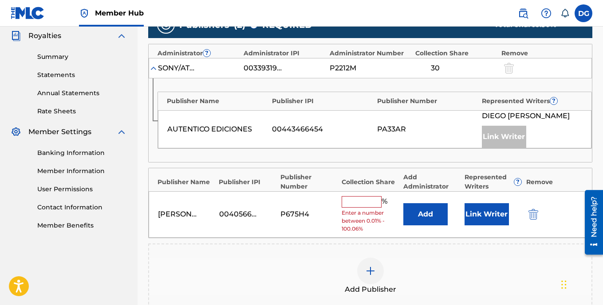
click at [365, 203] on input "text" at bounding box center [361, 202] width 40 height 12
type input "70"
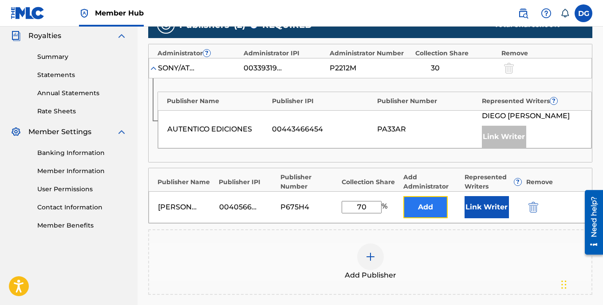
click at [421, 209] on button "Add" at bounding box center [425, 207] width 44 height 22
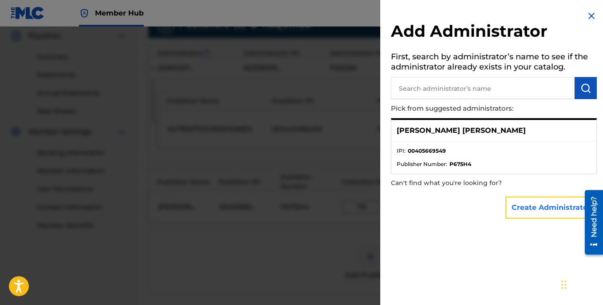
click at [535, 209] on button "Create Administrator" at bounding box center [550, 208] width 91 height 22
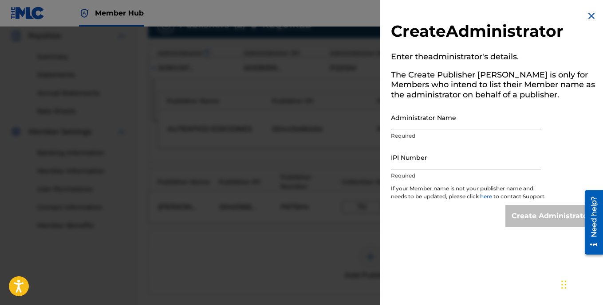
click at [417, 121] on input "Administrator Name" at bounding box center [466, 117] width 150 height 25
type input "[PERSON_NAME] [PERSON_NAME]"
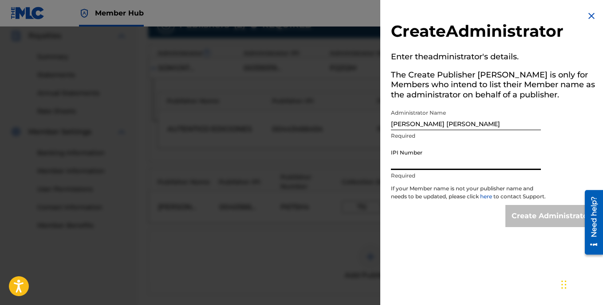
click at [418, 164] on input "IPI Number" at bounding box center [466, 157] width 150 height 25
type input "00405669549"
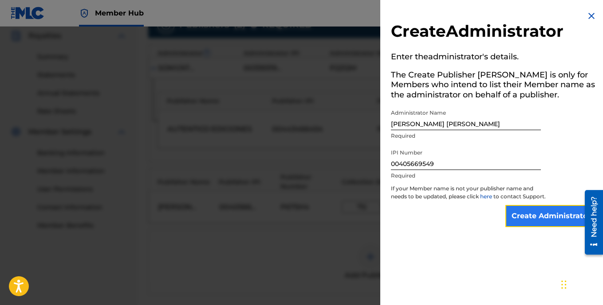
click at [544, 227] on input "Create Administrator" at bounding box center [550, 216] width 91 height 22
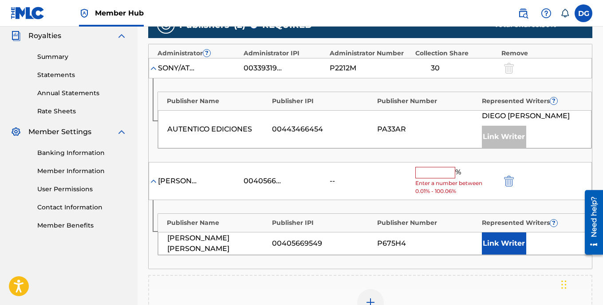
click at [425, 173] on input "text" at bounding box center [435, 173] width 40 height 12
type input "70"
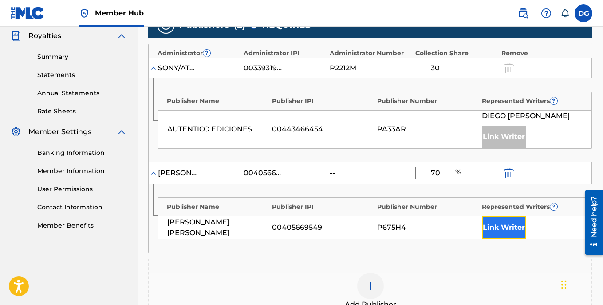
click at [509, 228] on button "Link Writer" at bounding box center [504, 228] width 44 height 22
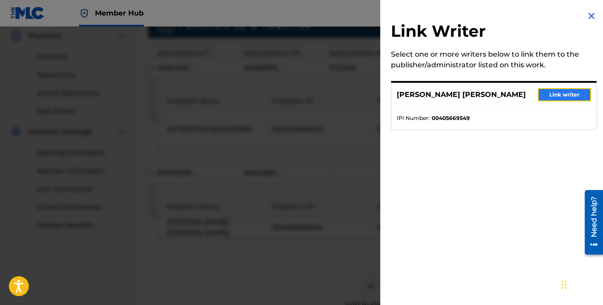
click at [554, 97] on button "Link writer" at bounding box center [563, 94] width 53 height 13
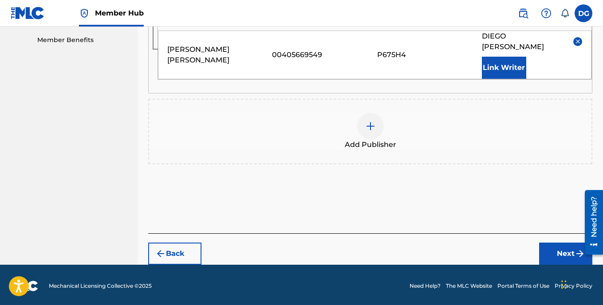
scroll to position [454, 0]
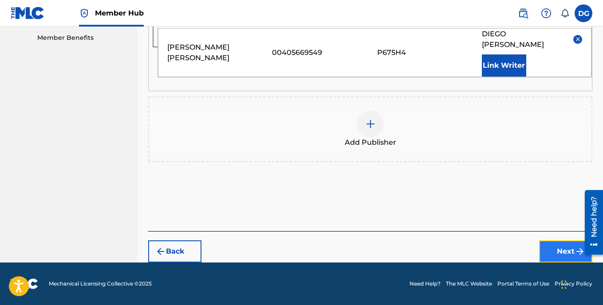
click at [561, 255] on button "Next" at bounding box center [565, 252] width 53 height 22
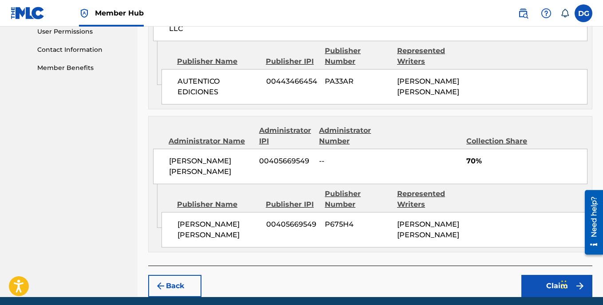
scroll to position [465, 0]
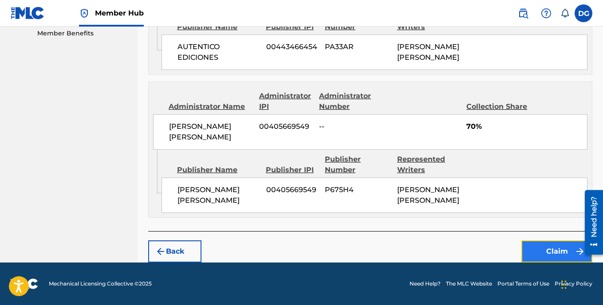
click at [554, 251] on button "Claim" at bounding box center [556, 252] width 71 height 22
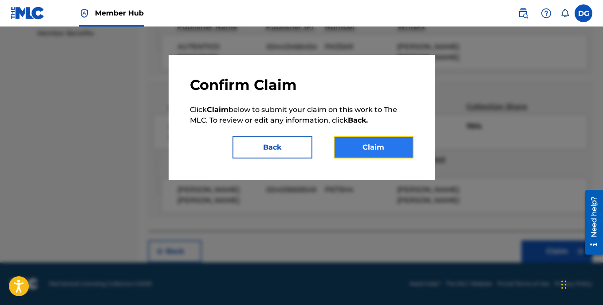
click at [370, 149] on button "Claim" at bounding box center [373, 148] width 80 height 22
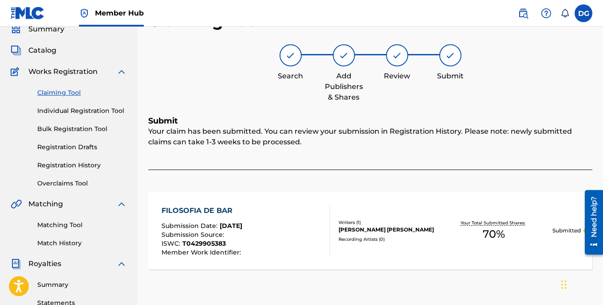
scroll to position [23, 0]
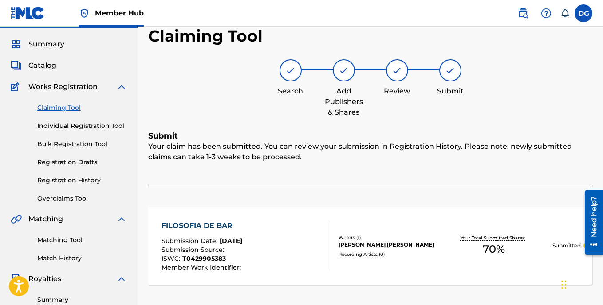
click at [62, 108] on link "Claiming Tool" at bounding box center [82, 107] width 90 height 9
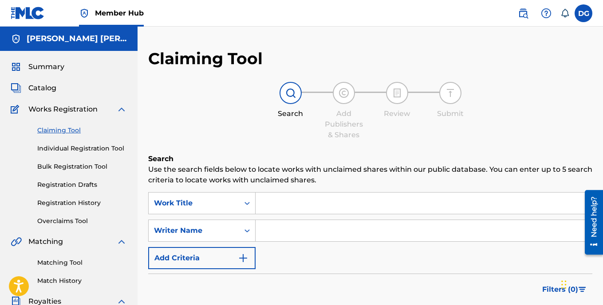
click at [297, 201] on input "Search Form" at bounding box center [423, 203] width 336 height 21
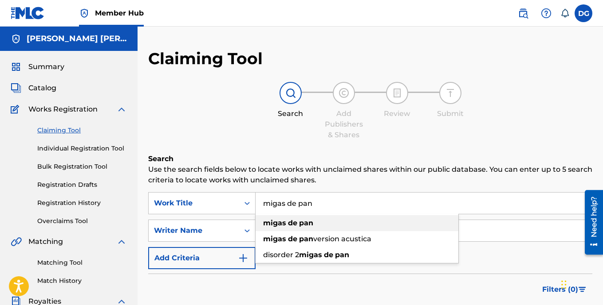
type input "migas de pan"
click at [290, 224] on strong "de" at bounding box center [292, 223] width 9 height 8
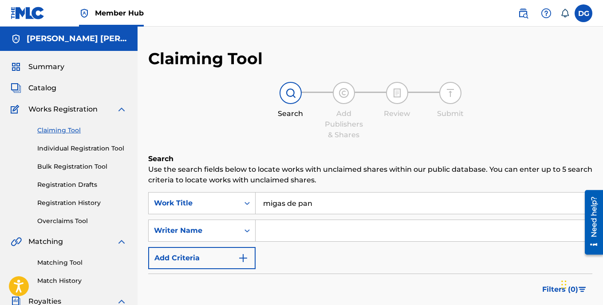
click at [279, 233] on input "Search Form" at bounding box center [423, 230] width 336 height 21
type input "[PERSON_NAME]"
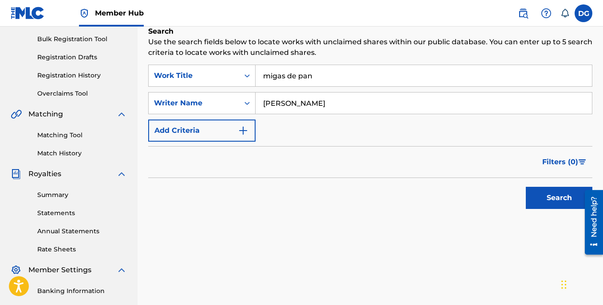
scroll to position [133, 0]
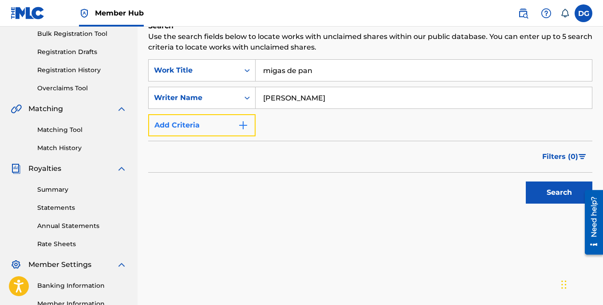
click at [245, 127] on img "Search Form" at bounding box center [243, 125] width 11 height 11
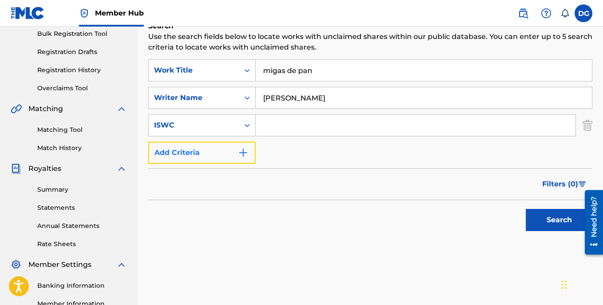
click at [242, 153] on img "Search Form" at bounding box center [243, 153] width 11 height 11
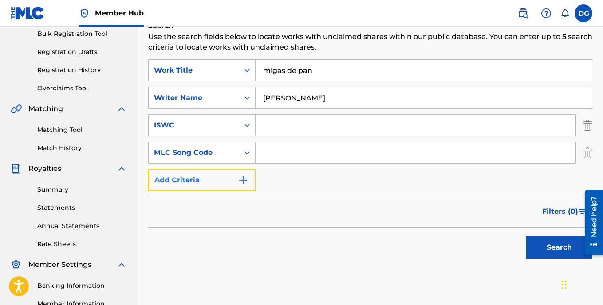
click at [242, 180] on img "Search Form" at bounding box center [243, 180] width 11 height 11
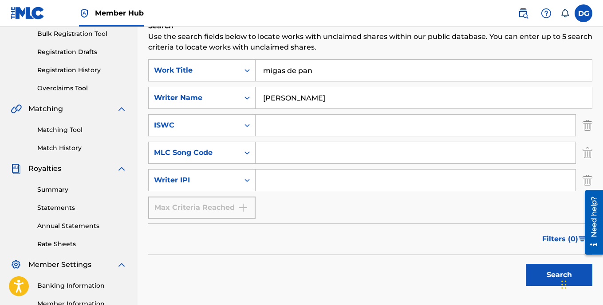
click at [274, 184] on input "Search Form" at bounding box center [415, 180] width 320 height 21
type input "00405669549"
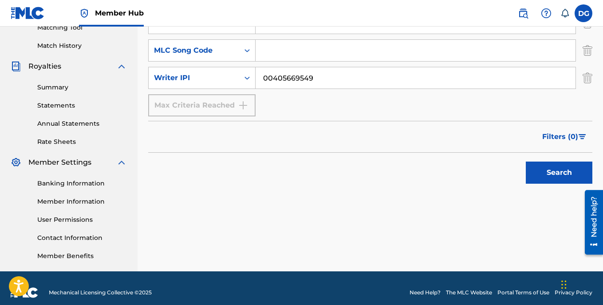
scroll to position [244, 0]
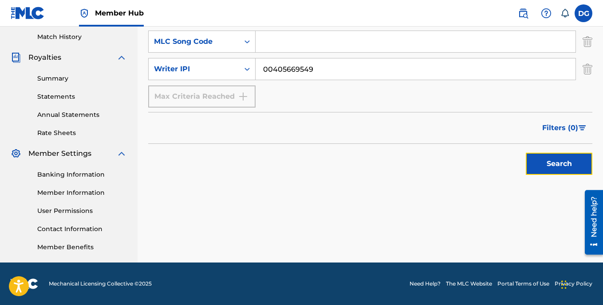
click at [535, 165] on button "Search" at bounding box center [558, 164] width 67 height 22
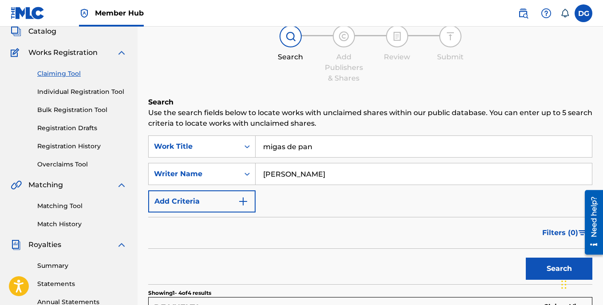
scroll to position [9, 0]
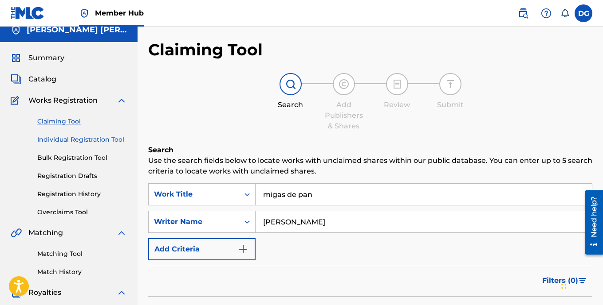
click at [89, 139] on link "Individual Registration Tool" at bounding box center [82, 139] width 90 height 9
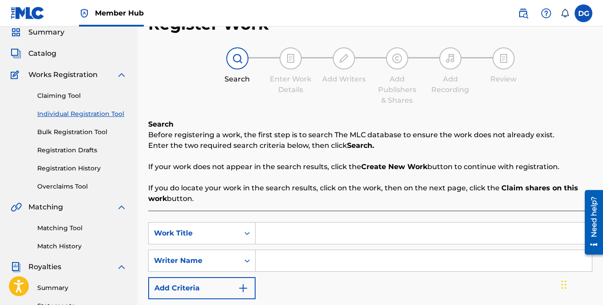
scroll to position [89, 0]
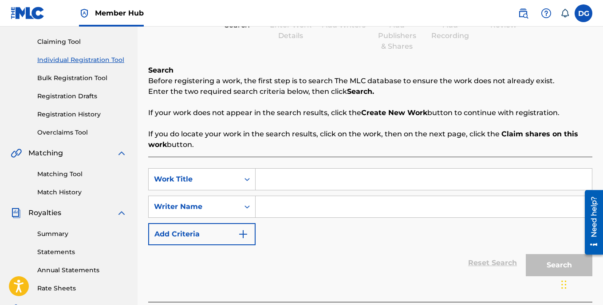
click at [277, 180] on input "Search Form" at bounding box center [423, 179] width 336 height 21
type input "migas de pan"
click at [278, 210] on input "Search Form" at bounding box center [423, 206] width 336 height 21
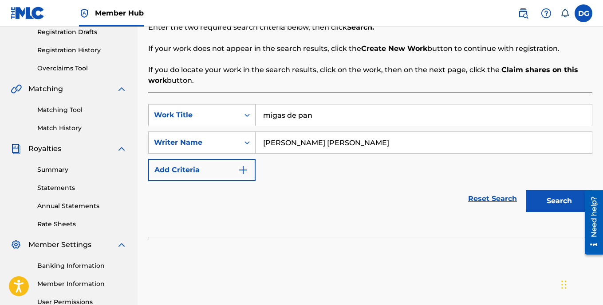
scroll to position [177, 0]
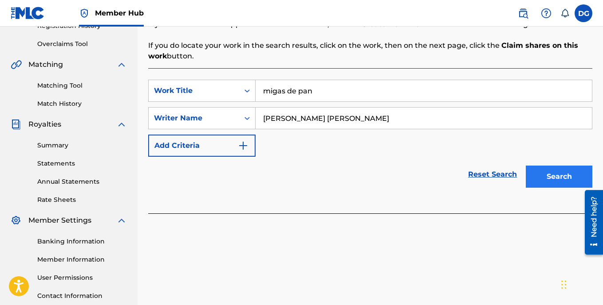
type input "[PERSON_NAME] [PERSON_NAME]"
click at [564, 181] on button "Search" at bounding box center [558, 177] width 67 height 22
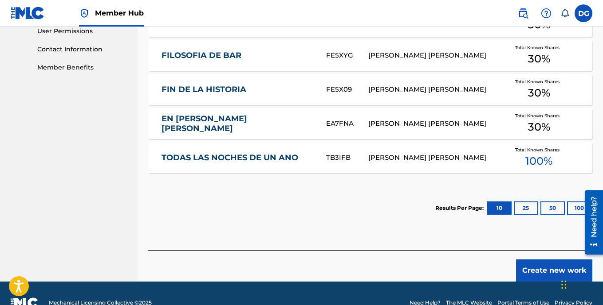
scroll to position [438, 0]
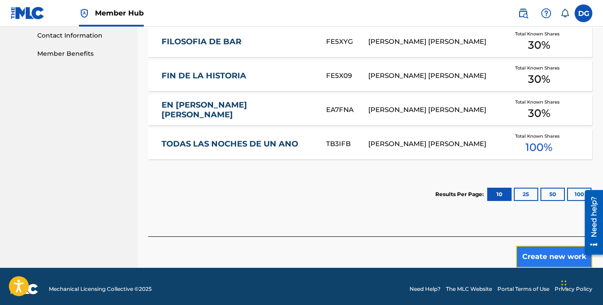
click at [559, 252] on button "Create new work" at bounding box center [554, 257] width 76 height 22
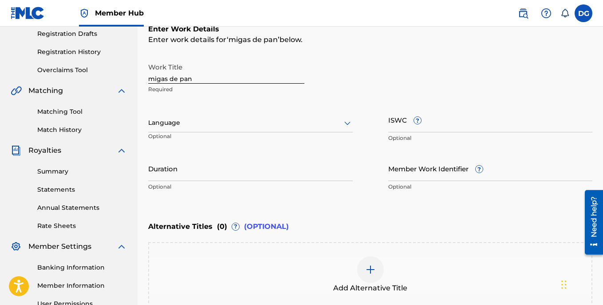
scroll to position [117, 0]
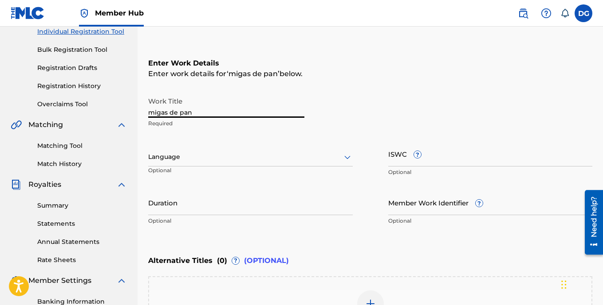
click at [153, 113] on input "migas de pan" at bounding box center [226, 105] width 156 height 25
type input "Migas de pan"
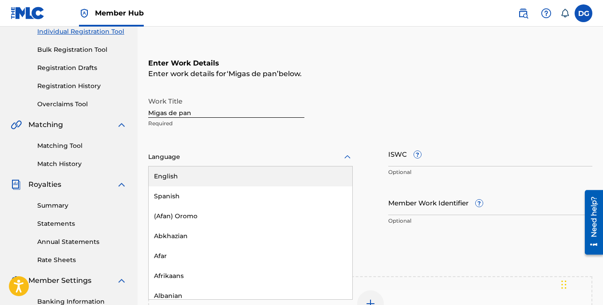
click at [348, 157] on icon at bounding box center [347, 157] width 6 height 4
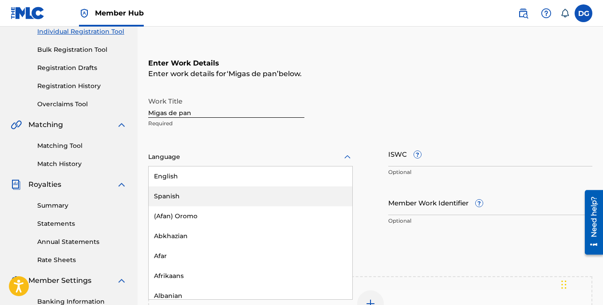
click at [199, 200] on div "Spanish" at bounding box center [251, 197] width 204 height 20
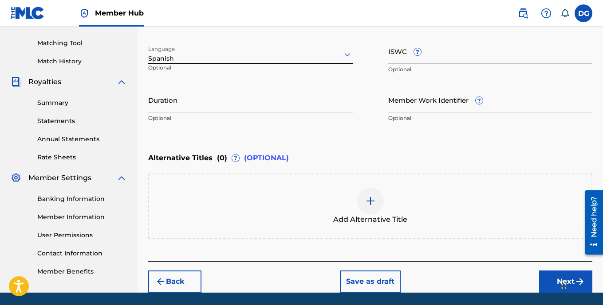
scroll to position [250, 0]
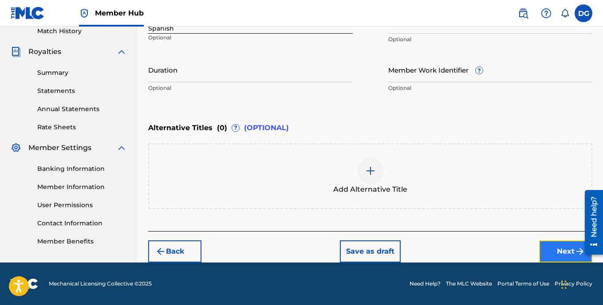
click at [575, 254] on img "submit" at bounding box center [579, 252] width 11 height 11
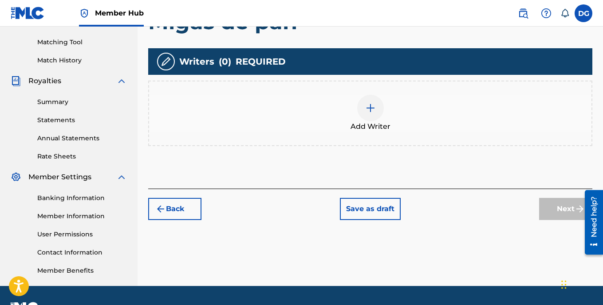
scroll to position [244, 0]
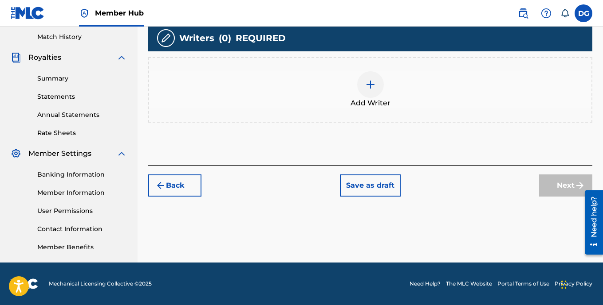
click at [371, 84] on img at bounding box center [370, 84] width 11 height 11
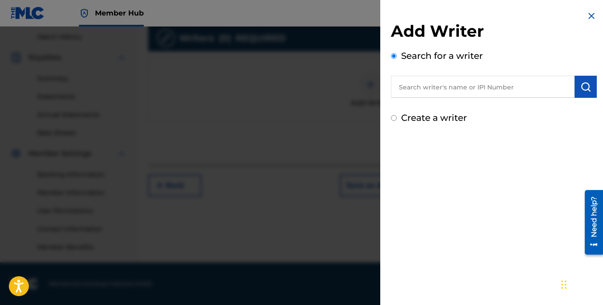
click at [433, 91] on input "text" at bounding box center [483, 87] width 184 height 22
click at [392, 118] on input "Create a writer" at bounding box center [394, 118] width 6 height 6
radio input "false"
radio input "true"
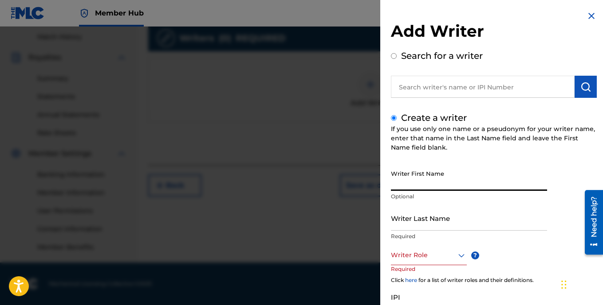
click at [409, 187] on input "Writer First Name" at bounding box center [469, 178] width 156 height 25
type input "Diego"
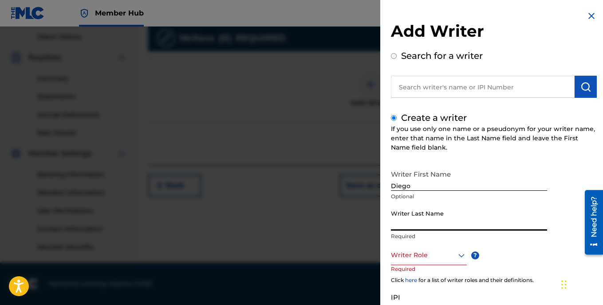
click at [405, 226] on input "Writer Last Name" at bounding box center [469, 218] width 156 height 25
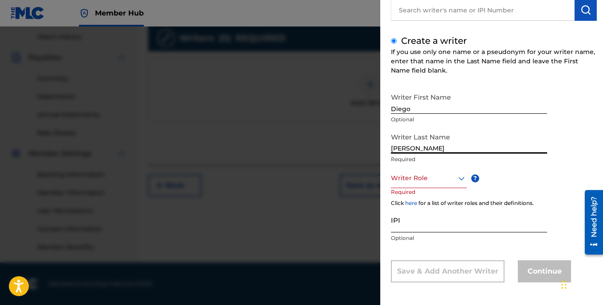
scroll to position [78, 0]
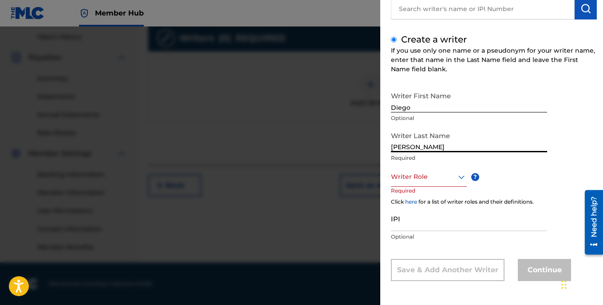
type input "[PERSON_NAME]"
click at [461, 179] on icon at bounding box center [461, 177] width 11 height 11
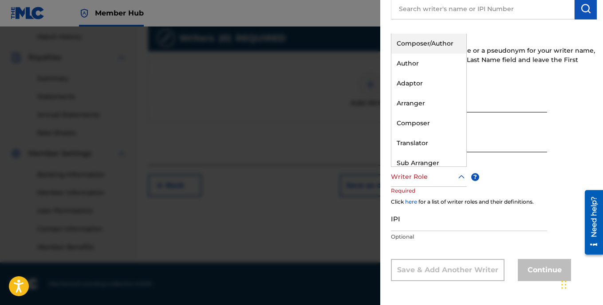
click at [426, 45] on div "Composer/Author" at bounding box center [428, 44] width 75 height 20
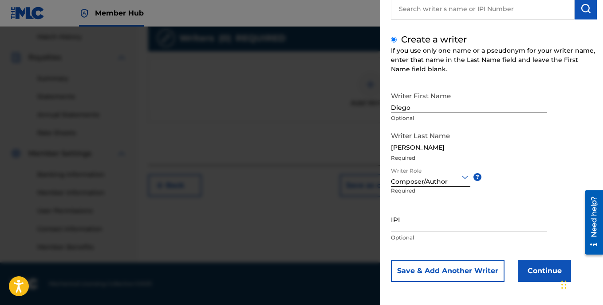
scroll to position [79, 0]
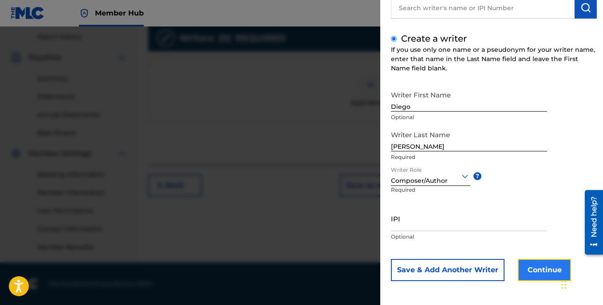
click at [532, 270] on button "Continue" at bounding box center [543, 270] width 53 height 22
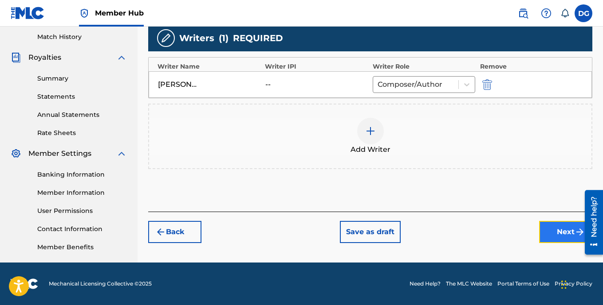
click at [568, 234] on button "Next" at bounding box center [565, 232] width 53 height 22
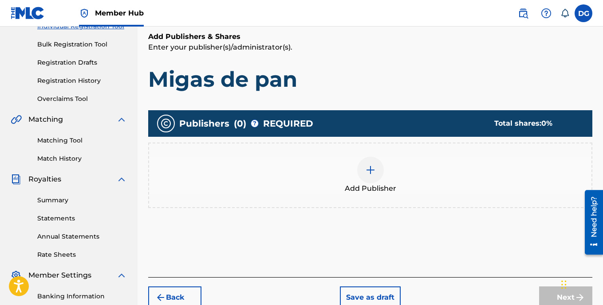
scroll to position [67, 0]
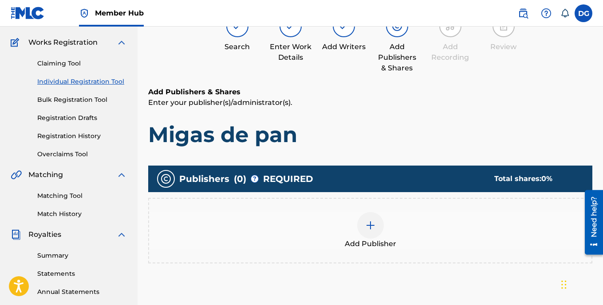
click at [369, 226] on img at bounding box center [370, 225] width 11 height 11
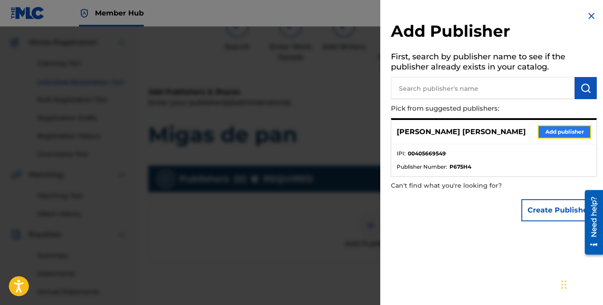
click at [557, 132] on button "Add publisher" at bounding box center [563, 131] width 53 height 13
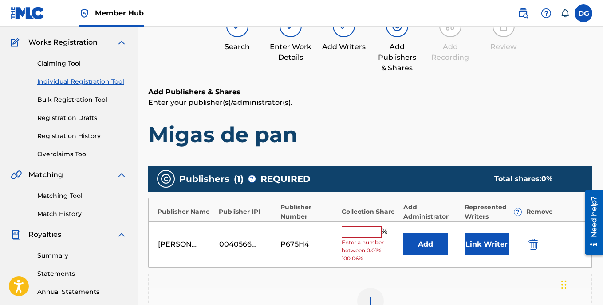
click at [367, 231] on input "text" at bounding box center [361, 233] width 40 height 12
type input "100"
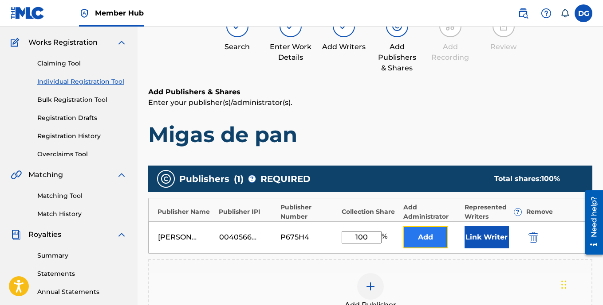
click at [425, 239] on button "Add" at bounding box center [425, 238] width 44 height 22
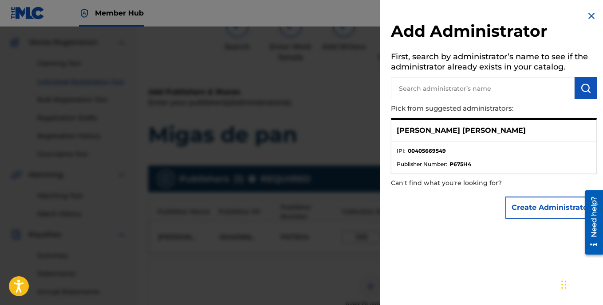
click at [448, 90] on input "text" at bounding box center [483, 88] width 184 height 22
click at [532, 212] on button "Create Administrator" at bounding box center [550, 208] width 91 height 22
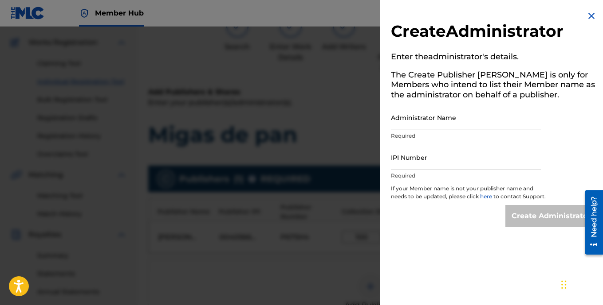
click at [434, 126] on input "Administrator Name" at bounding box center [466, 117] width 150 height 25
type input "[PERSON_NAME] [PERSON_NAME]"
click at [432, 163] on input "IPI Number" at bounding box center [466, 157] width 150 height 25
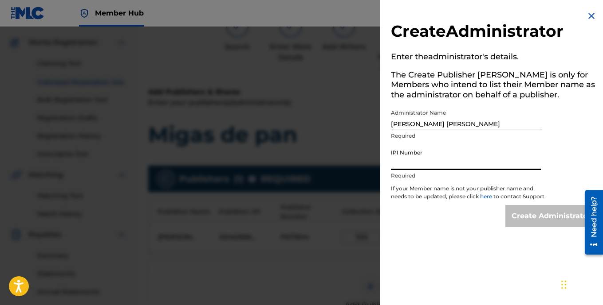
type input "00405669549"
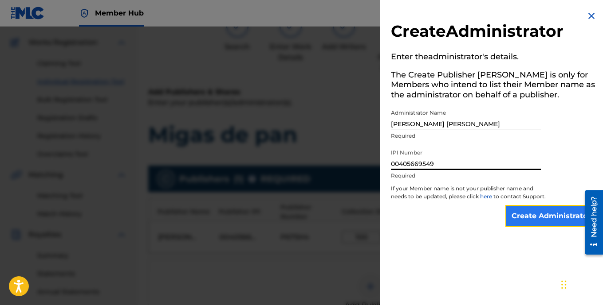
click at [526, 224] on input "Create Administrator" at bounding box center [550, 216] width 91 height 22
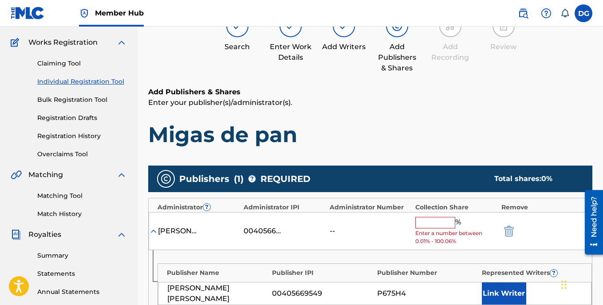
click at [450, 221] on input "text" at bounding box center [435, 223] width 40 height 12
type input "100"
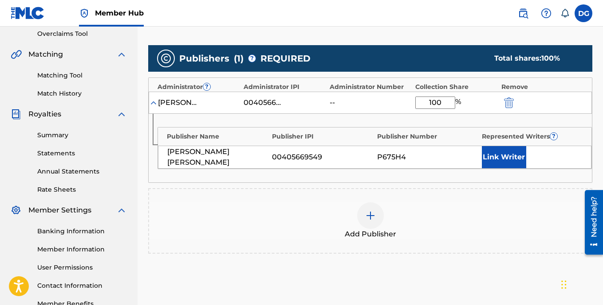
scroll to position [200, 0]
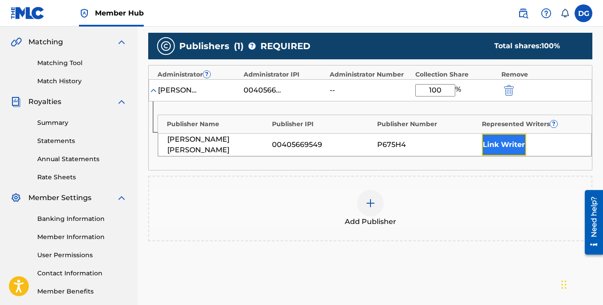
click at [509, 149] on button "Link Writer" at bounding box center [504, 145] width 44 height 22
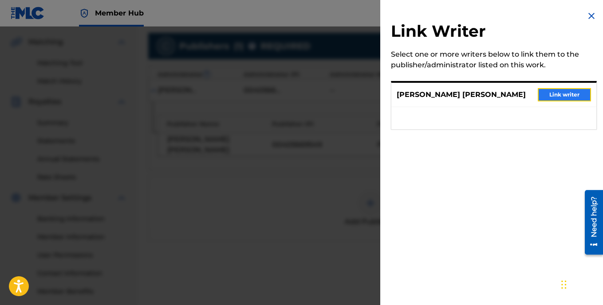
click at [554, 95] on button "Link writer" at bounding box center [563, 94] width 53 height 13
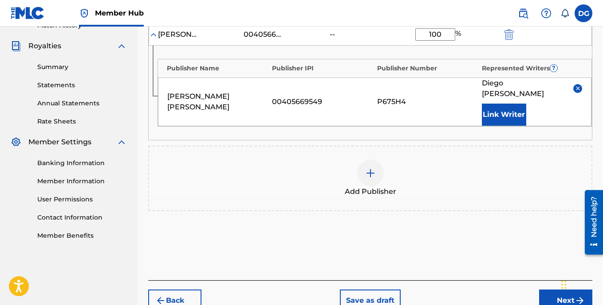
scroll to position [294, 0]
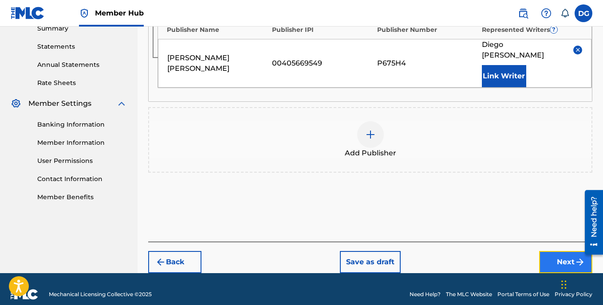
click at [557, 254] on button "Next" at bounding box center [565, 262] width 53 height 22
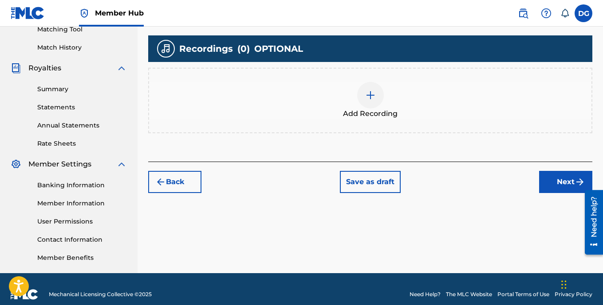
scroll to position [244, 0]
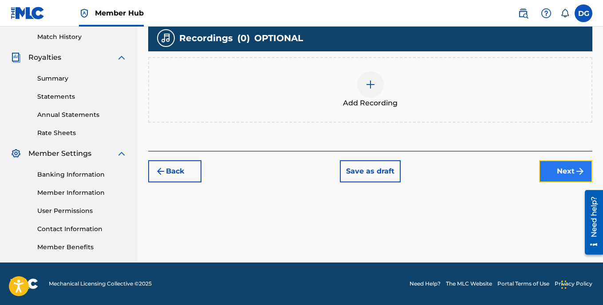
click at [562, 173] on button "Next" at bounding box center [565, 172] width 53 height 22
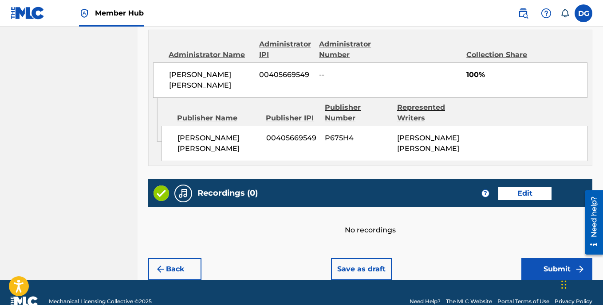
scroll to position [485, 0]
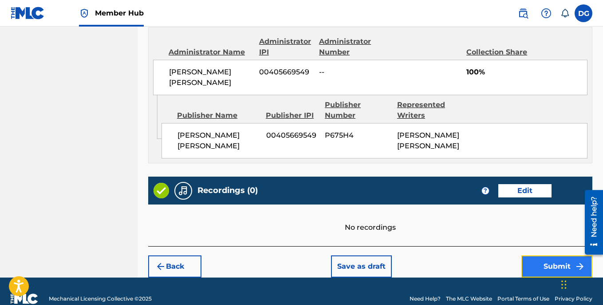
click at [558, 256] on button "Submit" at bounding box center [556, 267] width 71 height 22
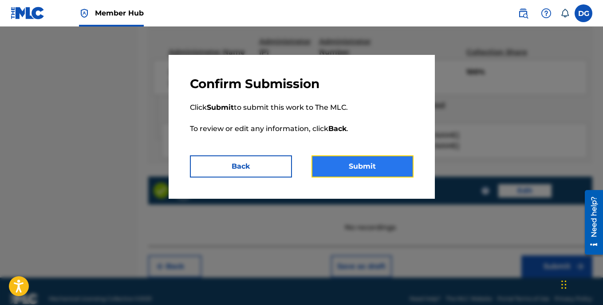
click at [377, 164] on button "Submit" at bounding box center [362, 167] width 102 height 22
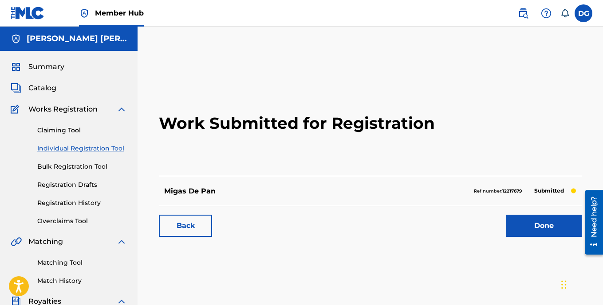
click at [103, 148] on link "Individual Registration Tool" at bounding box center [82, 148] width 90 height 9
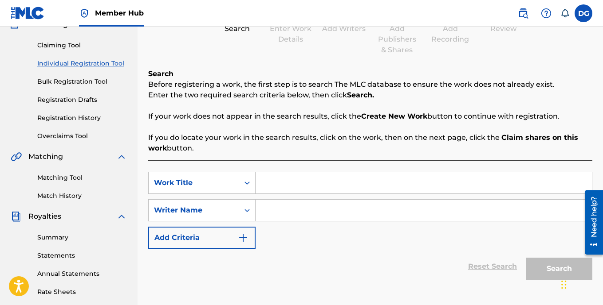
scroll to position [89, 0]
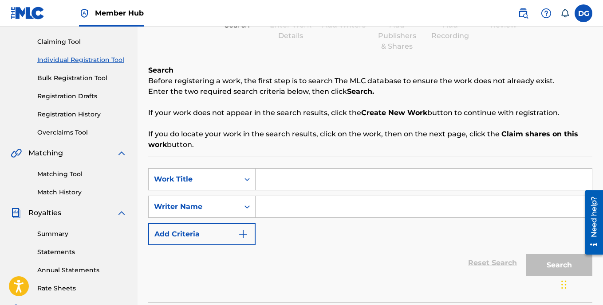
click at [284, 184] on input "Search Form" at bounding box center [423, 179] width 336 height 21
type input "Sin palabras"
click at [284, 210] on input "Search Form" at bounding box center [423, 206] width 336 height 21
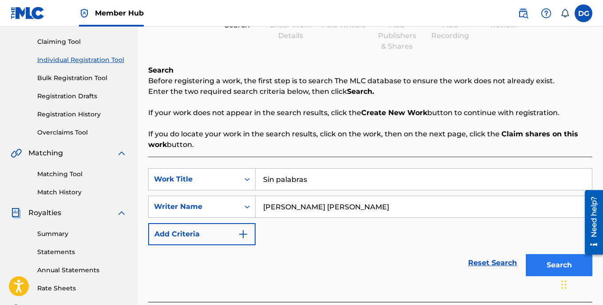
type input "[PERSON_NAME] [PERSON_NAME]"
click at [551, 262] on button "Search" at bounding box center [558, 265] width 67 height 22
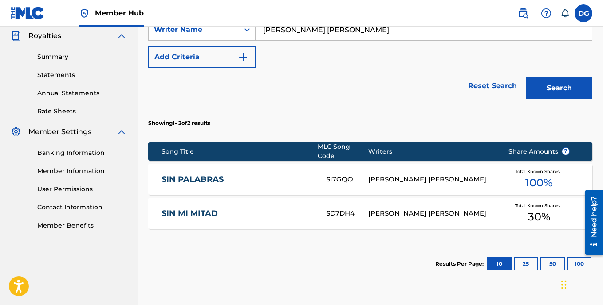
scroll to position [310, 0]
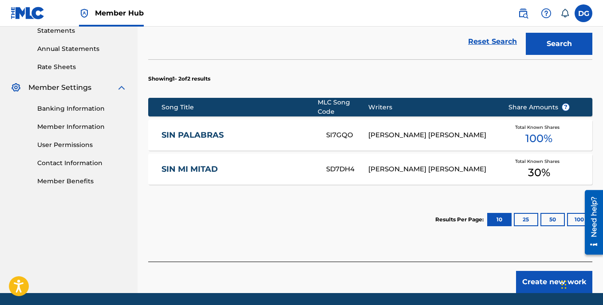
click at [216, 130] on link "SIN PALABRAS" at bounding box center [237, 135] width 153 height 10
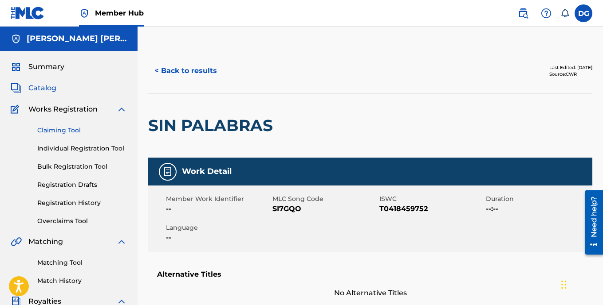
click at [70, 131] on link "Claiming Tool" at bounding box center [82, 130] width 90 height 9
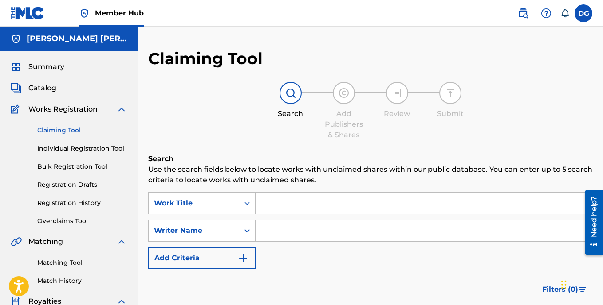
click at [292, 206] on input "Search Form" at bounding box center [423, 203] width 336 height 21
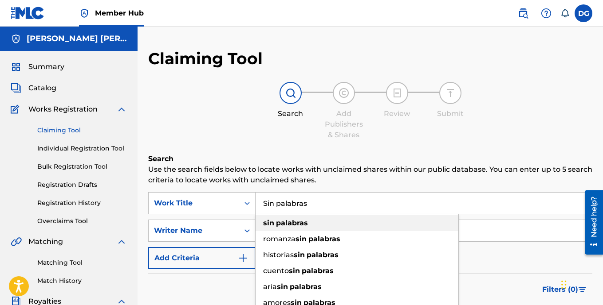
click at [282, 223] on strong "palabras" at bounding box center [292, 223] width 32 height 8
type input "sin palabras"
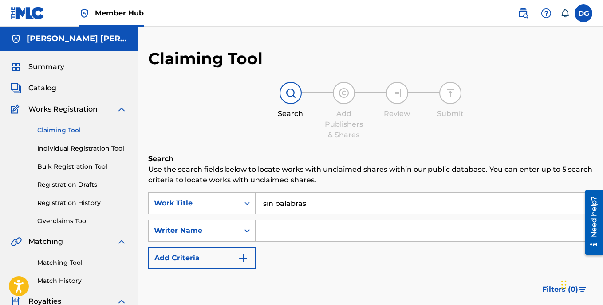
click at [281, 229] on input "Search Form" at bounding box center [423, 230] width 336 height 21
type input "[PERSON_NAME]"
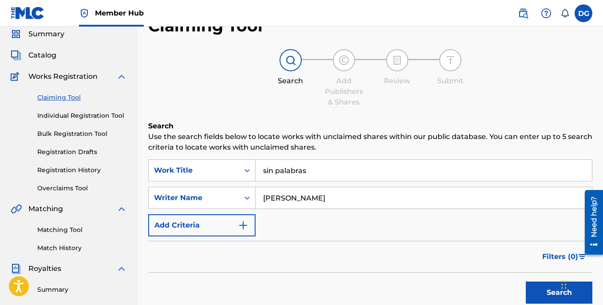
scroll to position [133, 0]
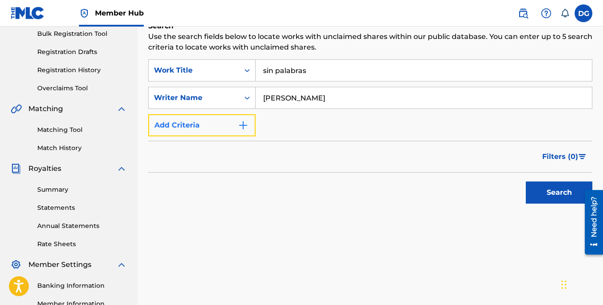
click at [241, 125] on img "Search Form" at bounding box center [243, 125] width 11 height 11
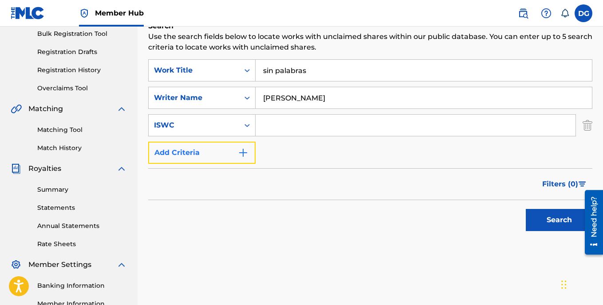
click at [243, 154] on img "Search Form" at bounding box center [243, 153] width 11 height 11
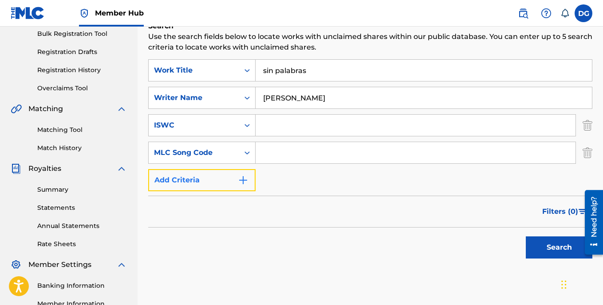
click at [243, 180] on img "Search Form" at bounding box center [243, 180] width 11 height 11
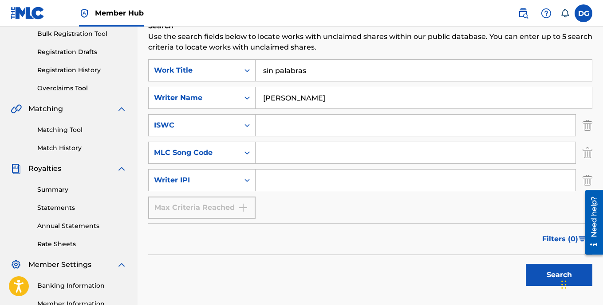
click at [275, 181] on input "Search Form" at bounding box center [415, 180] width 320 height 21
type input "00405669549"
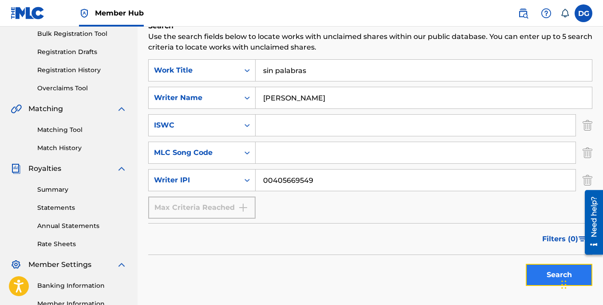
click at [552, 277] on button "Search" at bounding box center [558, 275] width 67 height 22
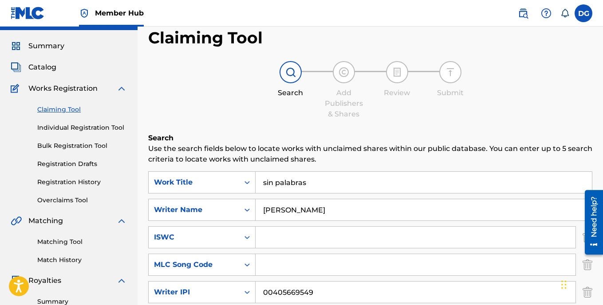
scroll to position [0, 0]
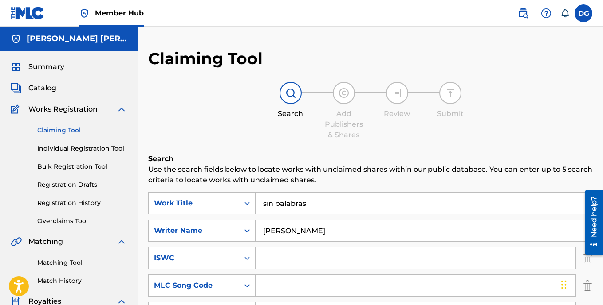
click at [56, 132] on link "Claiming Tool" at bounding box center [82, 130] width 90 height 9
click at [313, 205] on input "sin palabras" at bounding box center [423, 203] width 336 height 21
type input "s"
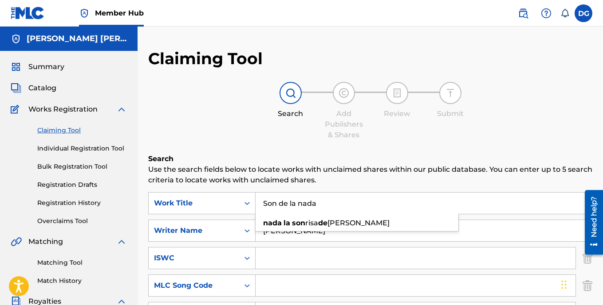
type input "Son de la nada"
click at [298, 258] on input "Search Form" at bounding box center [415, 258] width 320 height 21
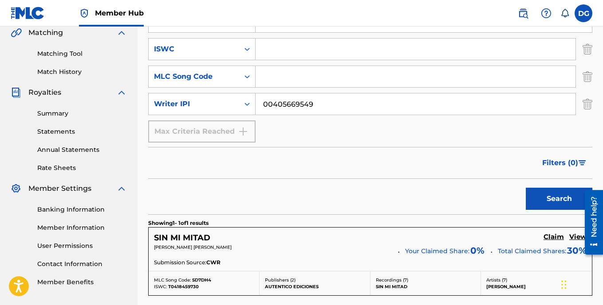
scroll to position [222, 0]
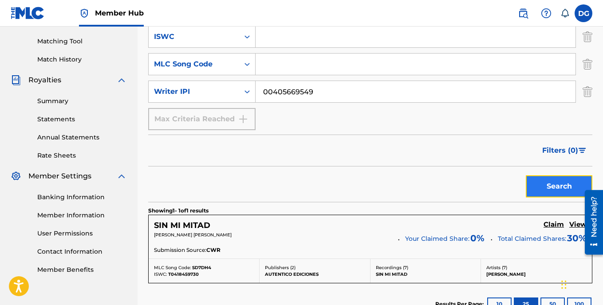
click at [560, 188] on button "Search" at bounding box center [558, 187] width 67 height 22
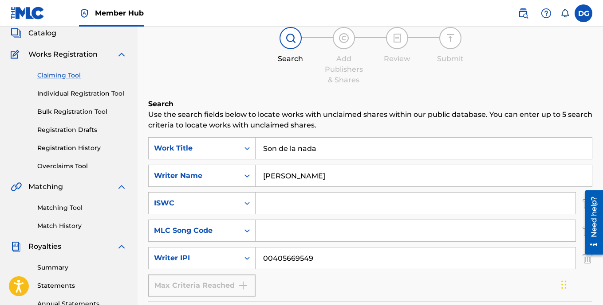
scroll to position [51, 0]
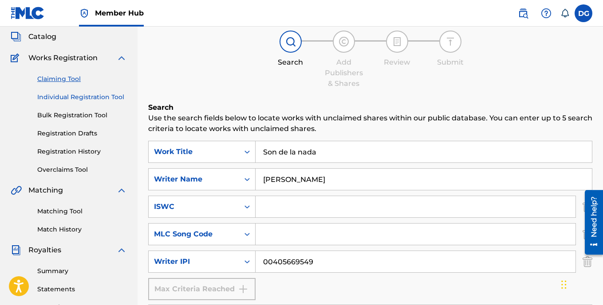
click at [88, 96] on link "Individual Registration Tool" at bounding box center [82, 97] width 90 height 9
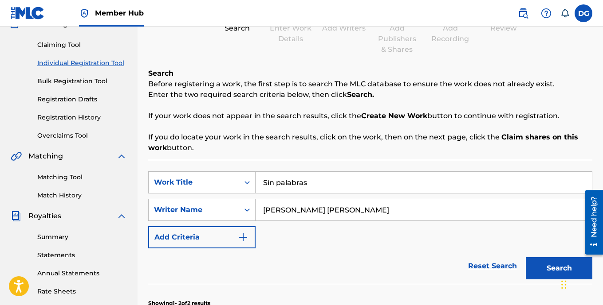
scroll to position [89, 0]
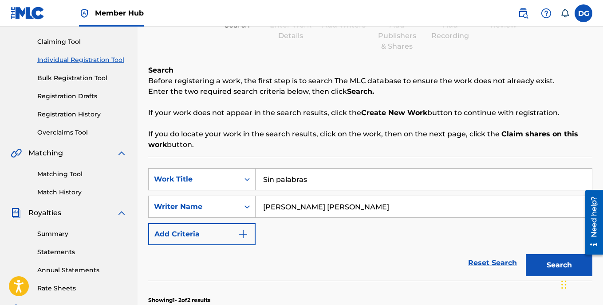
click at [313, 181] on input "Sin palabras" at bounding box center [423, 179] width 336 height 21
type input "Son de la nada"
click at [549, 267] on button "Search" at bounding box center [558, 265] width 67 height 22
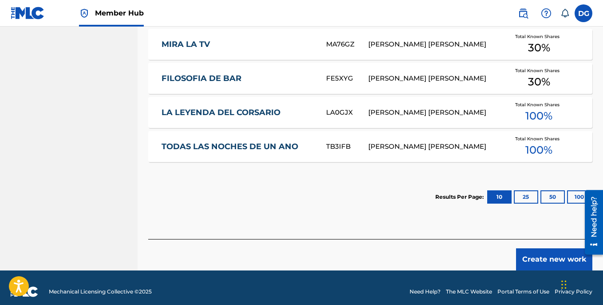
scroll to position [540, 0]
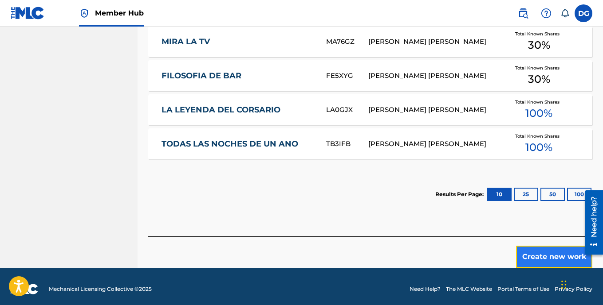
click at [553, 253] on button "Create new work" at bounding box center [554, 257] width 76 height 22
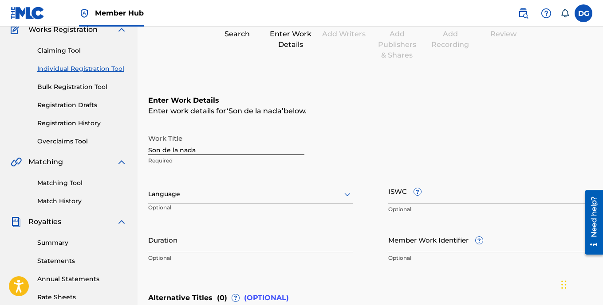
scroll to position [73, 0]
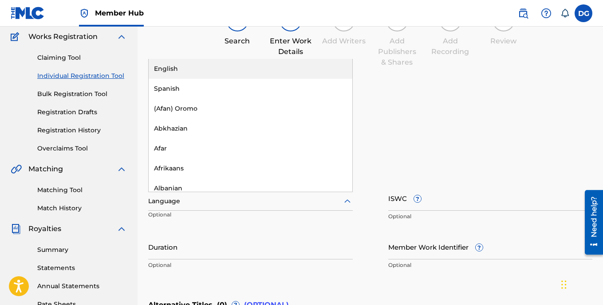
click at [345, 202] on icon at bounding box center [347, 202] width 6 height 4
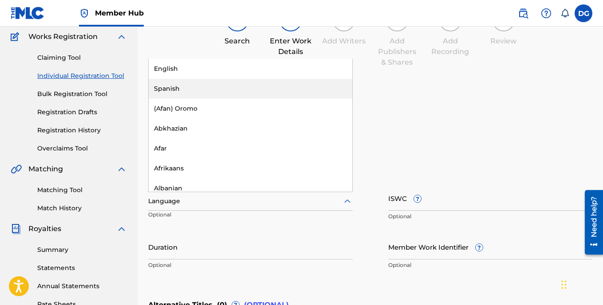
click at [278, 92] on div "Spanish" at bounding box center [251, 89] width 204 height 20
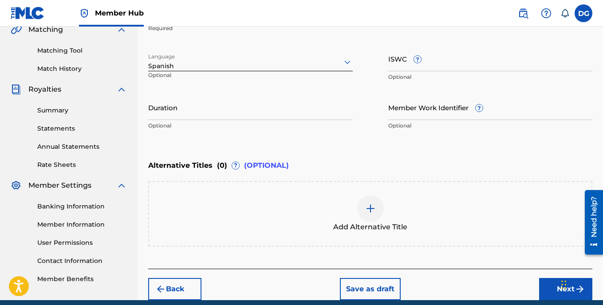
scroll to position [250, 0]
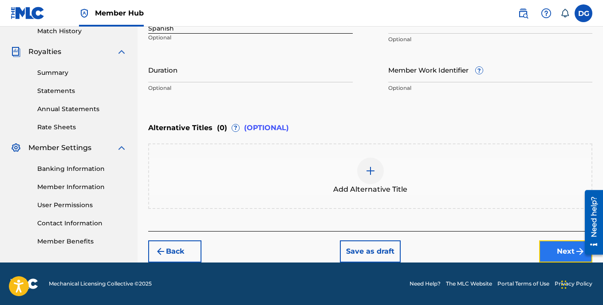
click at [560, 253] on button "Next" at bounding box center [565, 252] width 53 height 22
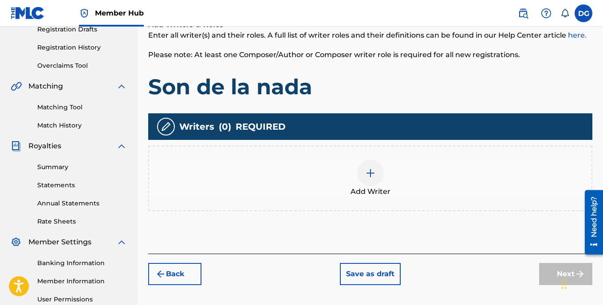
scroll to position [111, 0]
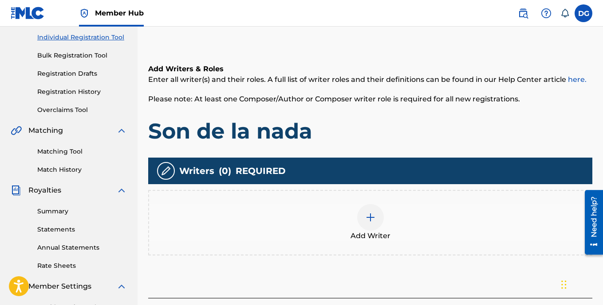
click at [371, 218] on img at bounding box center [370, 217] width 11 height 11
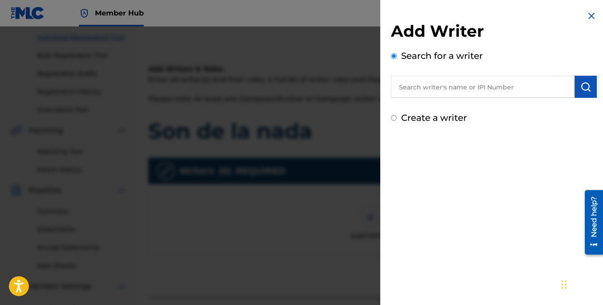
click at [393, 118] on input "Create a writer" at bounding box center [394, 118] width 6 height 6
radio input "false"
radio input "true"
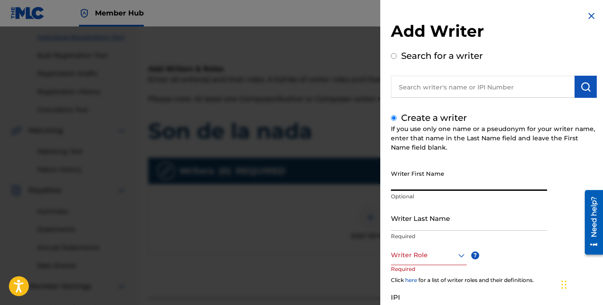
click at [431, 181] on input "Writer First Name" at bounding box center [469, 178] width 156 height 25
type input "[PERSON_NAME]"
click at [405, 223] on input "Writer Last Name" at bounding box center [469, 218] width 156 height 25
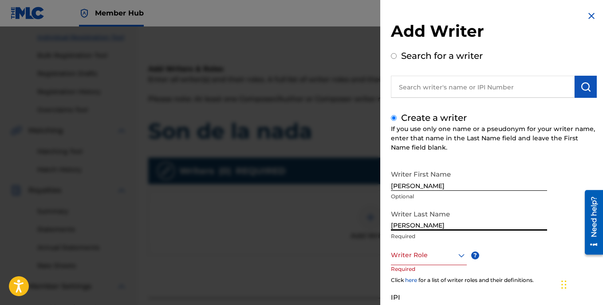
type input "[PERSON_NAME]"
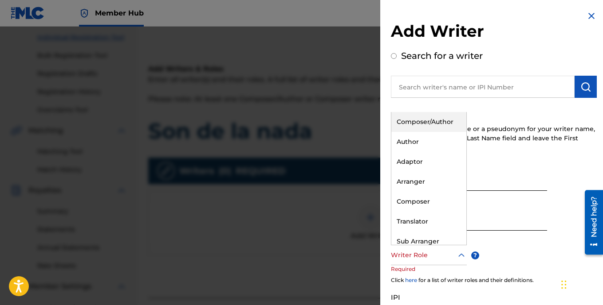
click at [461, 258] on icon at bounding box center [461, 256] width 11 height 11
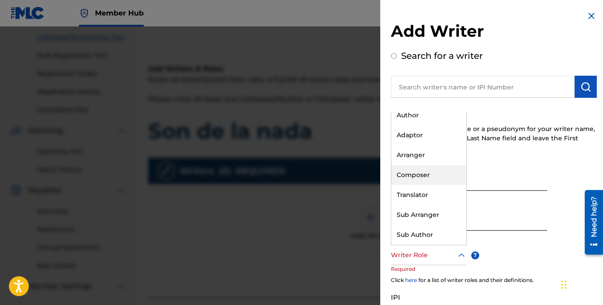
scroll to position [0, 0]
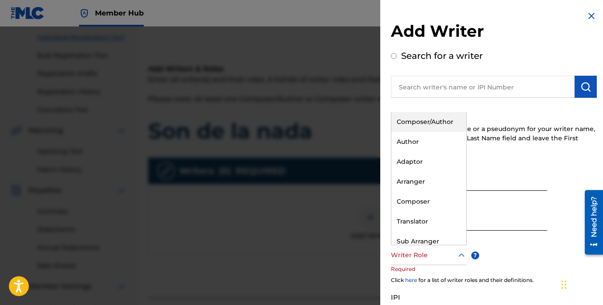
click at [426, 122] on div "Composer/Author" at bounding box center [428, 122] width 75 height 20
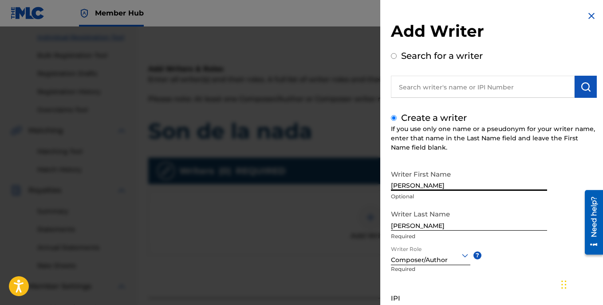
click at [421, 186] on input "[PERSON_NAME]" at bounding box center [469, 178] width 156 height 25
type input "S"
type input "Diego"
click at [414, 227] on input "[PERSON_NAME]" at bounding box center [469, 218] width 156 height 25
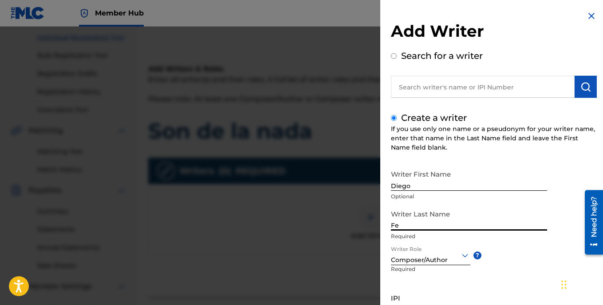
type input "F"
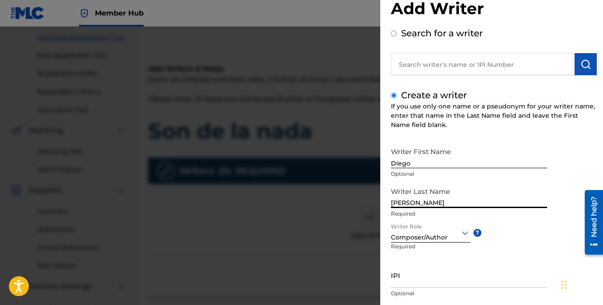
scroll to position [79, 0]
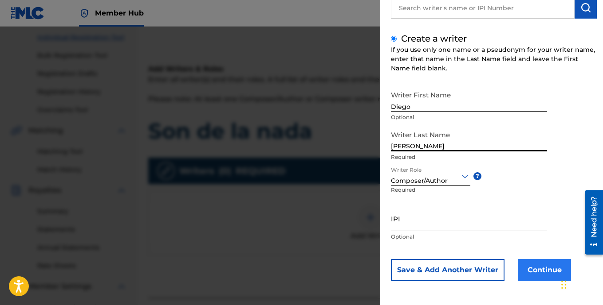
type input "[PERSON_NAME]"
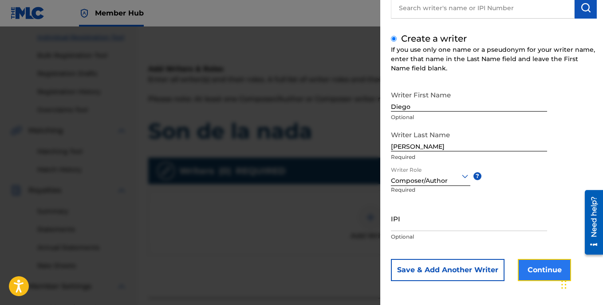
click at [532, 265] on button "Continue" at bounding box center [543, 270] width 53 height 22
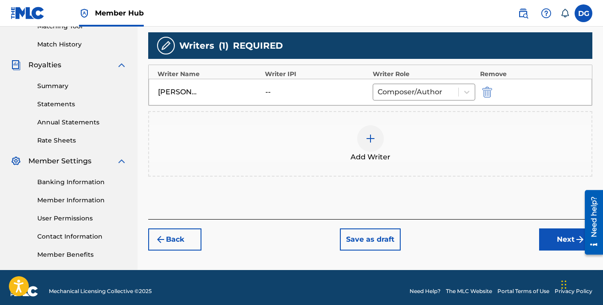
scroll to position [244, 0]
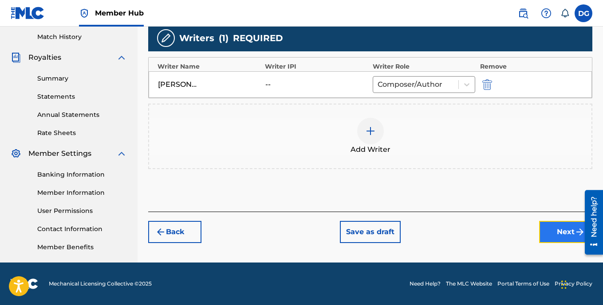
click at [569, 233] on button "Next" at bounding box center [565, 232] width 53 height 22
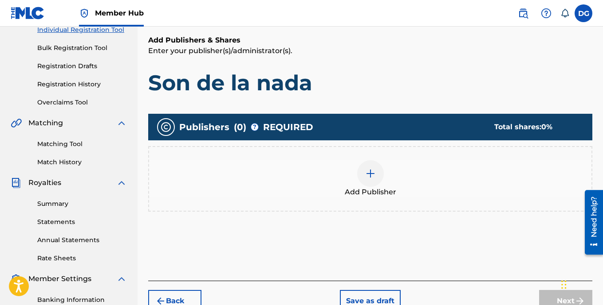
scroll to position [129, 0]
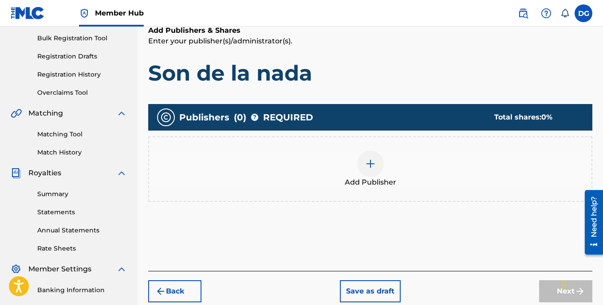
click at [370, 164] on img at bounding box center [370, 164] width 11 height 11
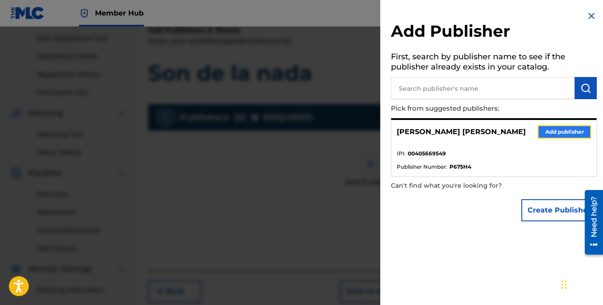
click at [544, 133] on button "Add publisher" at bounding box center [563, 131] width 53 height 13
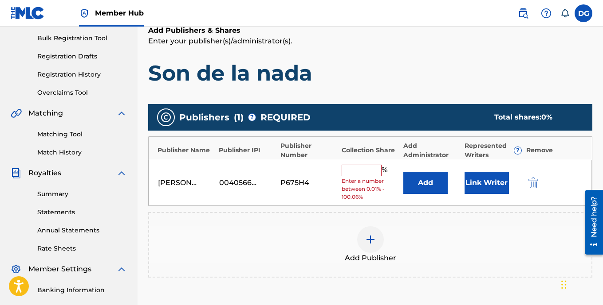
click at [361, 169] on input "text" at bounding box center [361, 171] width 40 height 12
type input "100"
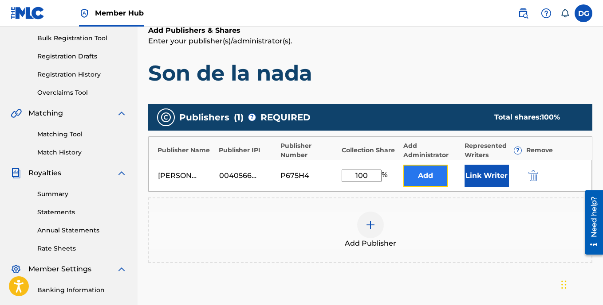
click at [435, 178] on button "Add" at bounding box center [425, 176] width 44 height 22
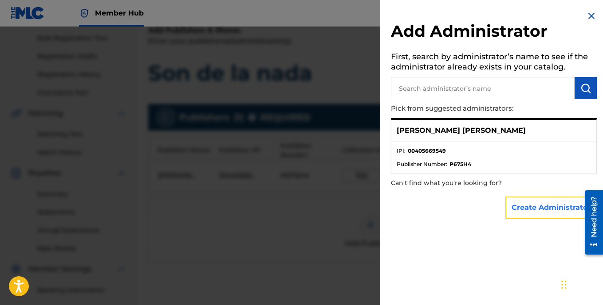
click at [529, 207] on button "Create Administrator" at bounding box center [550, 208] width 91 height 22
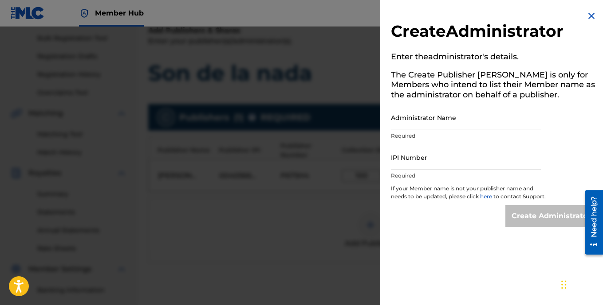
click at [419, 124] on input "Administrator Name" at bounding box center [466, 117] width 150 height 25
type input "[PERSON_NAME] [PERSON_NAME]"
click at [424, 163] on input "IPI Number" at bounding box center [466, 157] width 150 height 25
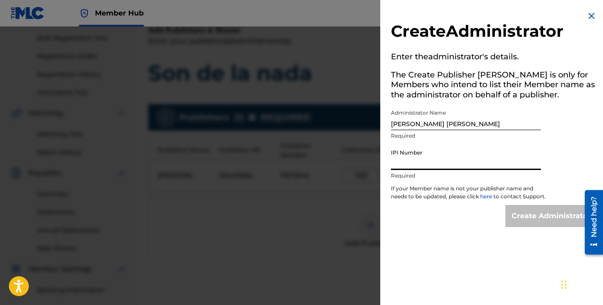
type input "00405669549"
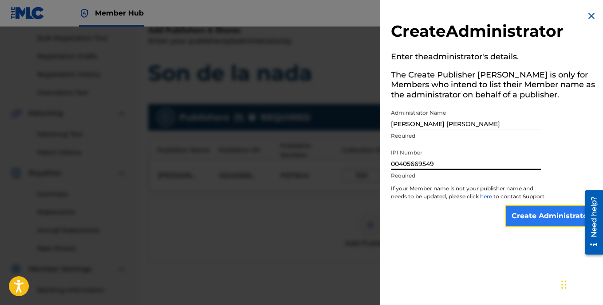
click at [532, 227] on input "Create Administrator" at bounding box center [550, 216] width 91 height 22
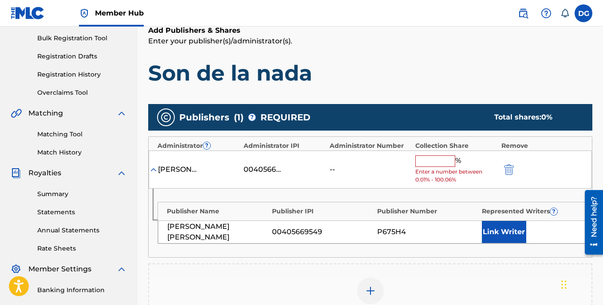
click at [441, 163] on input "text" at bounding box center [435, 162] width 40 height 12
type input "100"
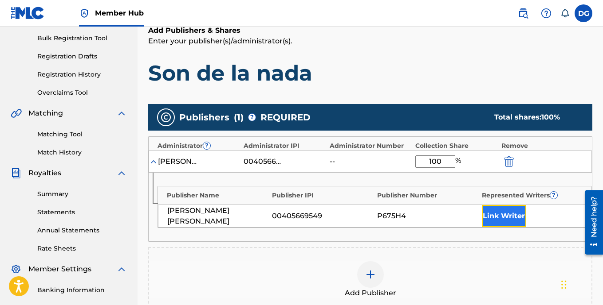
click at [501, 218] on button "Link Writer" at bounding box center [504, 216] width 44 height 22
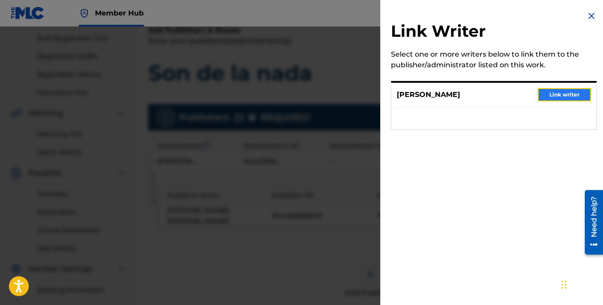
click at [555, 95] on button "Link writer" at bounding box center [563, 94] width 53 height 13
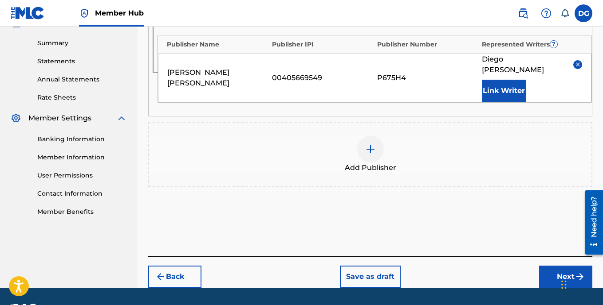
scroll to position [294, 0]
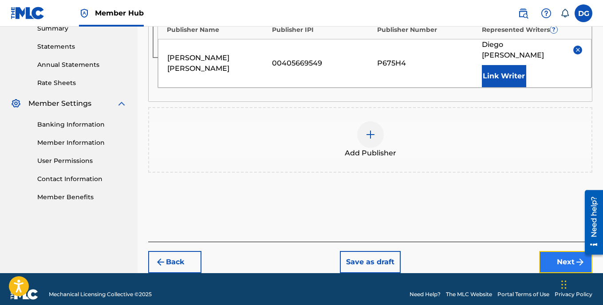
click at [562, 252] on button "Next" at bounding box center [565, 262] width 53 height 22
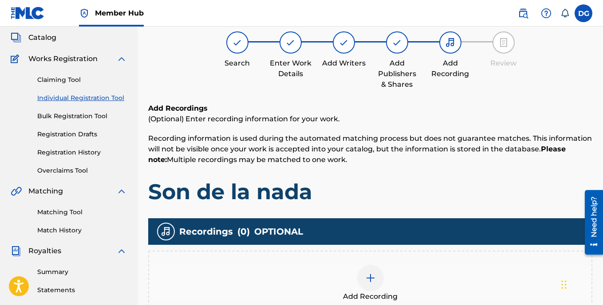
scroll to position [40, 0]
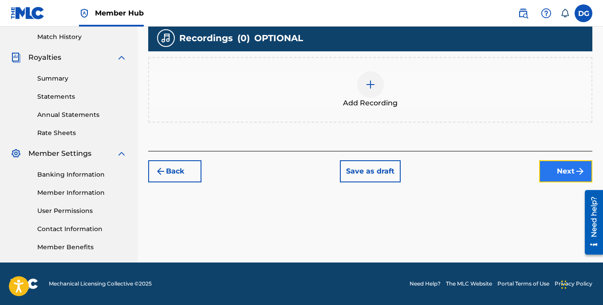
click at [564, 170] on button "Next" at bounding box center [565, 172] width 53 height 22
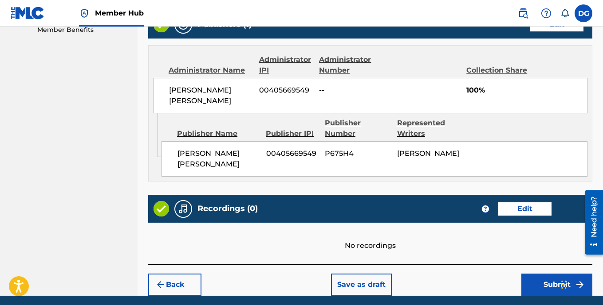
scroll to position [474, 0]
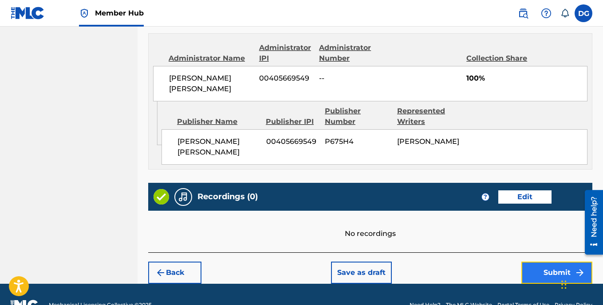
click at [557, 262] on button "Submit" at bounding box center [556, 273] width 71 height 22
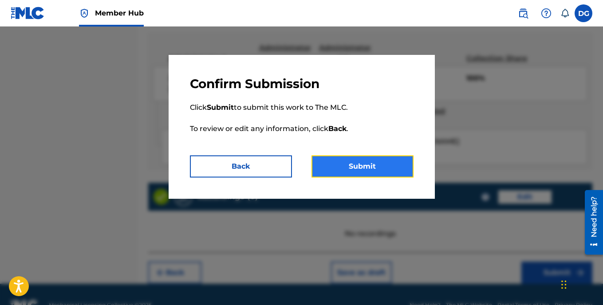
click at [390, 172] on button "Submit" at bounding box center [362, 167] width 102 height 22
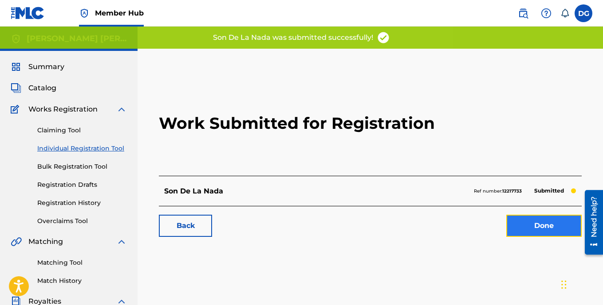
click at [552, 229] on link "Done" at bounding box center [543, 226] width 75 height 22
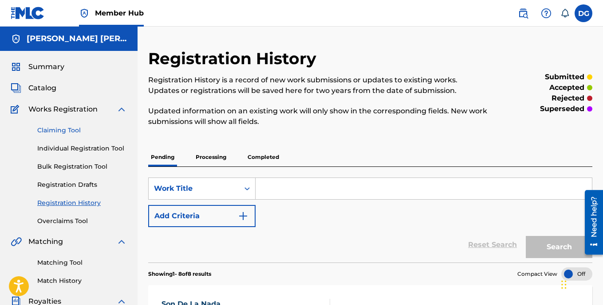
click at [76, 130] on link "Claiming Tool" at bounding box center [82, 130] width 90 height 9
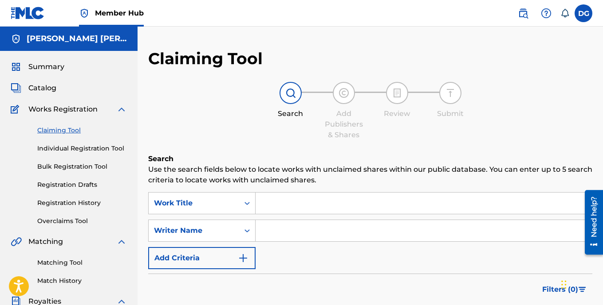
click at [279, 206] on input "Search Form" at bounding box center [423, 203] width 336 height 21
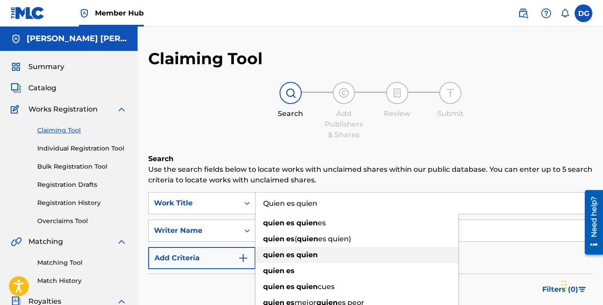
click at [307, 256] on strong "quien" at bounding box center [306, 255] width 21 height 8
type input "quien es quien"
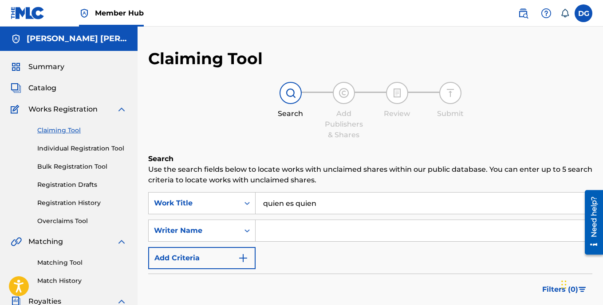
click at [284, 231] on input "Search Form" at bounding box center [423, 230] width 336 height 21
type input "[PERSON_NAME]"
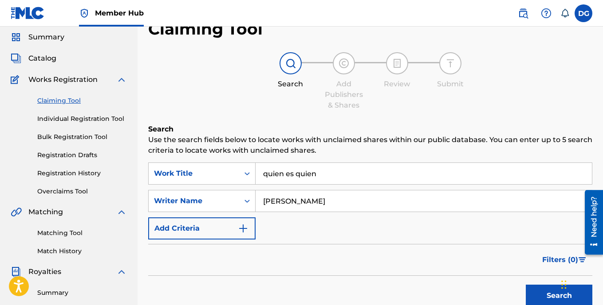
scroll to position [89, 0]
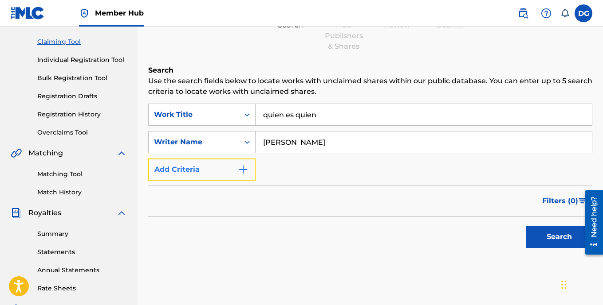
click at [247, 171] on img "Search Form" at bounding box center [243, 169] width 11 height 11
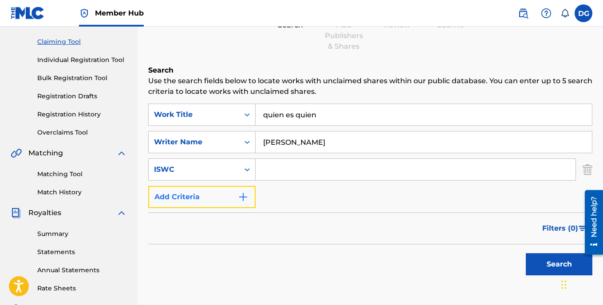
click at [244, 199] on img "Search Form" at bounding box center [243, 197] width 11 height 11
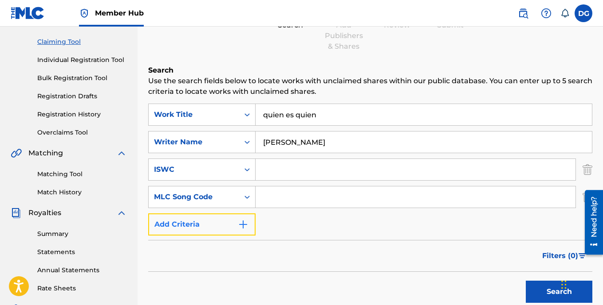
click at [244, 226] on img "Search Form" at bounding box center [243, 224] width 11 height 11
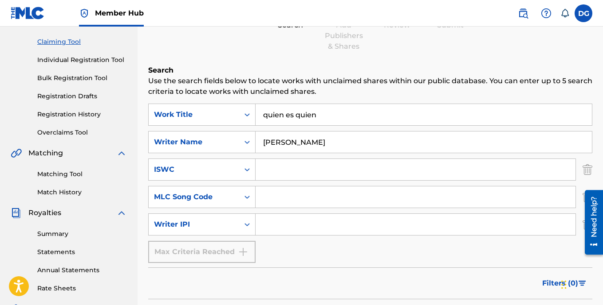
click at [274, 226] on input "Search Form" at bounding box center [415, 224] width 320 height 21
type input "00405669549"
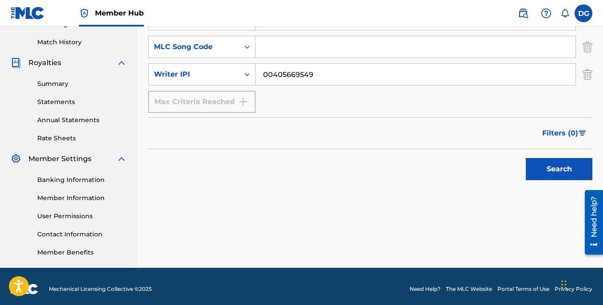
scroll to position [244, 0]
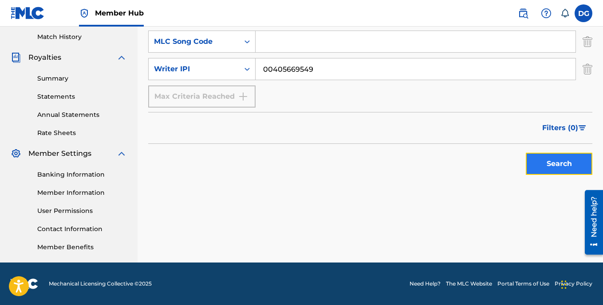
click at [564, 165] on button "Search" at bounding box center [558, 164] width 67 height 22
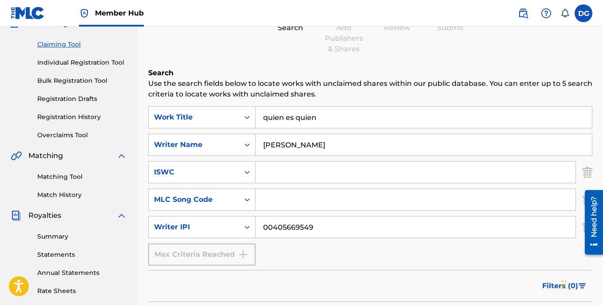
scroll to position [18, 0]
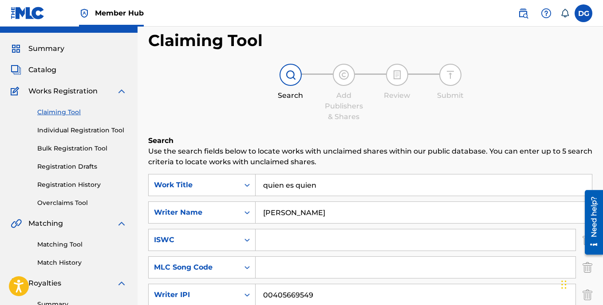
click at [72, 112] on link "Claiming Tool" at bounding box center [82, 112] width 90 height 9
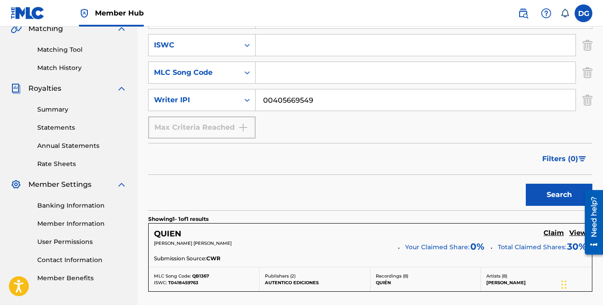
scroll to position [222, 0]
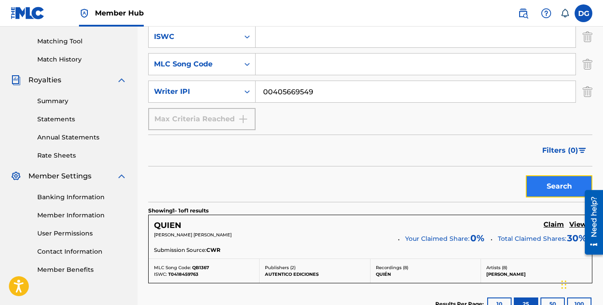
click at [556, 190] on button "Search" at bounding box center [558, 187] width 67 height 22
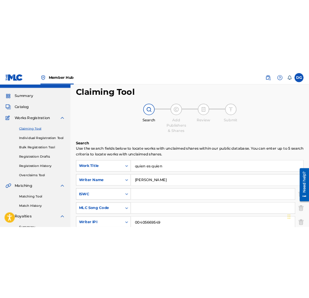
scroll to position [0, 0]
